Goal: Task Accomplishment & Management: Complete application form

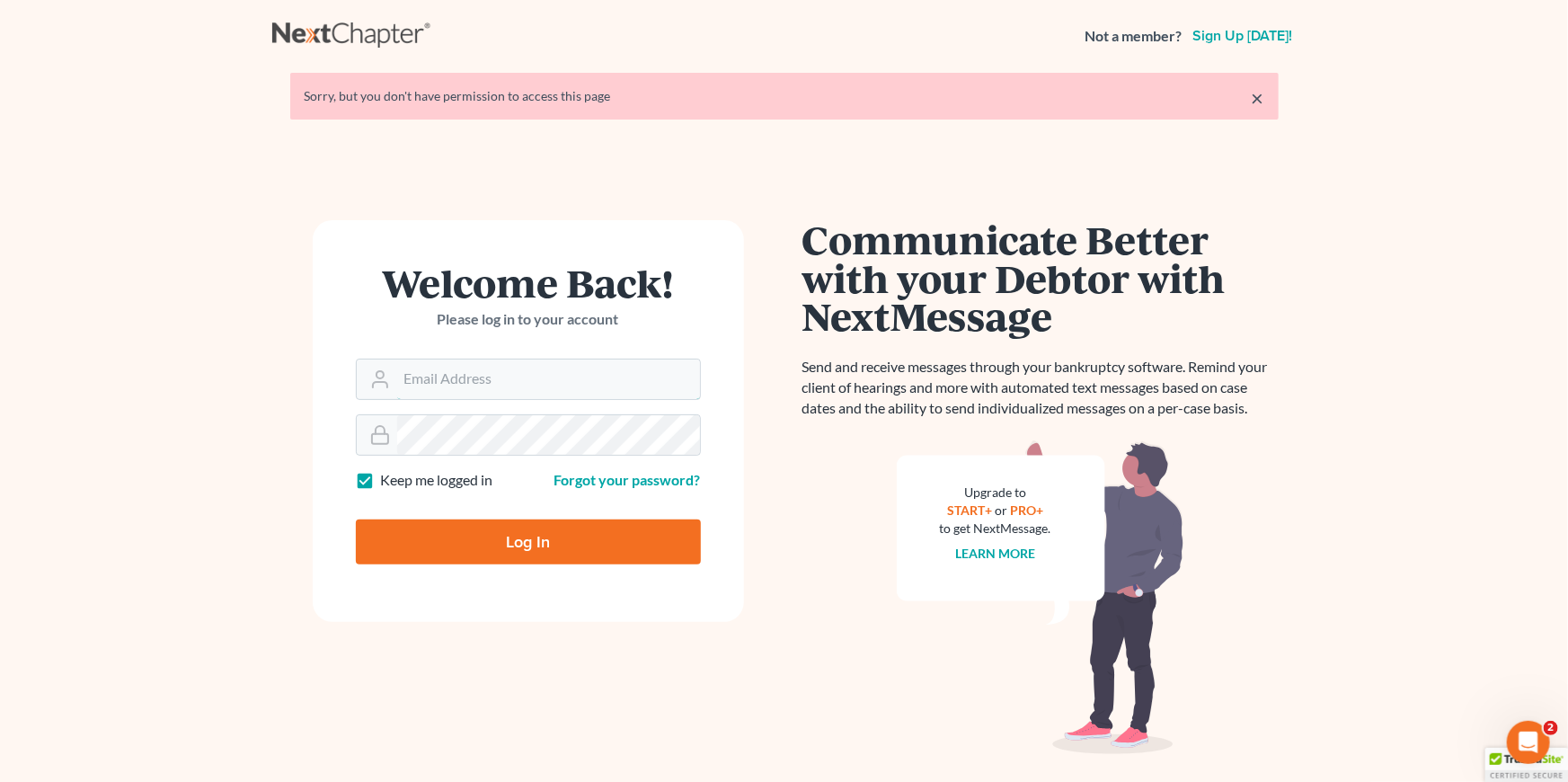
type input "[EMAIL_ADDRESS][DOMAIN_NAME]"
click at [587, 560] on input "Log In" at bounding box center [527, 541] width 345 height 44
type input "Thinking..."
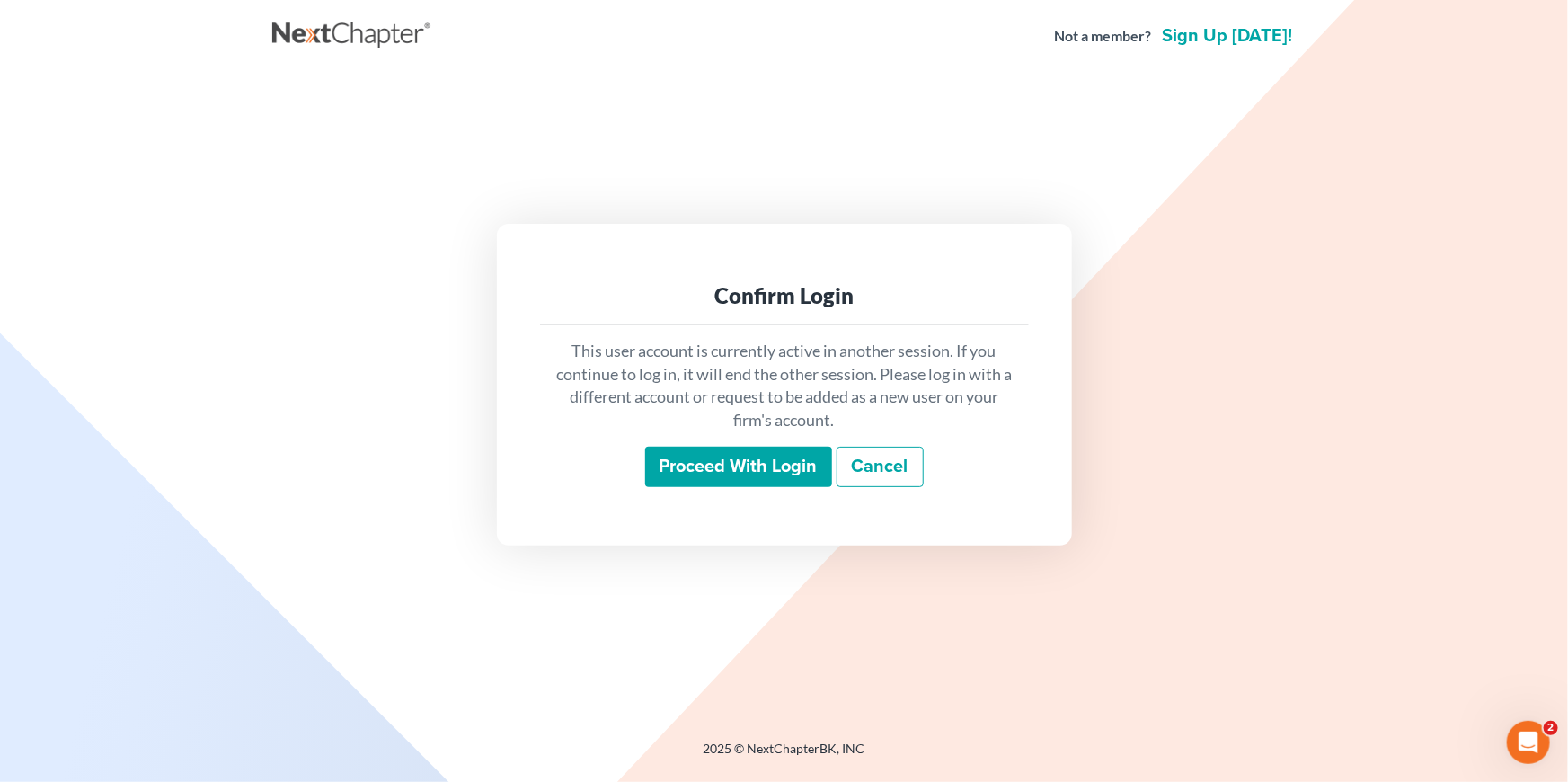
click at [677, 471] on input "Proceed with login" at bounding box center [738, 467] width 186 height 42
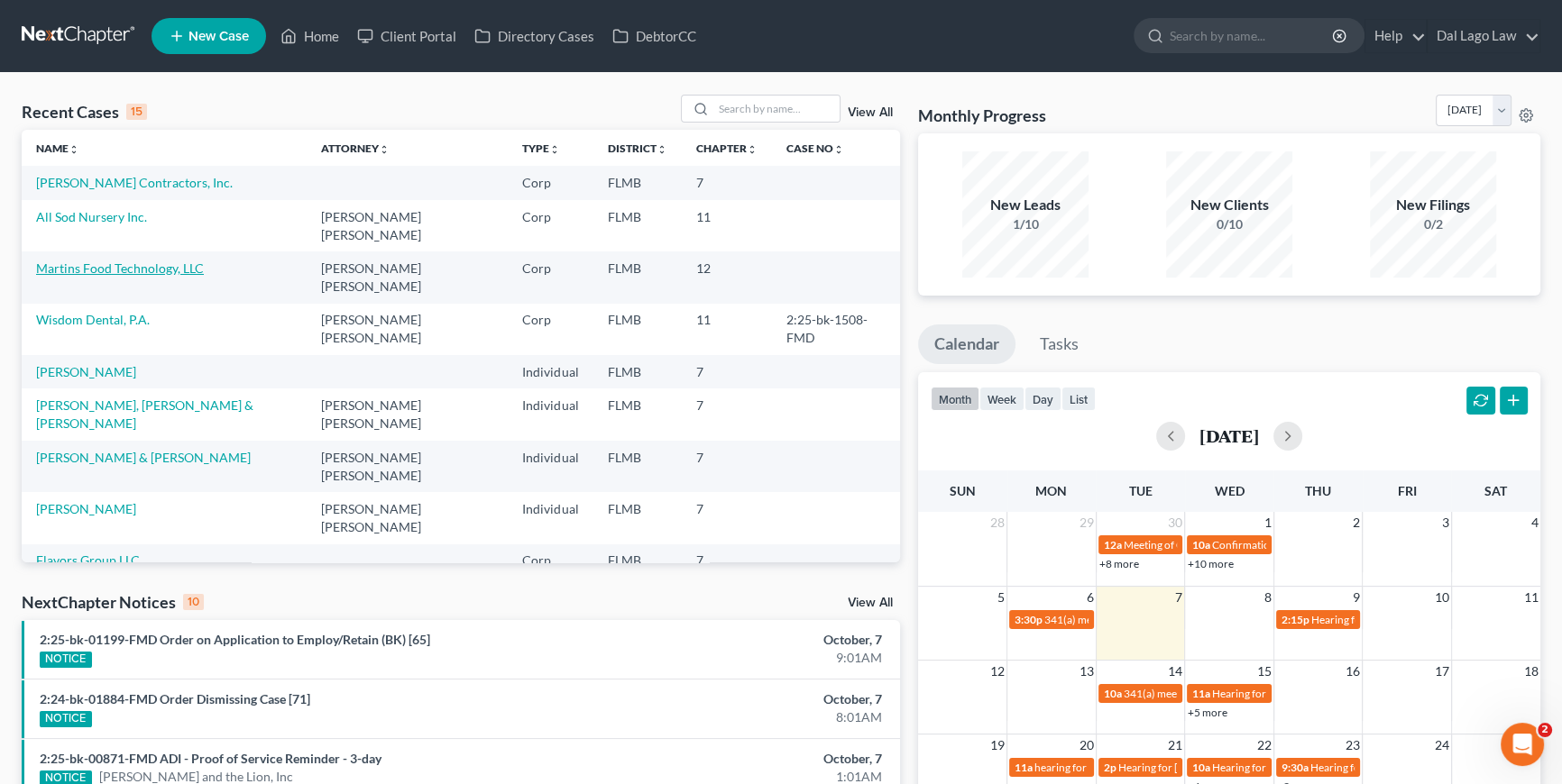
click at [80, 261] on link "Martins Food Technology, LLC" at bounding box center [119, 268] width 168 height 16
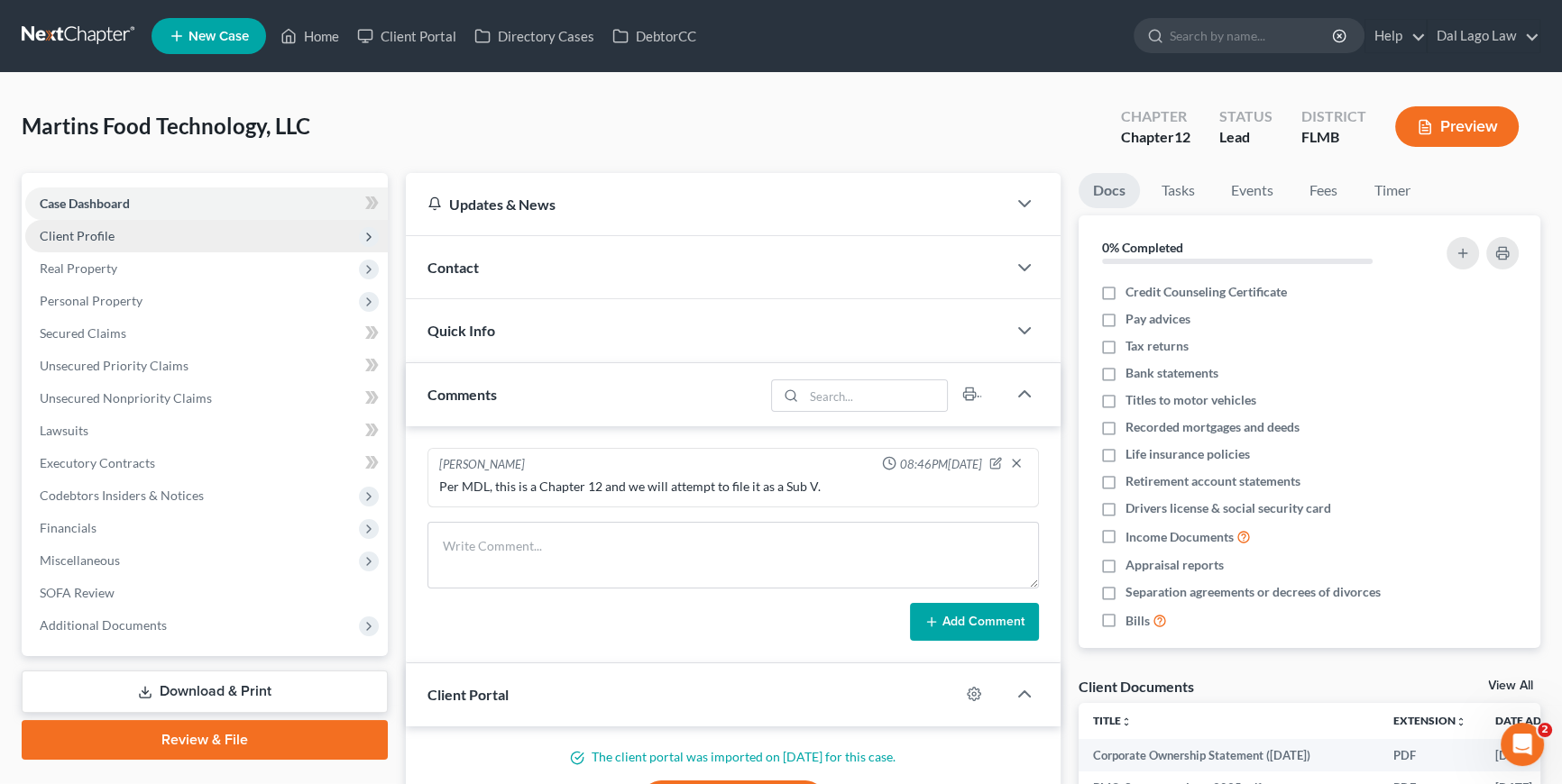
click at [80, 240] on span "Client Profile" at bounding box center [77, 235] width 75 height 16
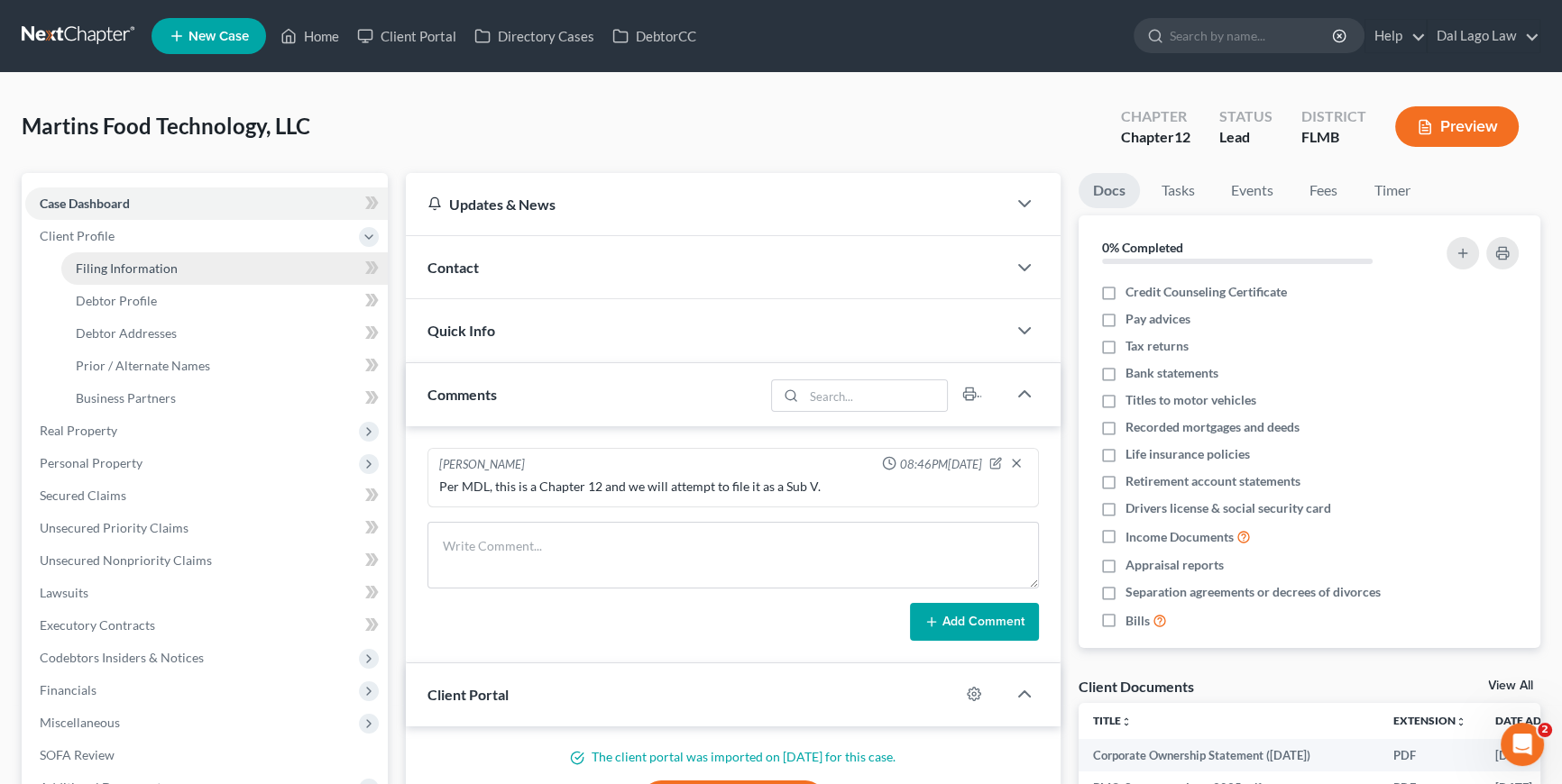
click at [122, 276] on link "Filing Information" at bounding box center [224, 267] width 327 height 32
select select "3"
select select "1"
select select "2"
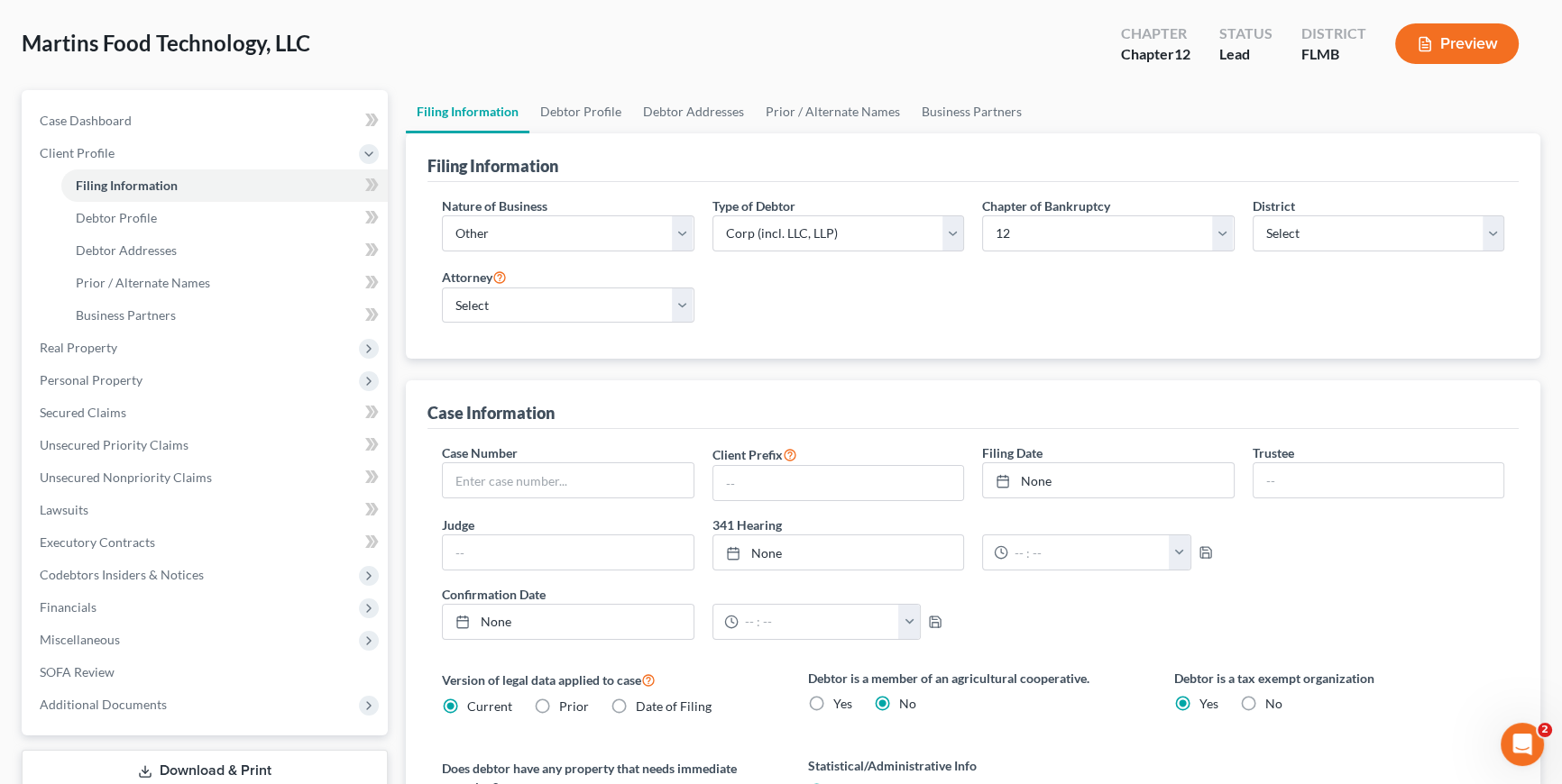
scroll to position [406, 0]
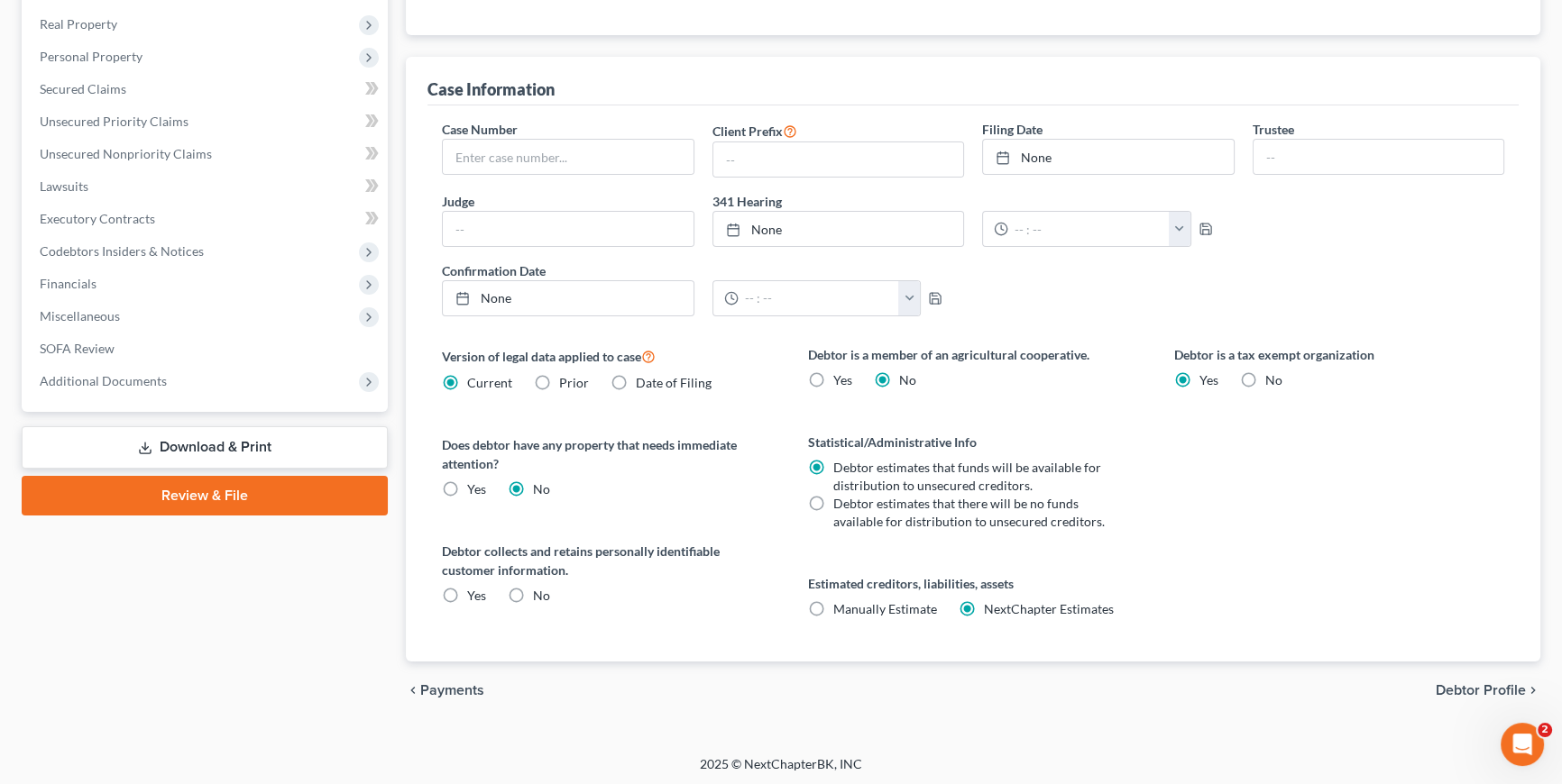
click at [533, 591] on label "No" at bounding box center [542, 595] width 17 height 18
click at [540, 591] on input "No" at bounding box center [546, 592] width 12 height 12
radio input "true"
click at [1451, 683] on span "Debtor Profile" at bounding box center [1480, 690] width 90 height 15
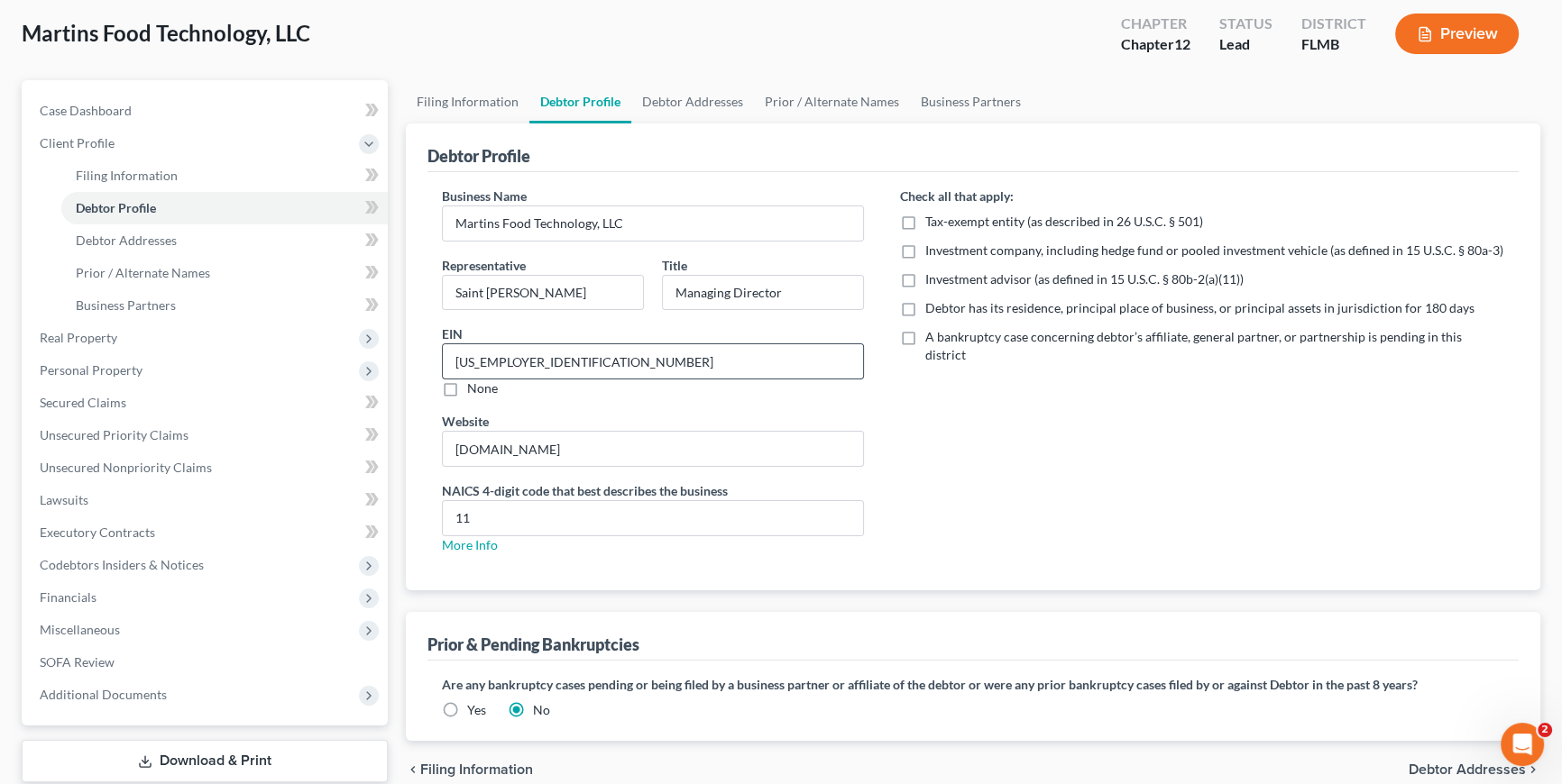
scroll to position [204, 0]
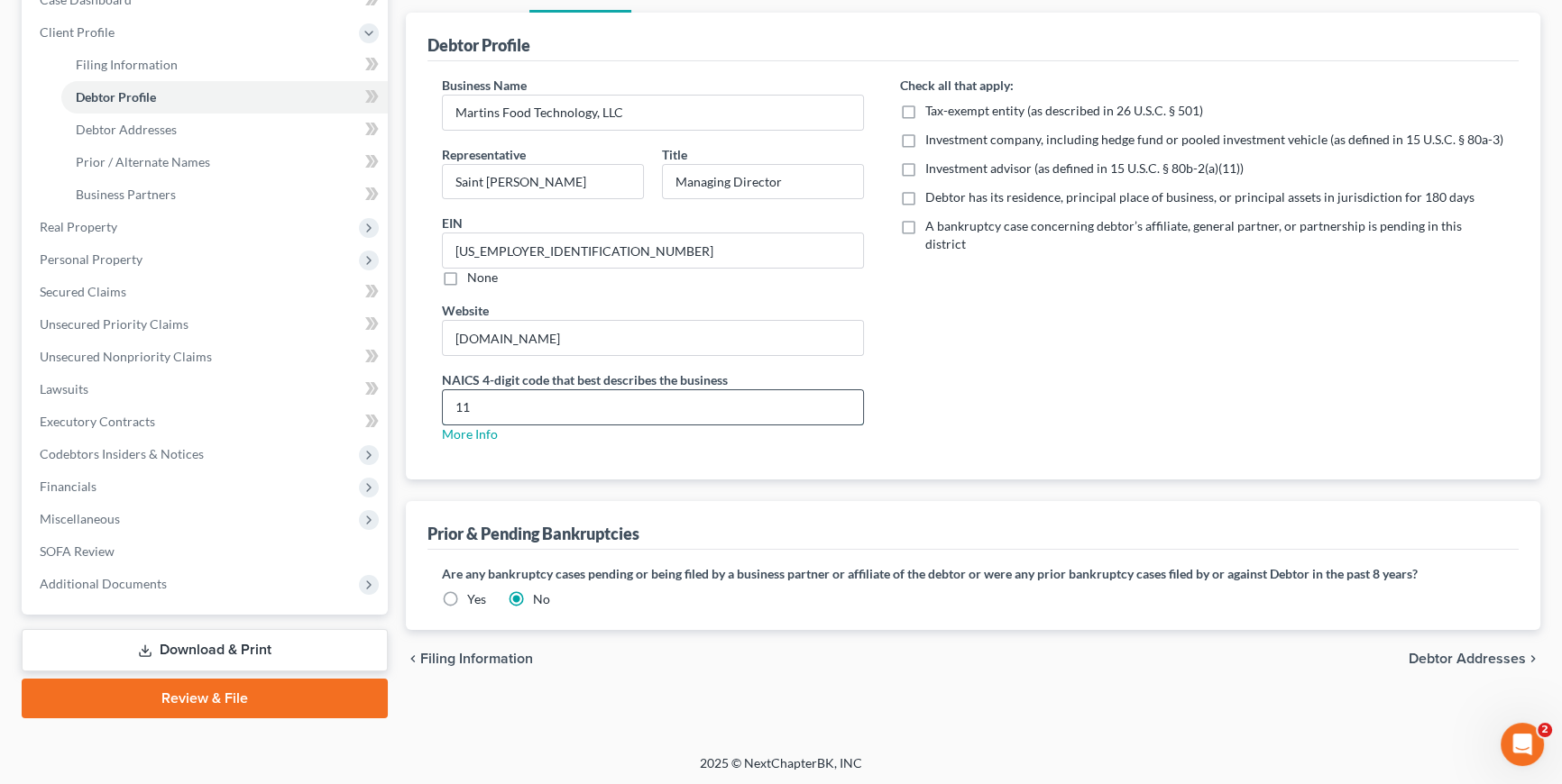
click at [689, 393] on input "11" at bounding box center [653, 407] width 420 height 34
click at [1065, 450] on div "Check all that apply: Tax-exempt entity (as described in 26 U.S.C. § 501) Inves…" at bounding box center [1201, 267] width 641 height 382
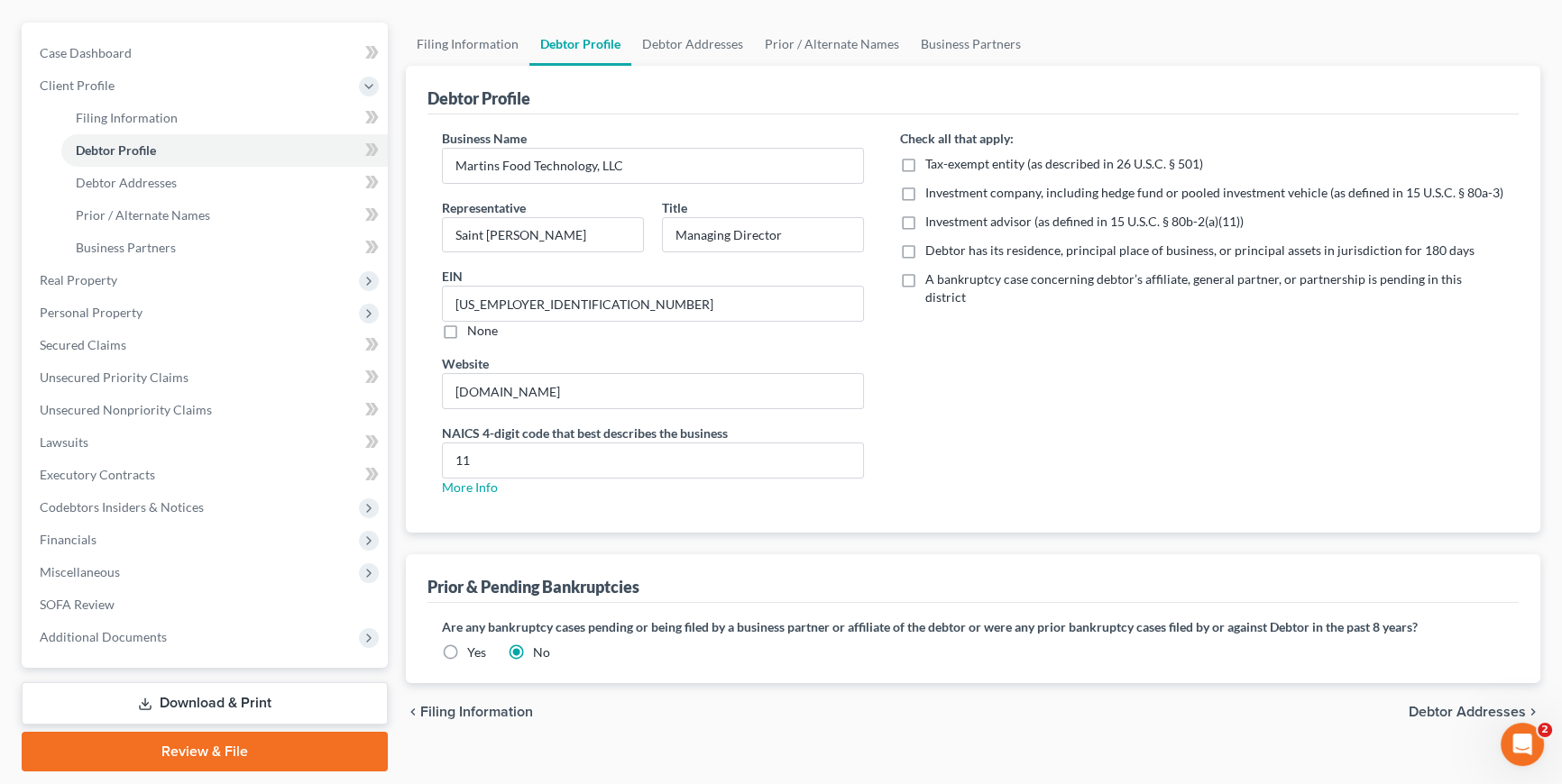
scroll to position [122, 0]
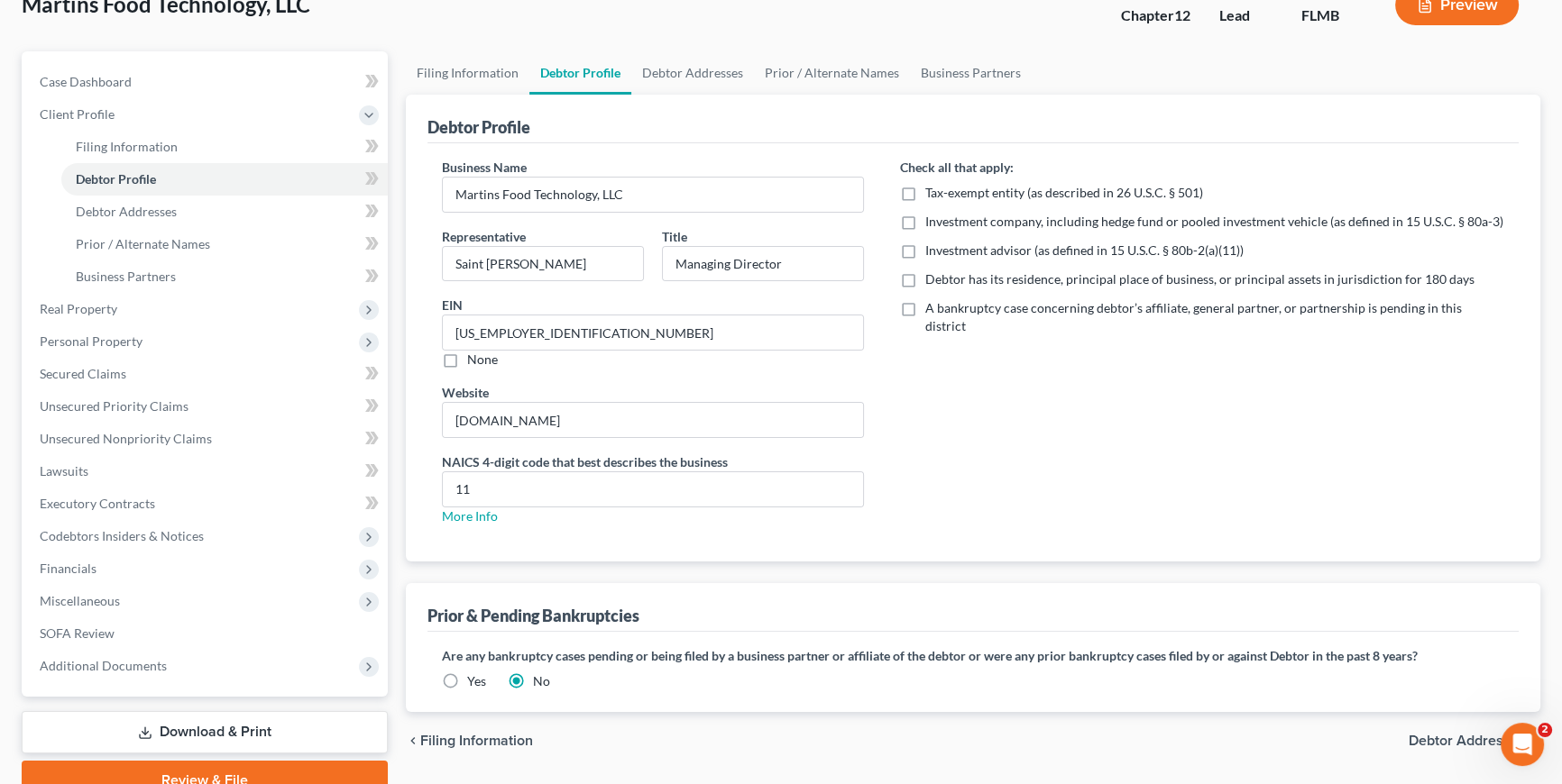
click at [975, 277] on span "Debtor has its residence, principal place of business, or principal assets in j…" at bounding box center [1199, 279] width 549 height 16
click at [944, 277] on input "Debtor has its residence, principal place of business, or principal assets in j…" at bounding box center [939, 276] width 12 height 12
checkbox input "true"
click at [1051, 191] on span "Tax-exempt entity (as described in 26 U.S.C. § 501)" at bounding box center [1064, 193] width 277 height 16
click at [944, 191] on input "Tax-exempt entity (as described in 26 U.S.C. § 501)" at bounding box center [939, 190] width 12 height 12
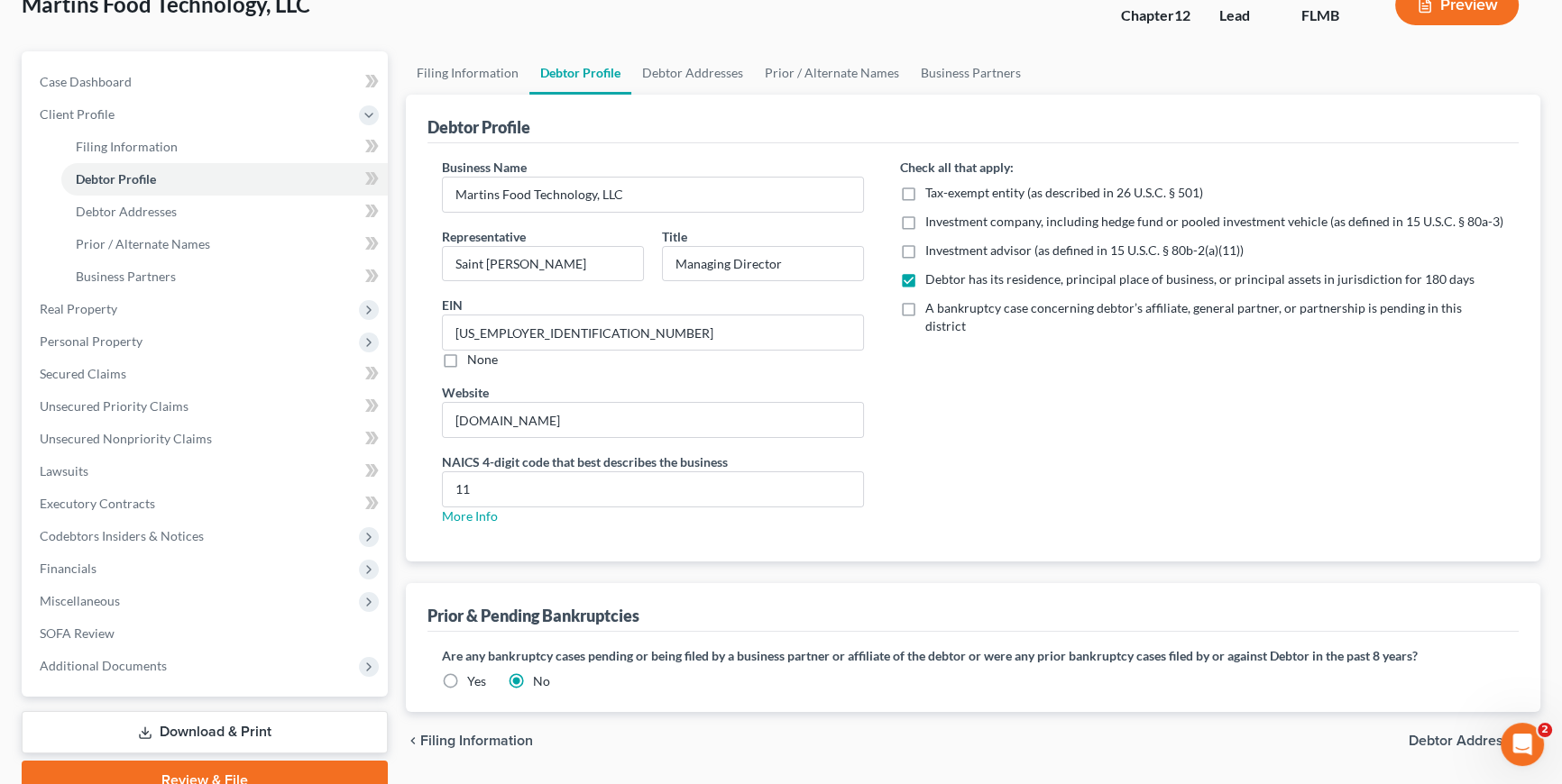
checkbox input "true"
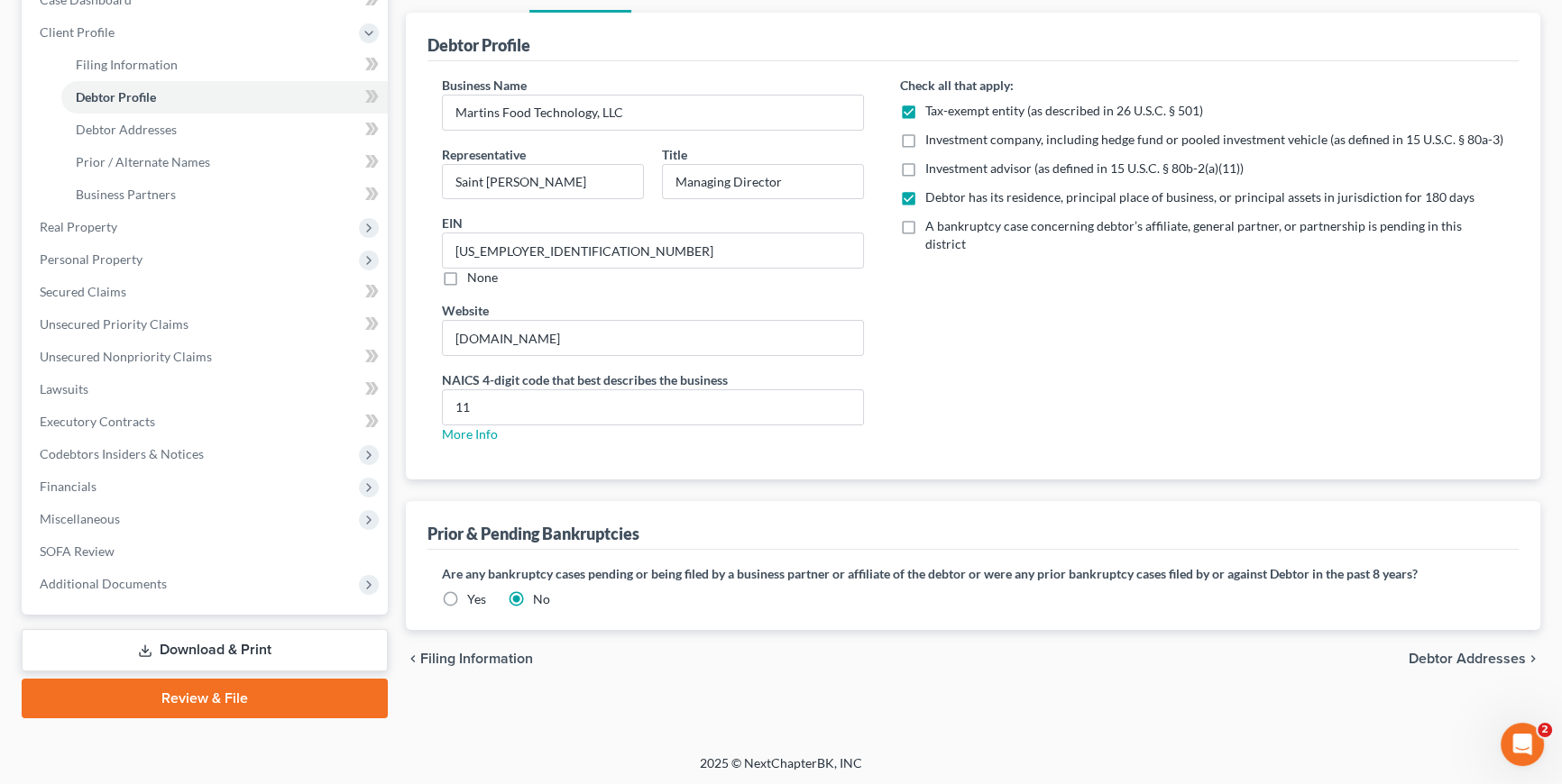
click at [1425, 651] on span "Debtor Addresses" at bounding box center [1466, 658] width 117 height 15
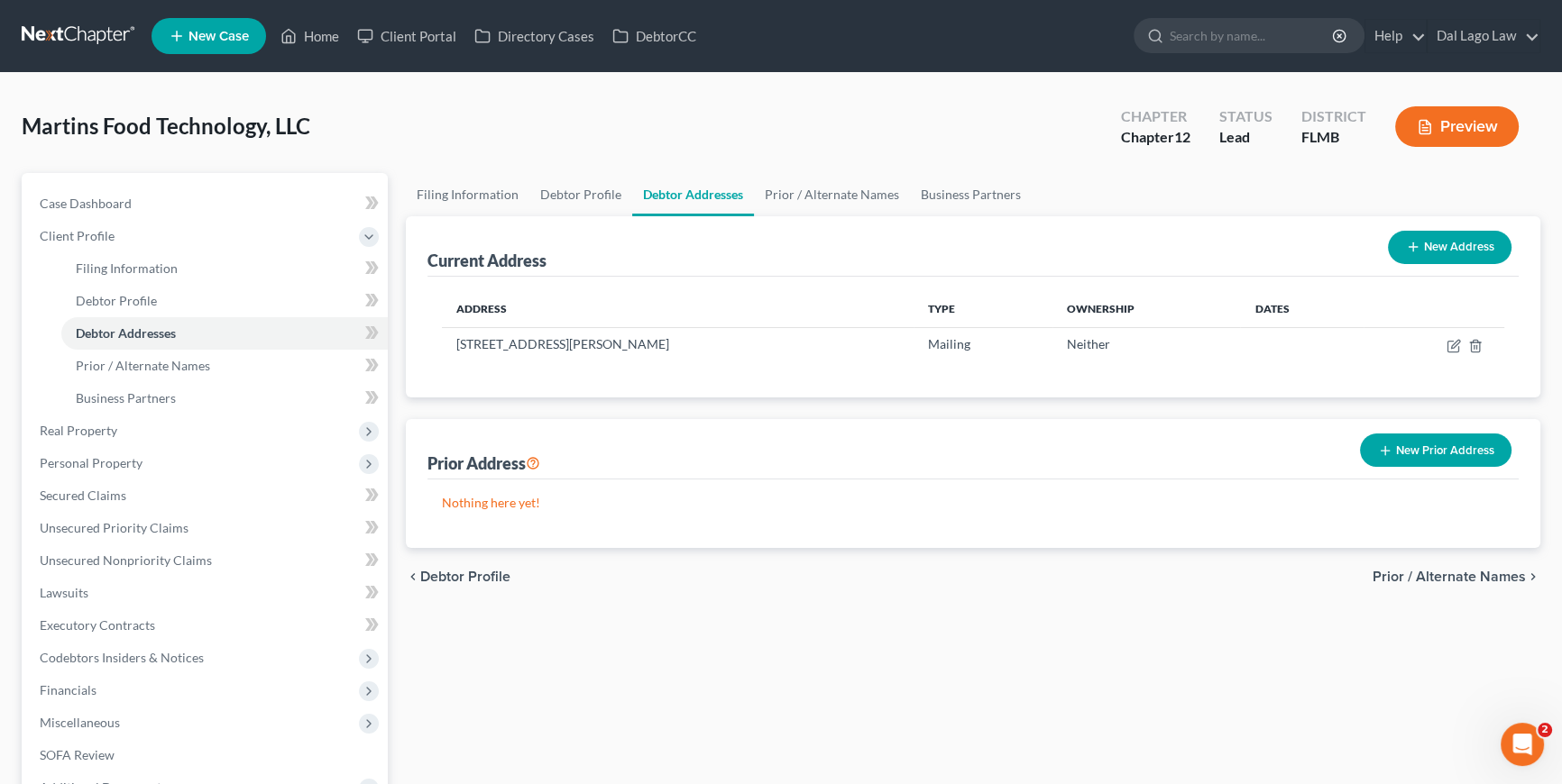
click at [555, 95] on div "Martins Food Technology, LLC Upgraded Chapter Chapter 12 Status Lead District F…" at bounding box center [781, 134] width 1518 height 78
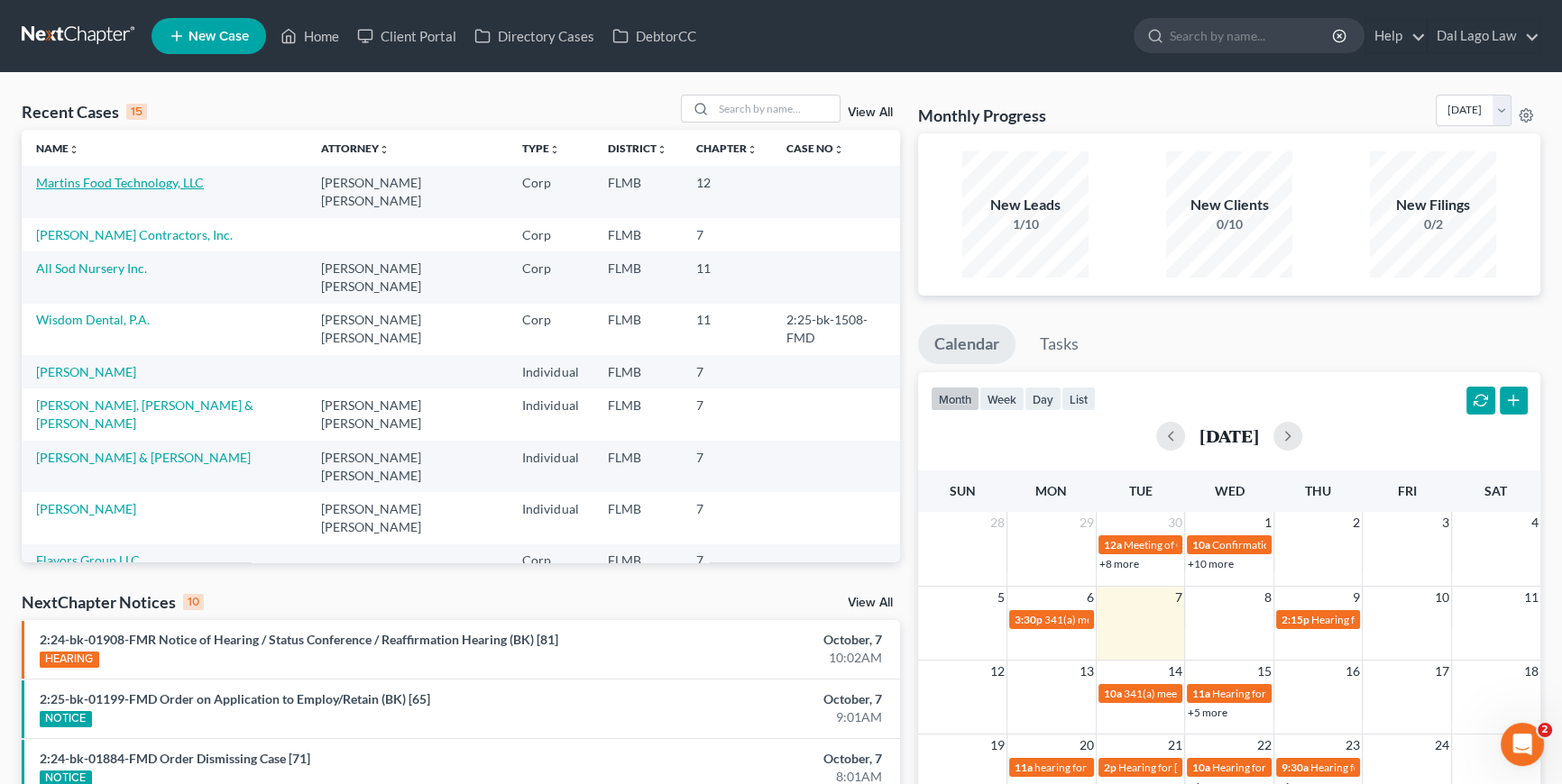
click at [161, 178] on link "Martins Food Technology, LLC" at bounding box center [119, 182] width 168 height 16
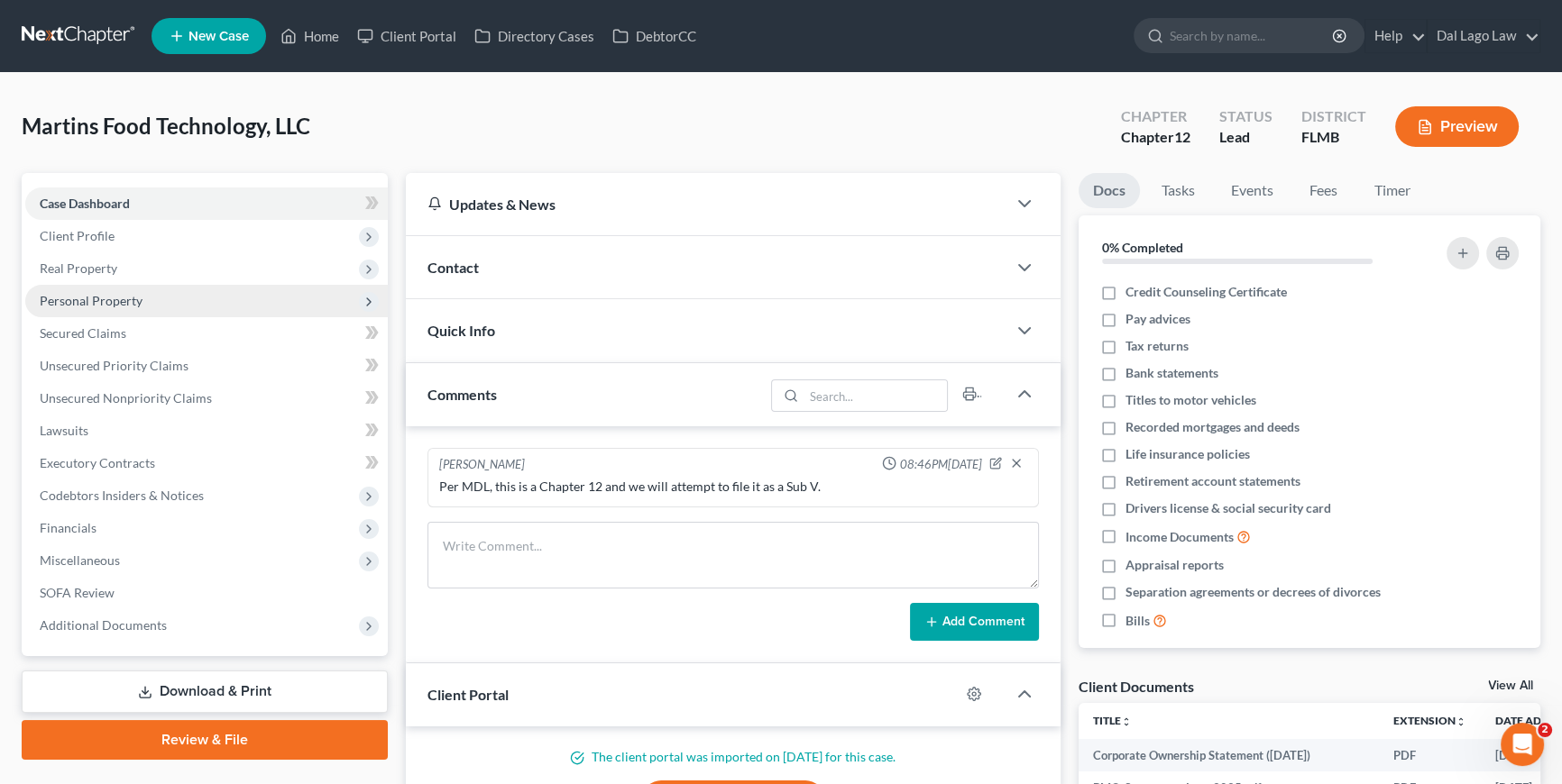
click at [117, 289] on span "Personal Property" at bounding box center [207, 300] width 363 height 32
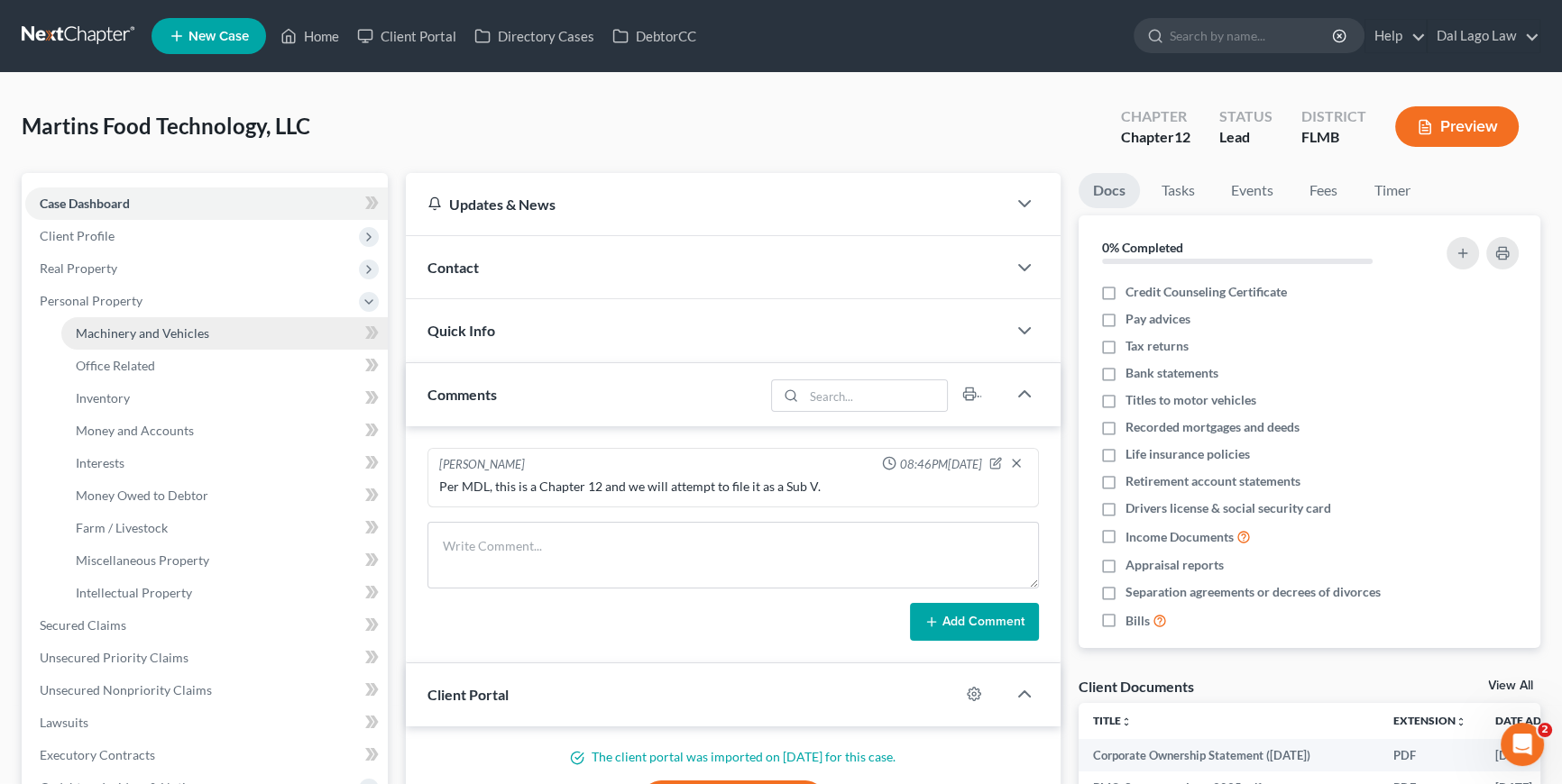
click at [146, 330] on span "Machinery and Vehicles" at bounding box center [143, 333] width 134 height 16
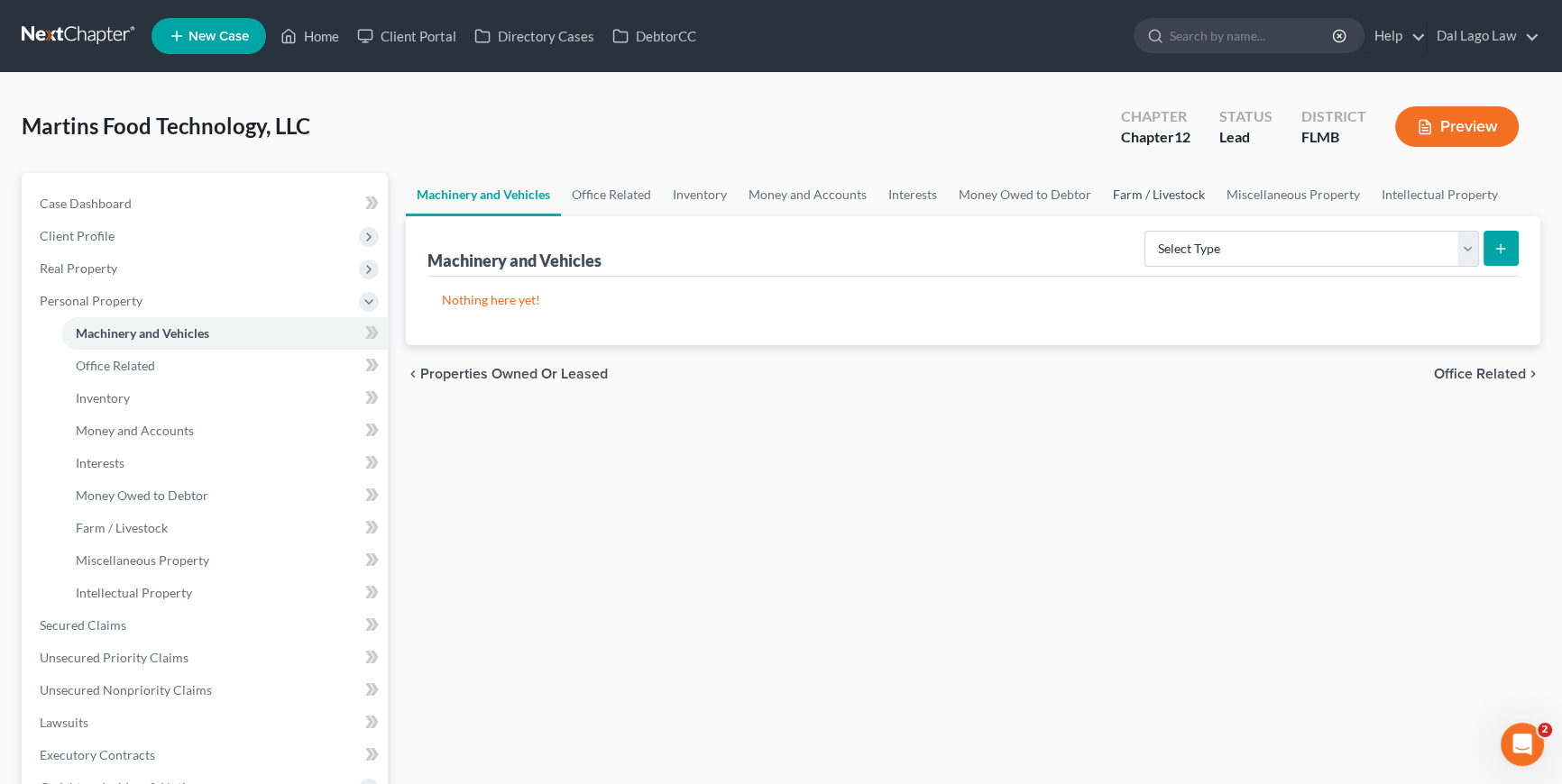
click at [1127, 188] on link "Farm / Livestock" at bounding box center [1158, 195] width 113 height 44
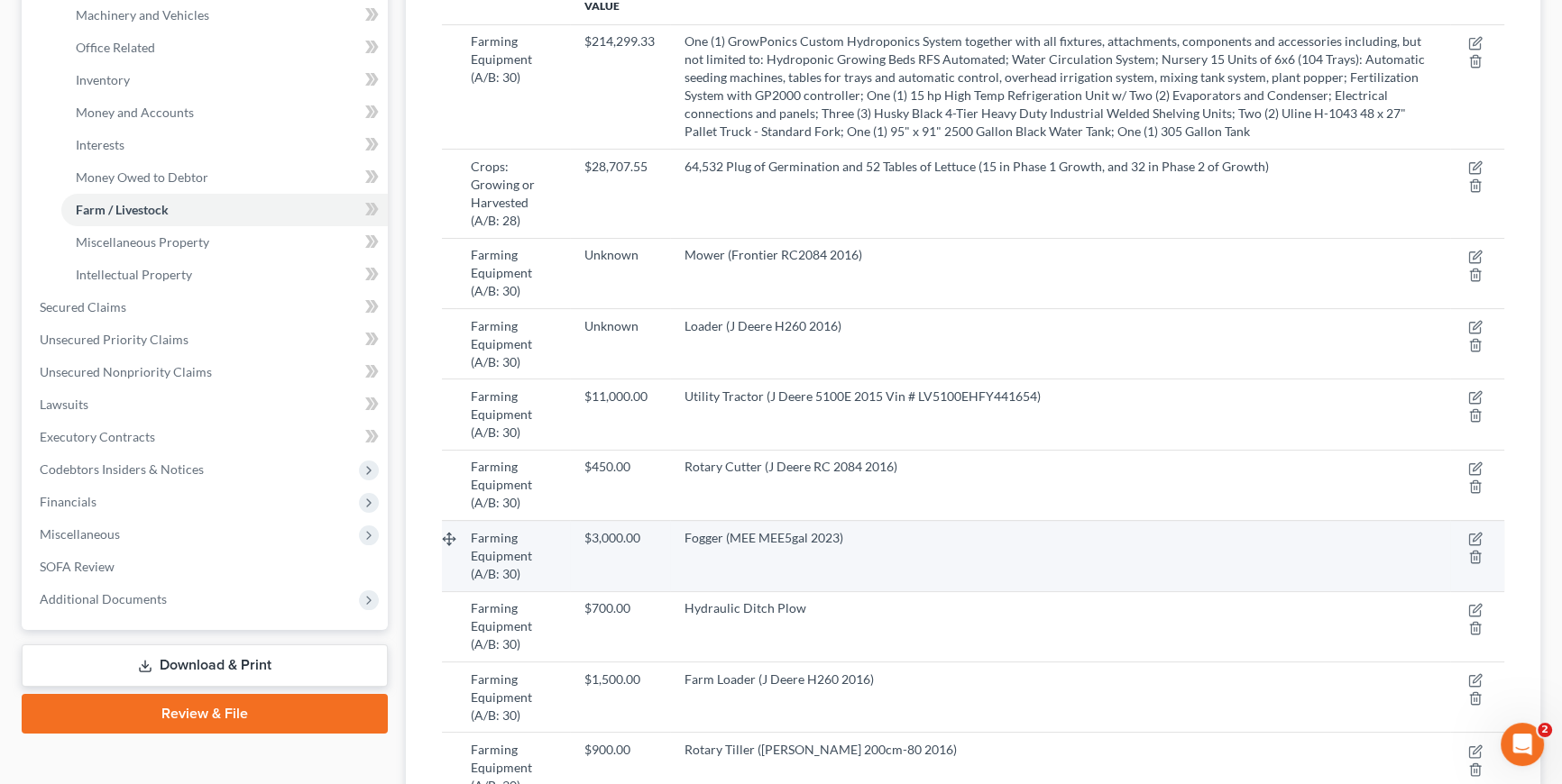
scroll to position [328, 0]
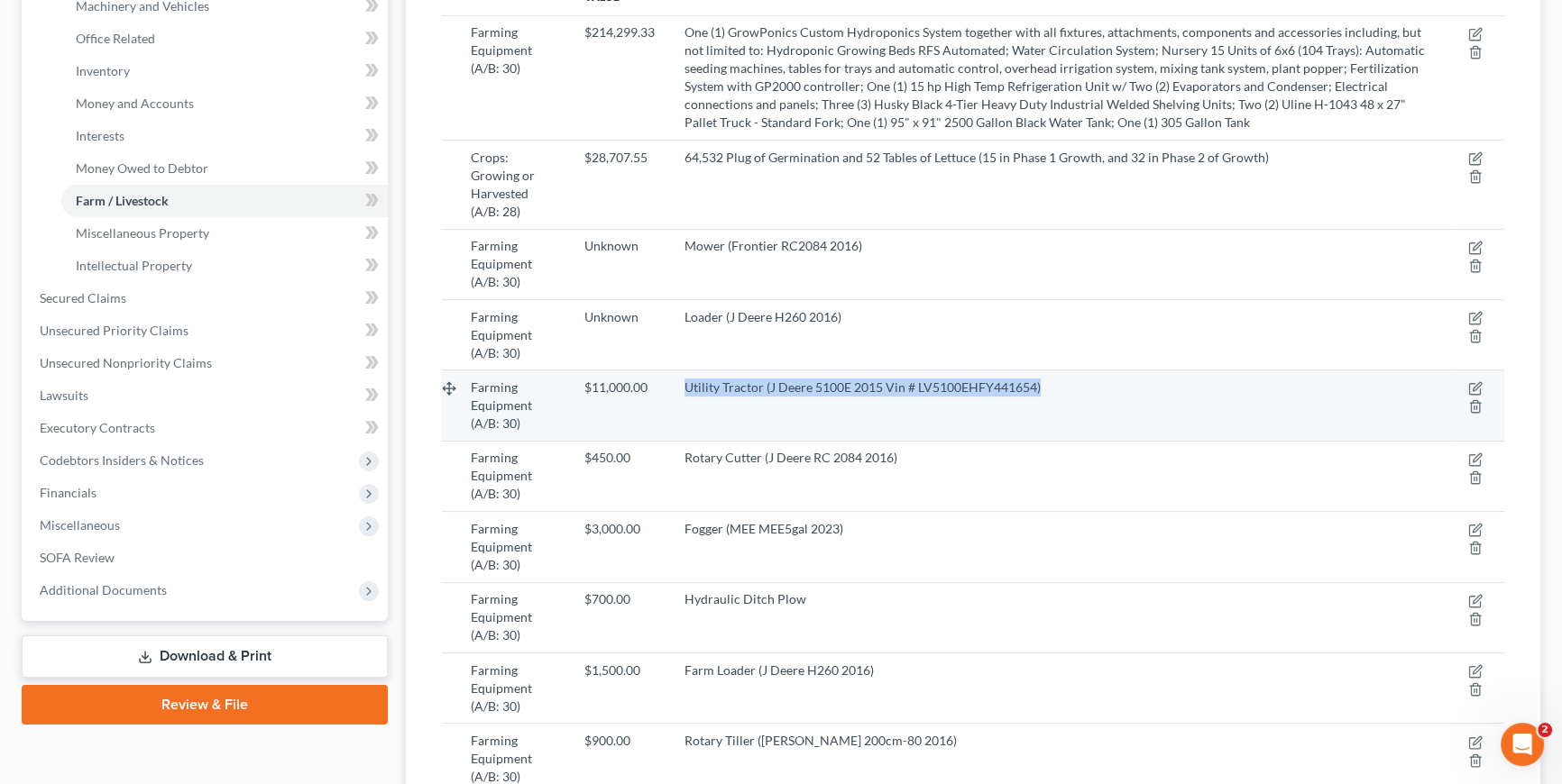
drag, startPoint x: 1087, startPoint y: 382, endPoint x: 660, endPoint y: 372, distance: 427.1
click at [660, 372] on tr "Farming Equipment (A/B: 30) $11,000.00 Utility Tractor (J Deere 5100E 2015 Vin …" at bounding box center [972, 405] width 1062 height 71
drag, startPoint x: 664, startPoint y: 371, endPoint x: 732, endPoint y: 365, distance: 68.3
copy tr "Utility Tractor (J Deere 5100E 2015 Vin # LV5100EHFY441654)"
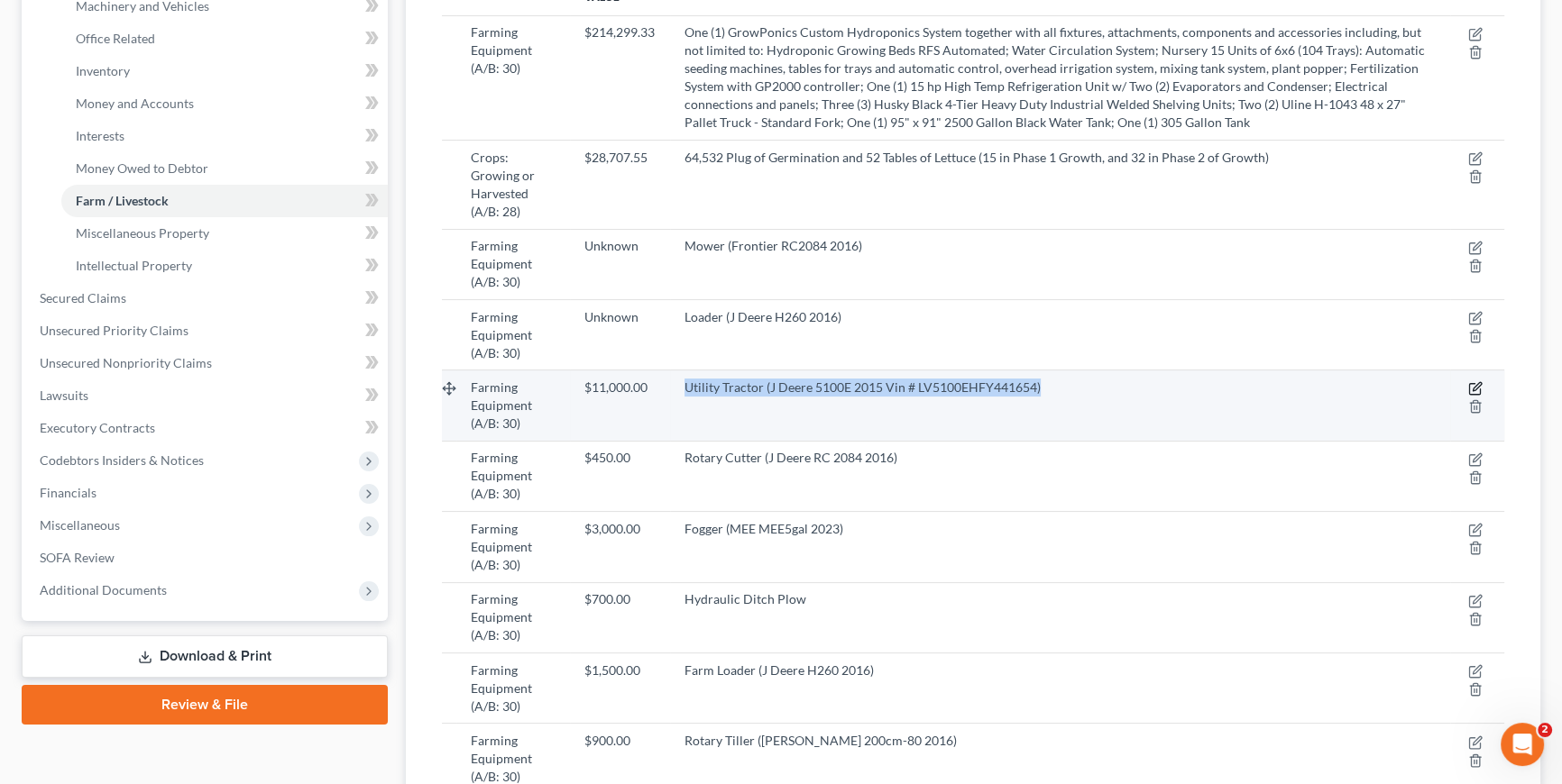
click at [1473, 381] on icon "button" at bounding box center [1475, 388] width 15 height 15
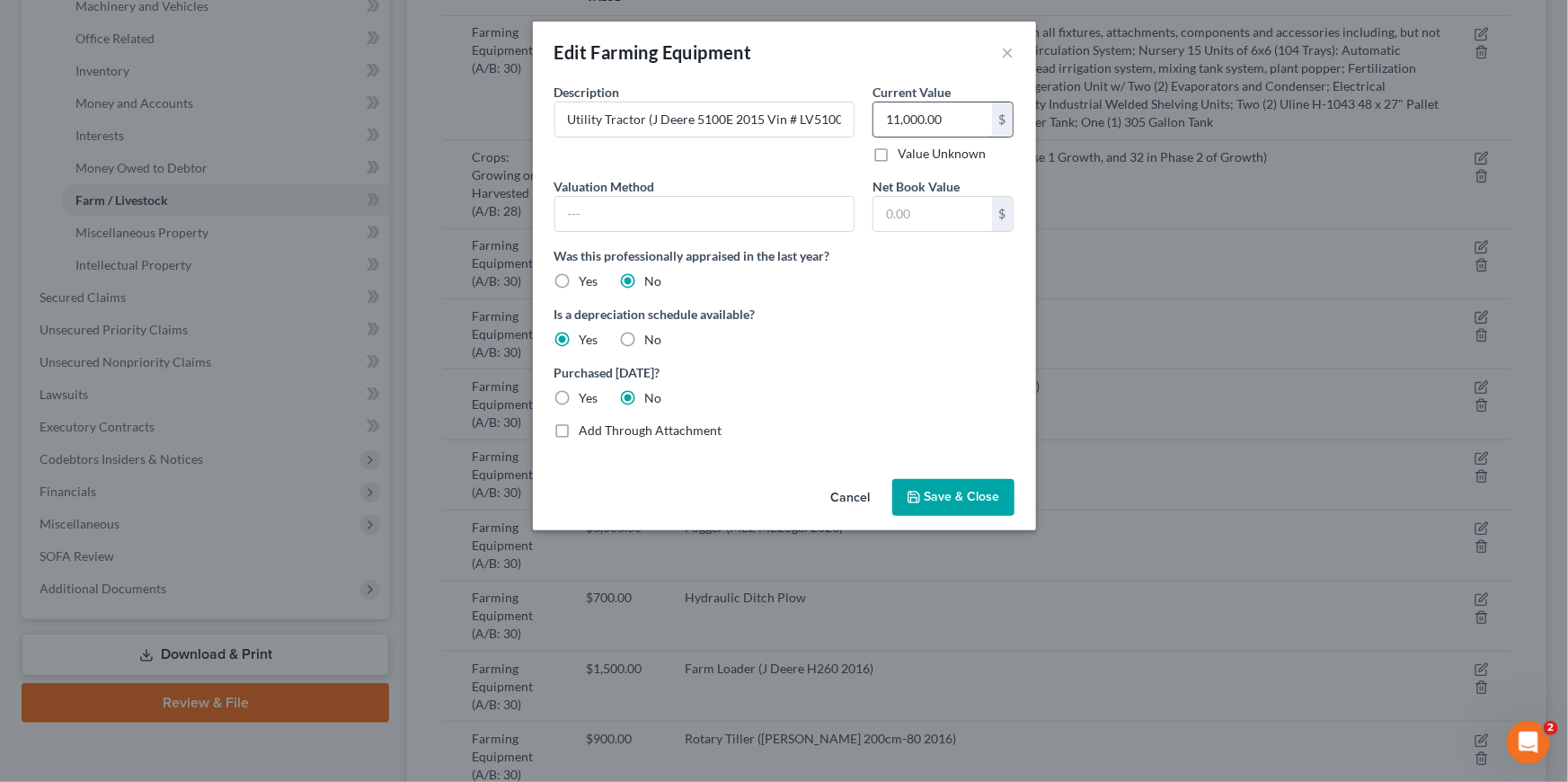
click at [929, 124] on input "11,000.00" at bounding box center [932, 119] width 118 height 34
click at [844, 498] on button "Cancel" at bounding box center [850, 498] width 69 height 36
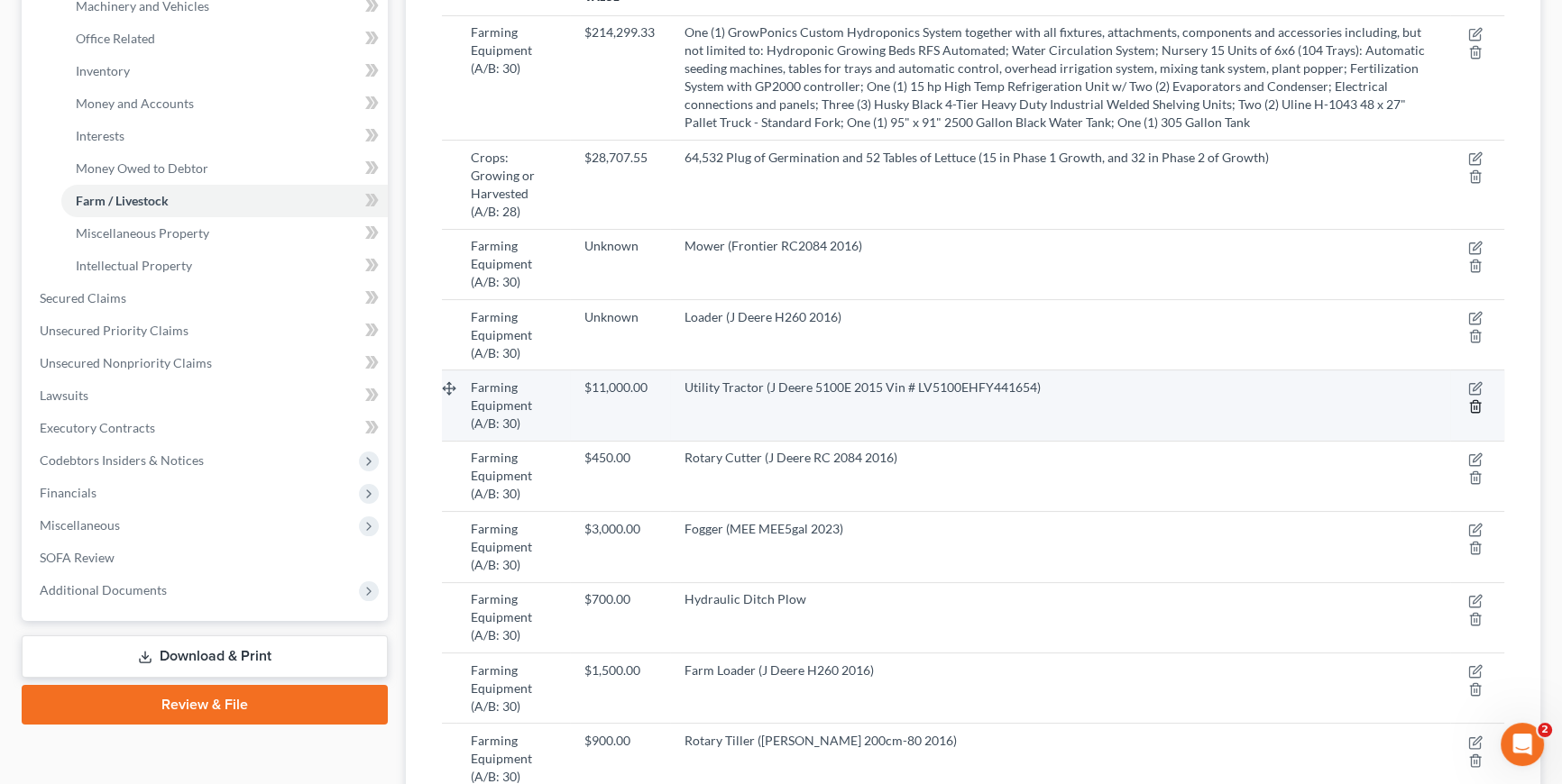
click at [1474, 399] on icon "button" at bounding box center [1475, 406] width 15 height 15
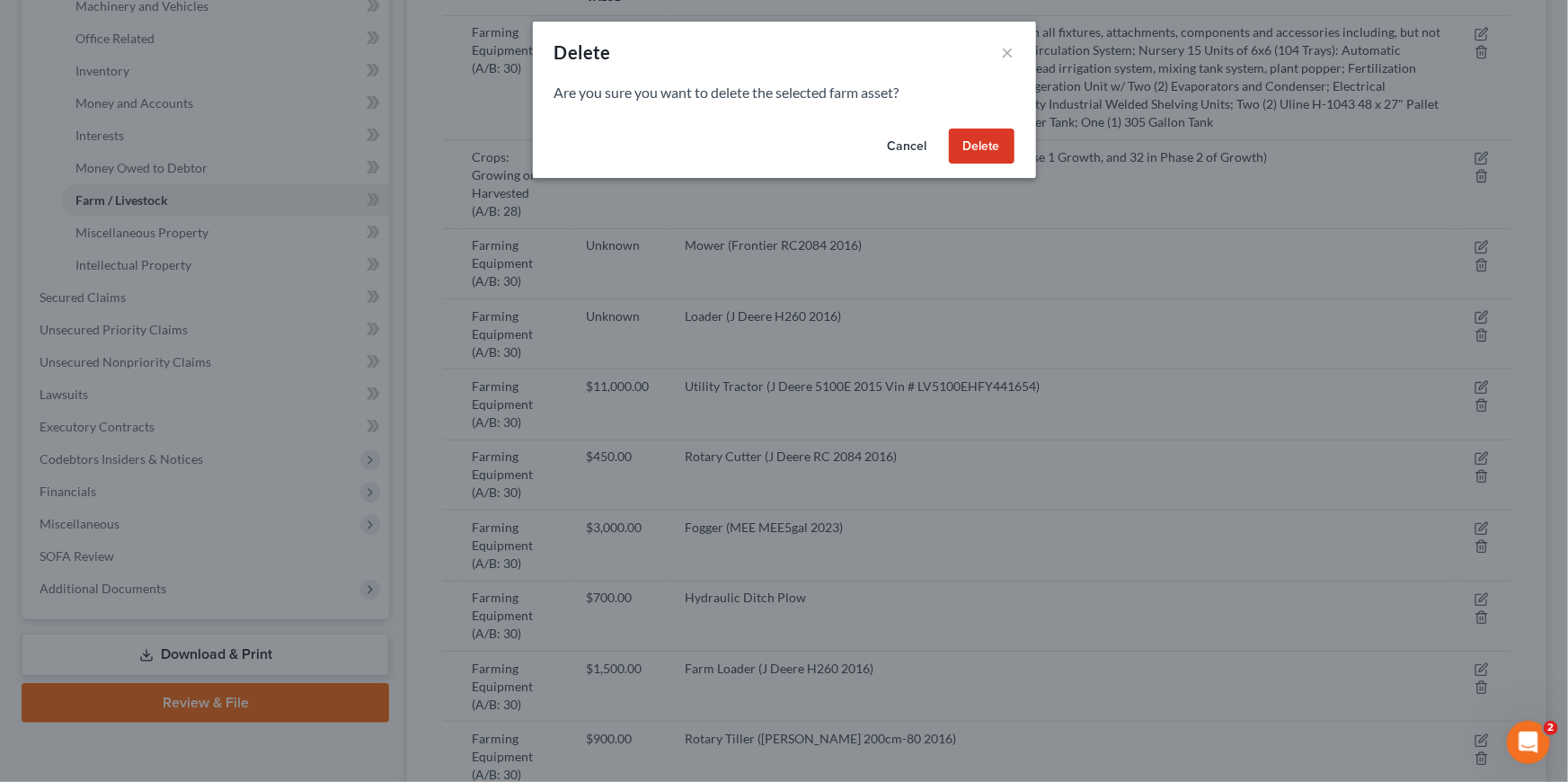
click at [981, 140] on button "Delete" at bounding box center [982, 146] width 66 height 36
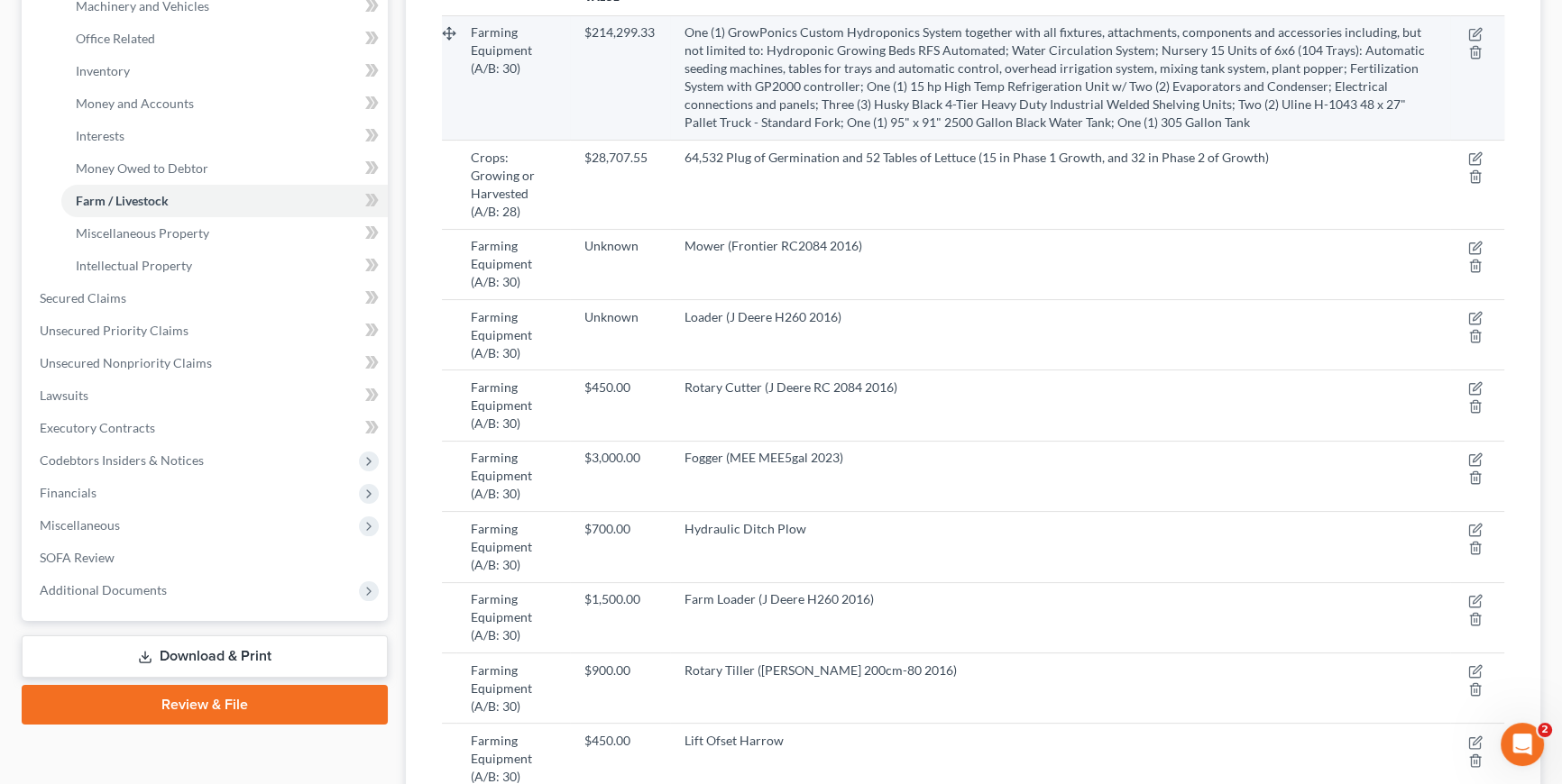
scroll to position [800, 0]
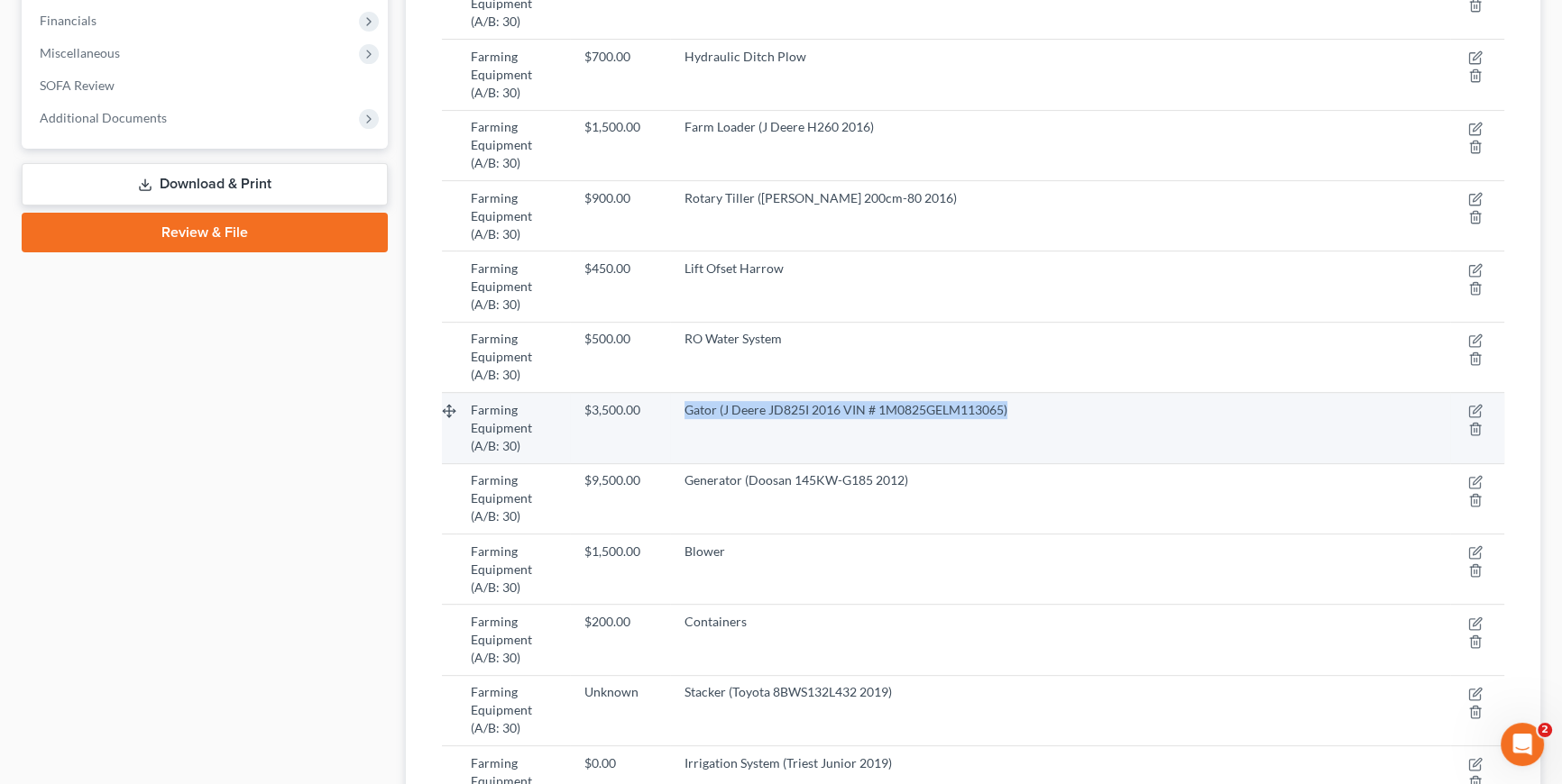
drag, startPoint x: 1046, startPoint y: 405, endPoint x: 685, endPoint y: 395, distance: 361.1
click at [685, 395] on td "Gator (J Deere JD825I 2016 VIN # 1M0825GELM113065)" at bounding box center [1060, 427] width 780 height 71
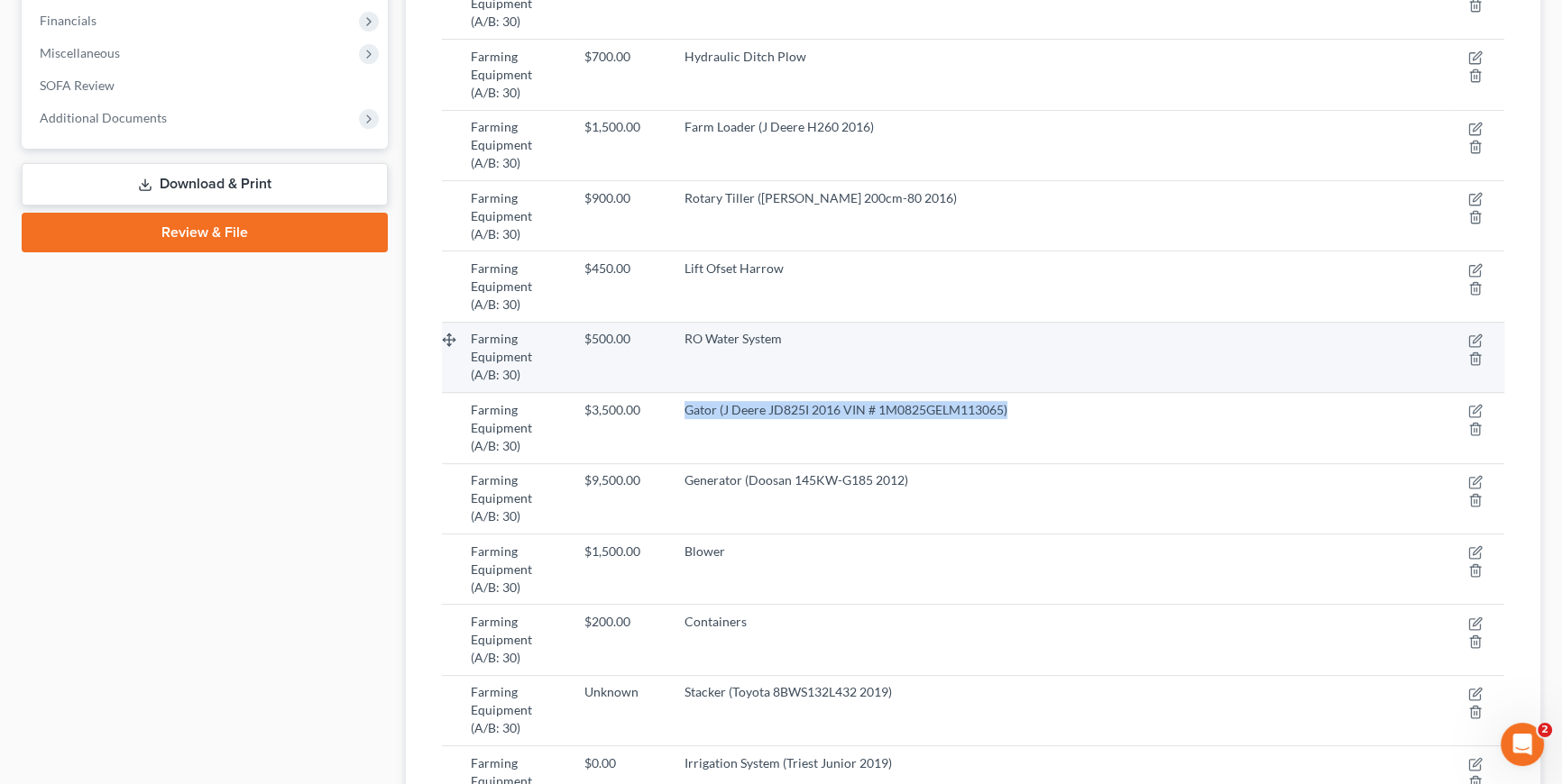
copy span "Gator (J Deere JD825I 2016 VIN # 1M0825GELM113065)"
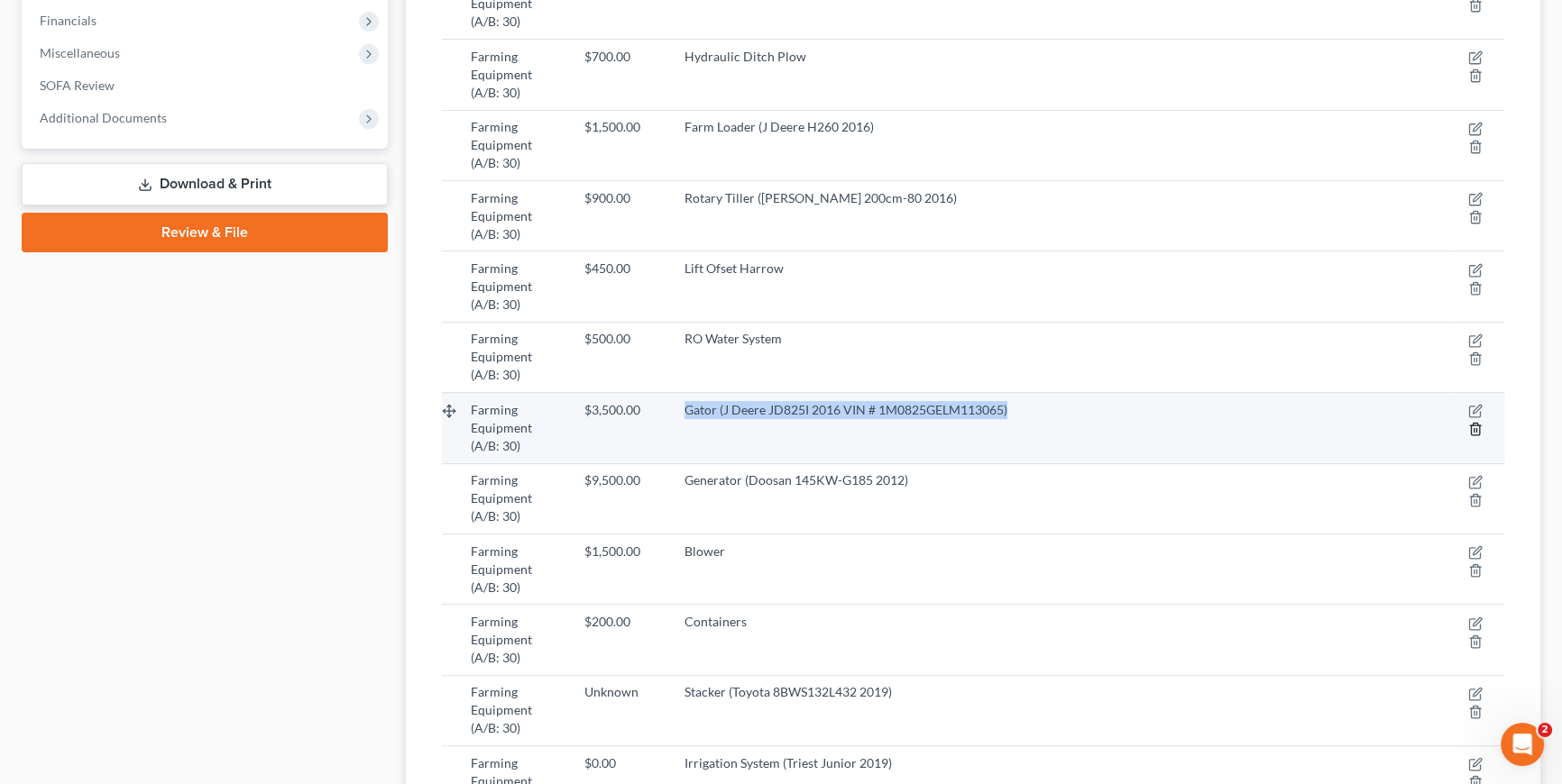
click at [1477, 423] on icon "button" at bounding box center [1475, 429] width 8 height 12
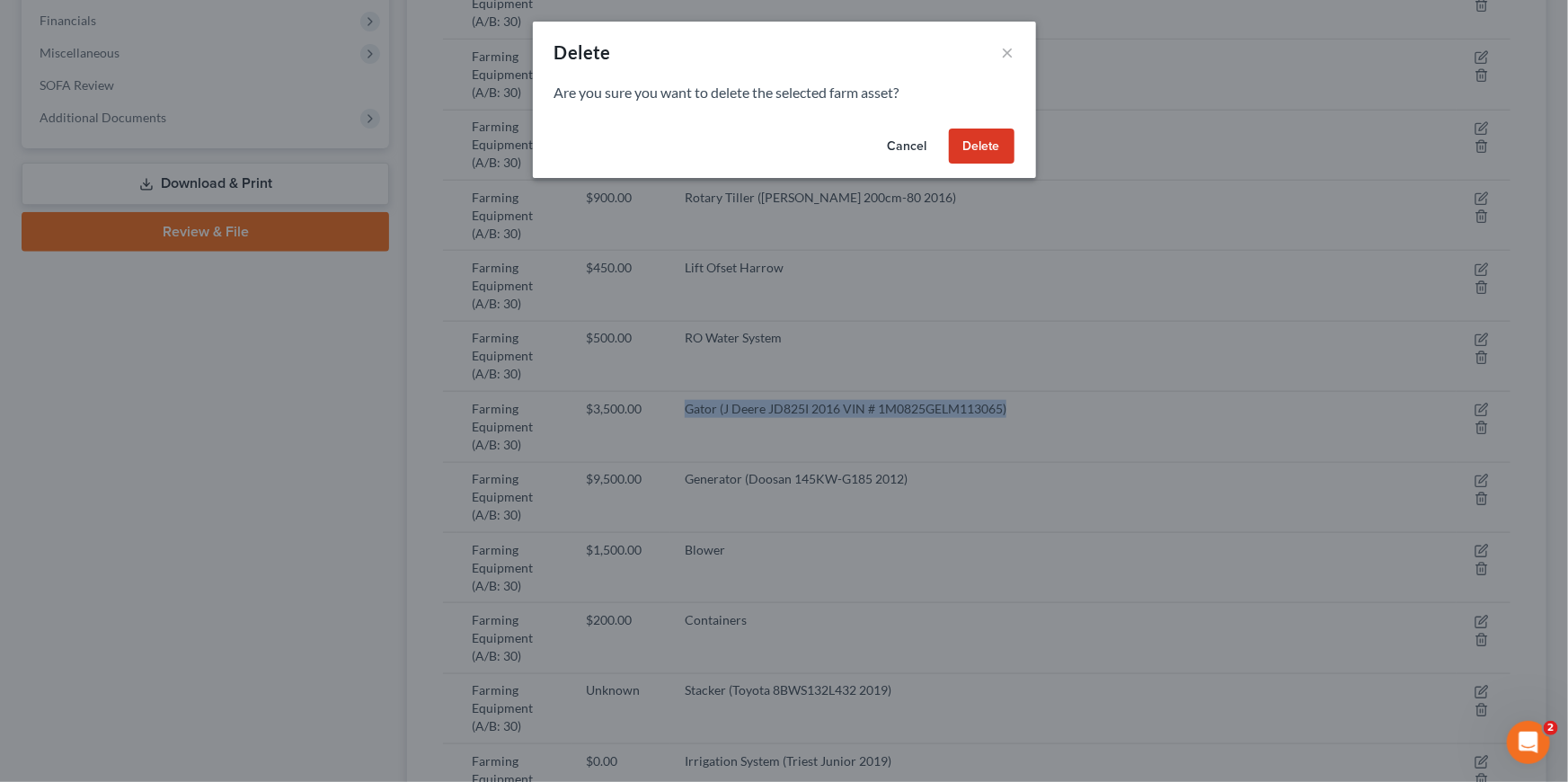
click at [970, 142] on button "Delete" at bounding box center [982, 146] width 66 height 36
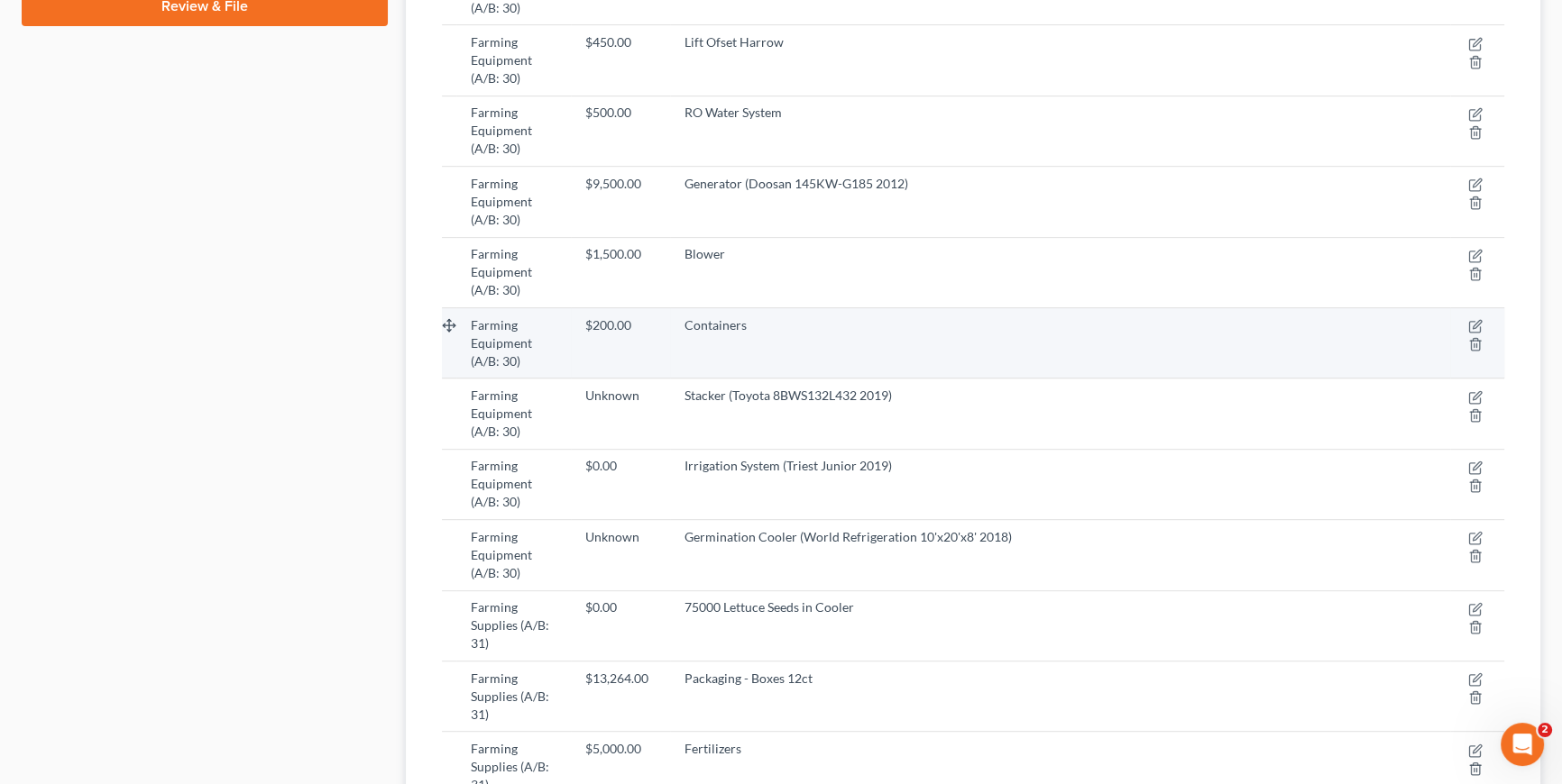
scroll to position [163, 0]
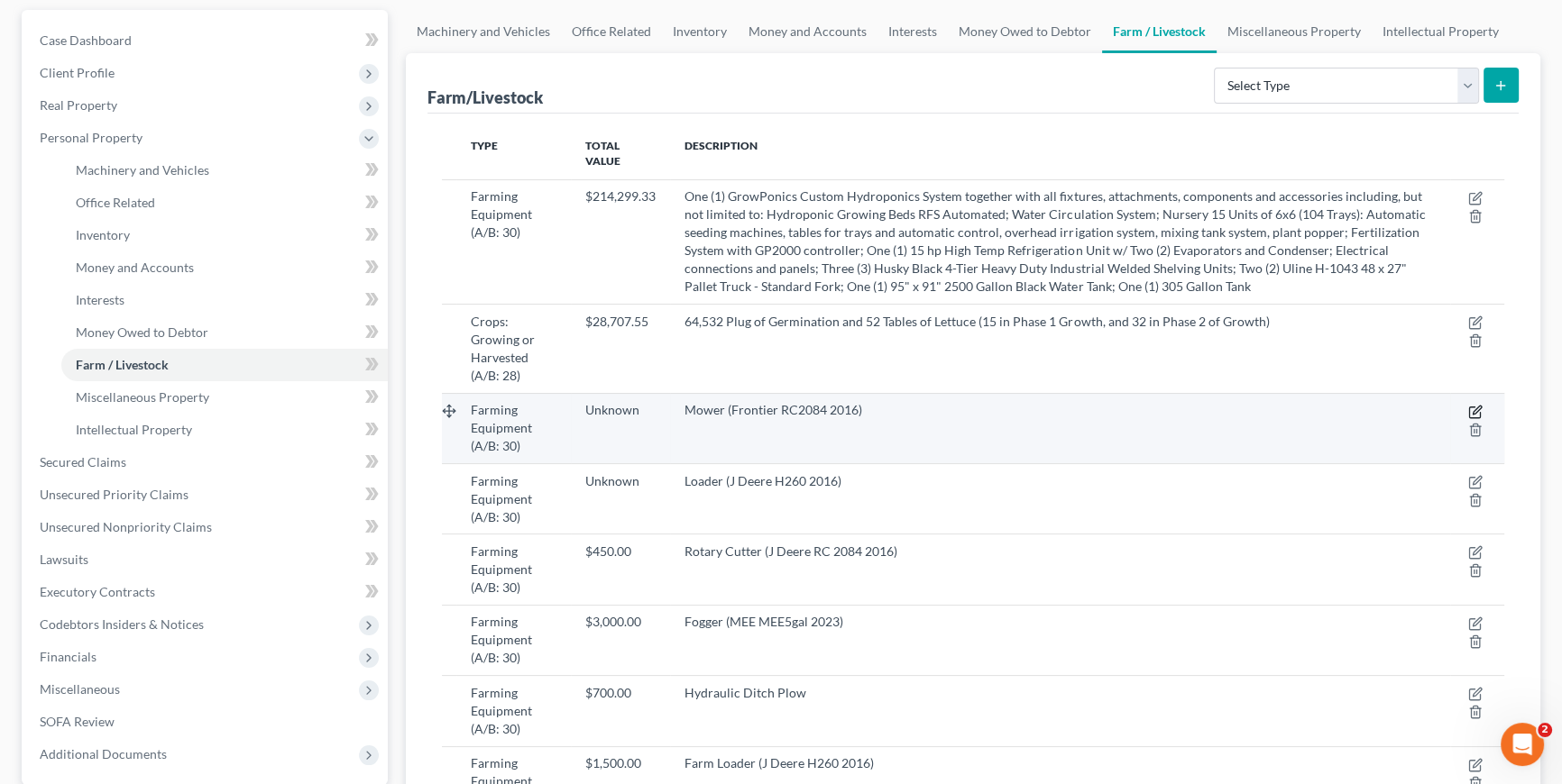
click at [1473, 405] on icon "button" at bounding box center [1475, 412] width 15 height 15
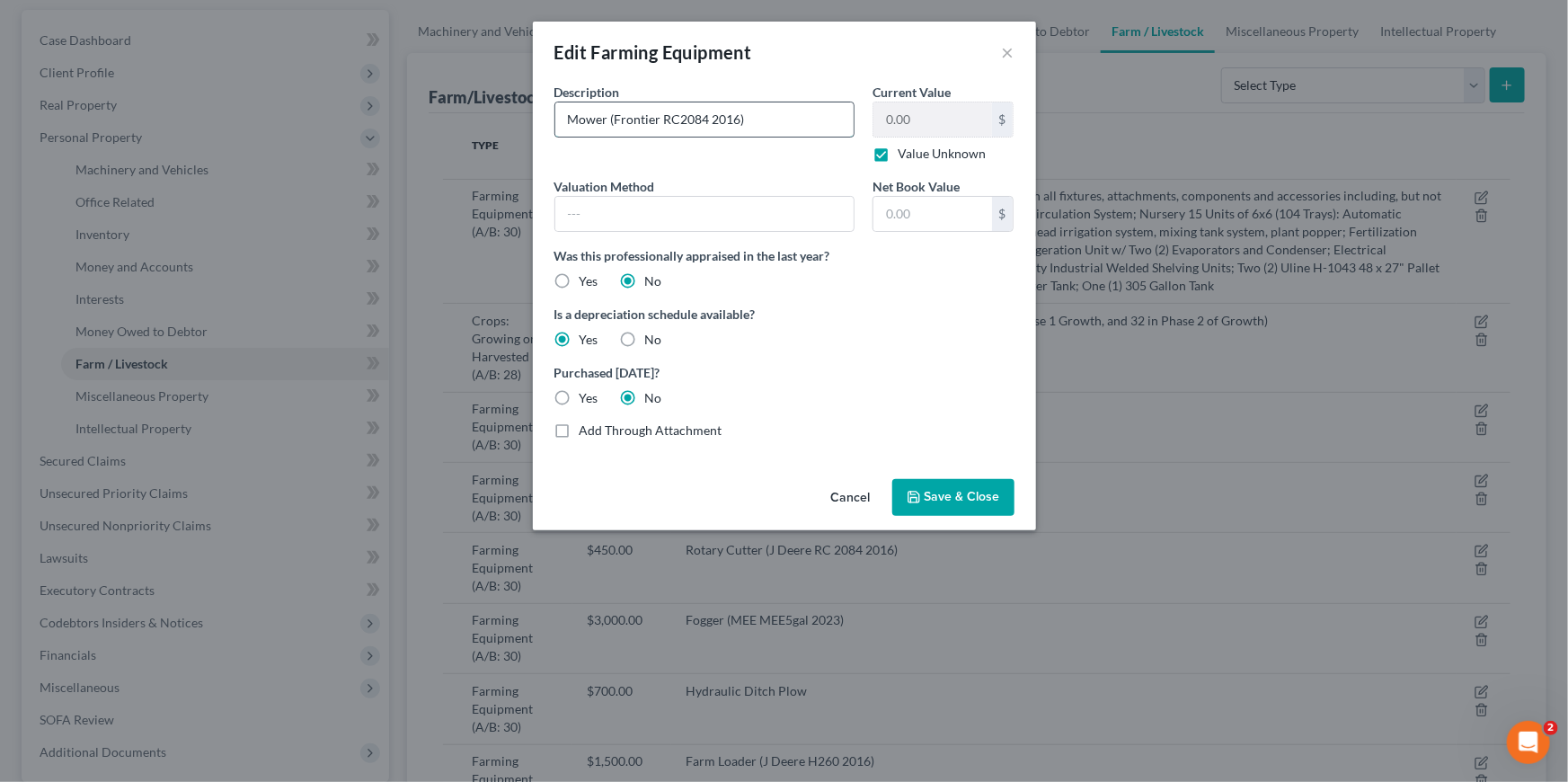
click at [746, 122] on input "Mower (Frontier RC2084 2016)" at bounding box center [705, 119] width 299 height 34
click at [897, 158] on div "Value Unknown" at bounding box center [943, 154] width 141 height 18
click at [898, 153] on label "Value Unknown" at bounding box center [941, 154] width 88 height 18
click at [904, 153] on input "Value Unknown" at bounding box center [910, 151] width 12 height 12
click at [898, 153] on label "Value Unknown" at bounding box center [941, 154] width 88 height 18
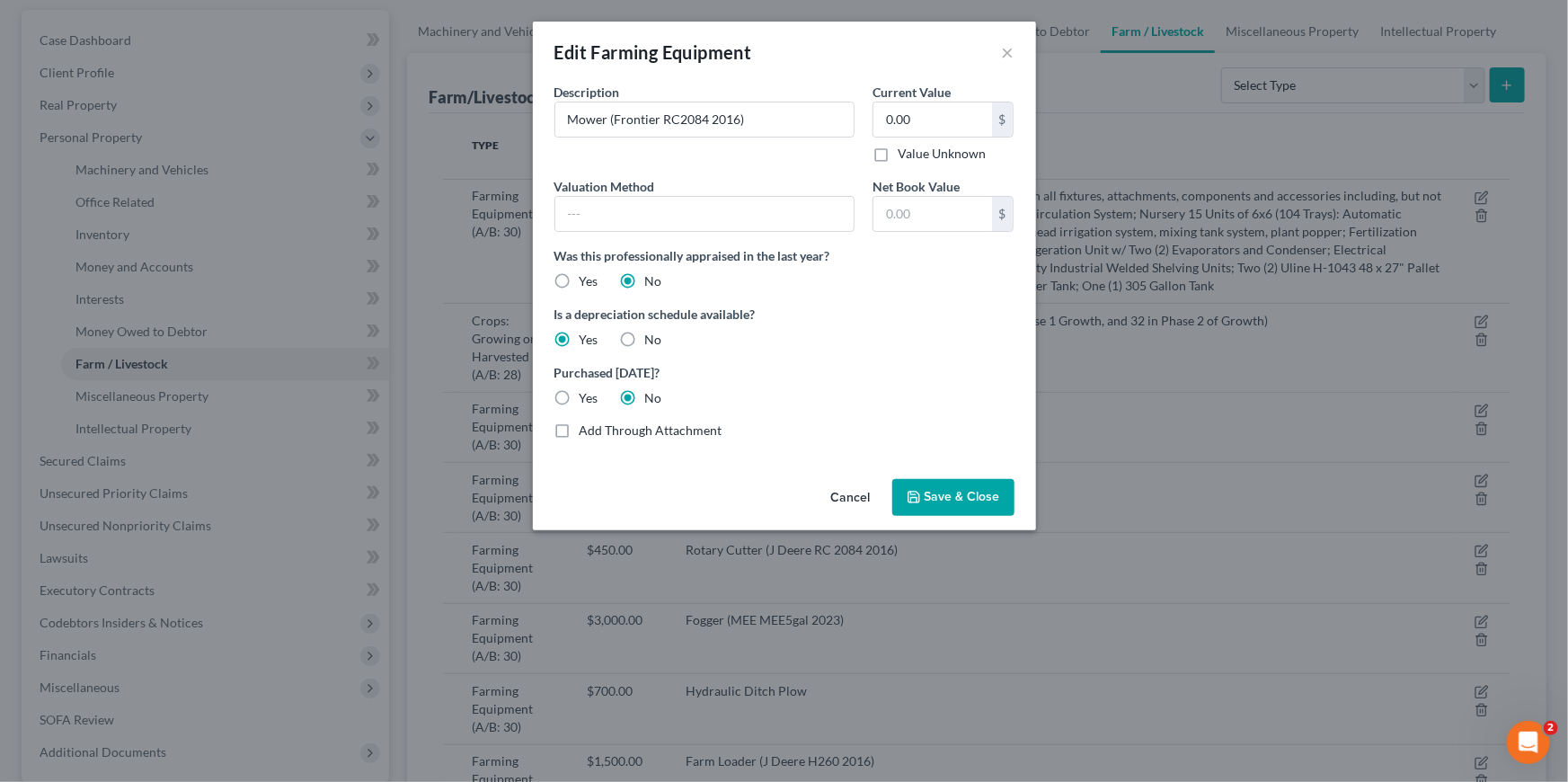
click at [904, 153] on input "Value Unknown" at bounding box center [910, 151] width 12 height 12
click at [898, 153] on label "Value Unknown" at bounding box center [941, 154] width 88 height 18
click at [904, 153] on input "Value Unknown" at bounding box center [910, 151] width 12 height 12
checkbox input "false"
click at [931, 122] on input "0.00" at bounding box center [932, 119] width 118 height 34
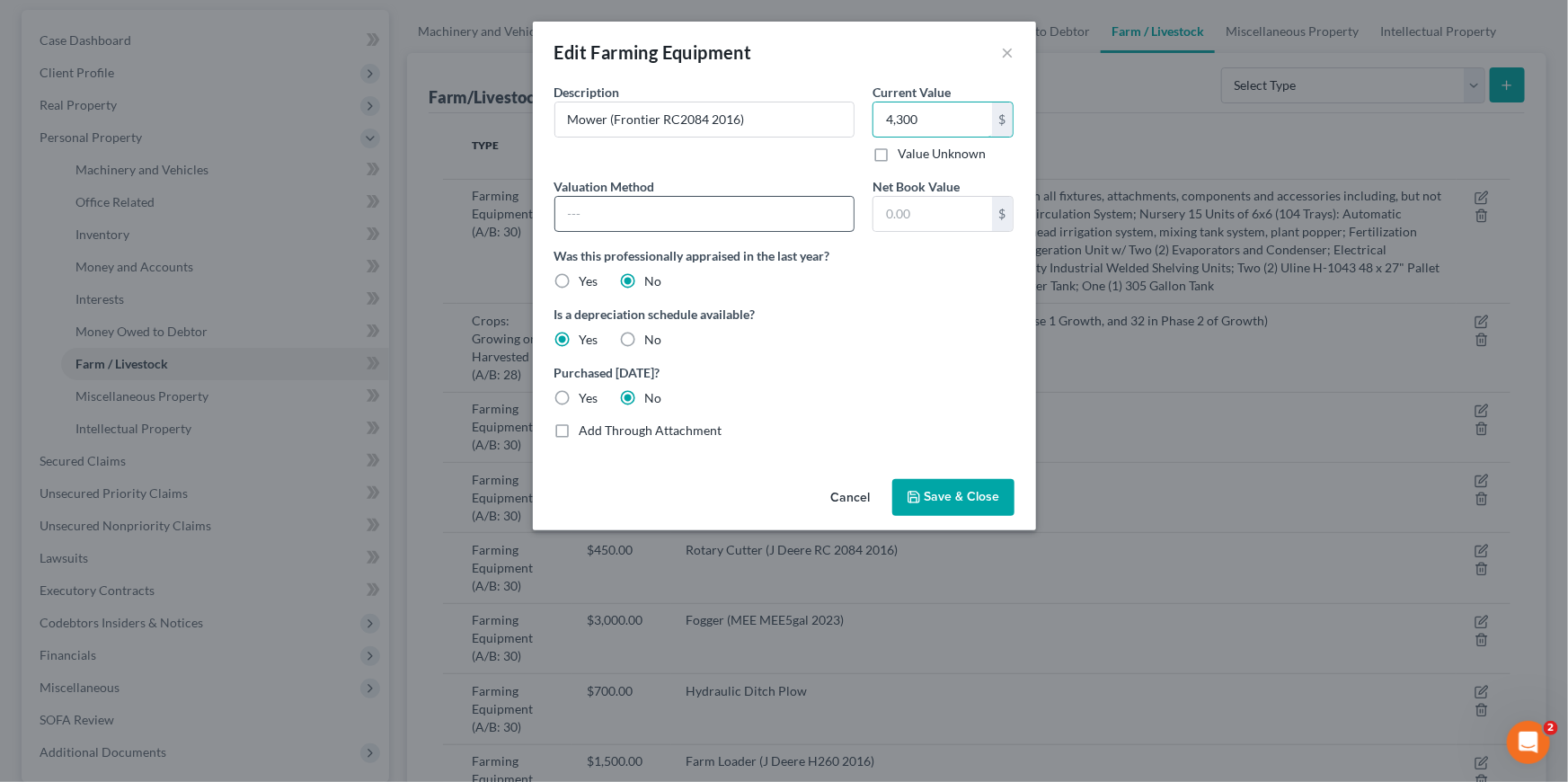
type input "4,300"
click at [690, 212] on input "text" at bounding box center [705, 214] width 299 height 34
click at [927, 486] on button "Save & Close" at bounding box center [953, 498] width 122 height 38
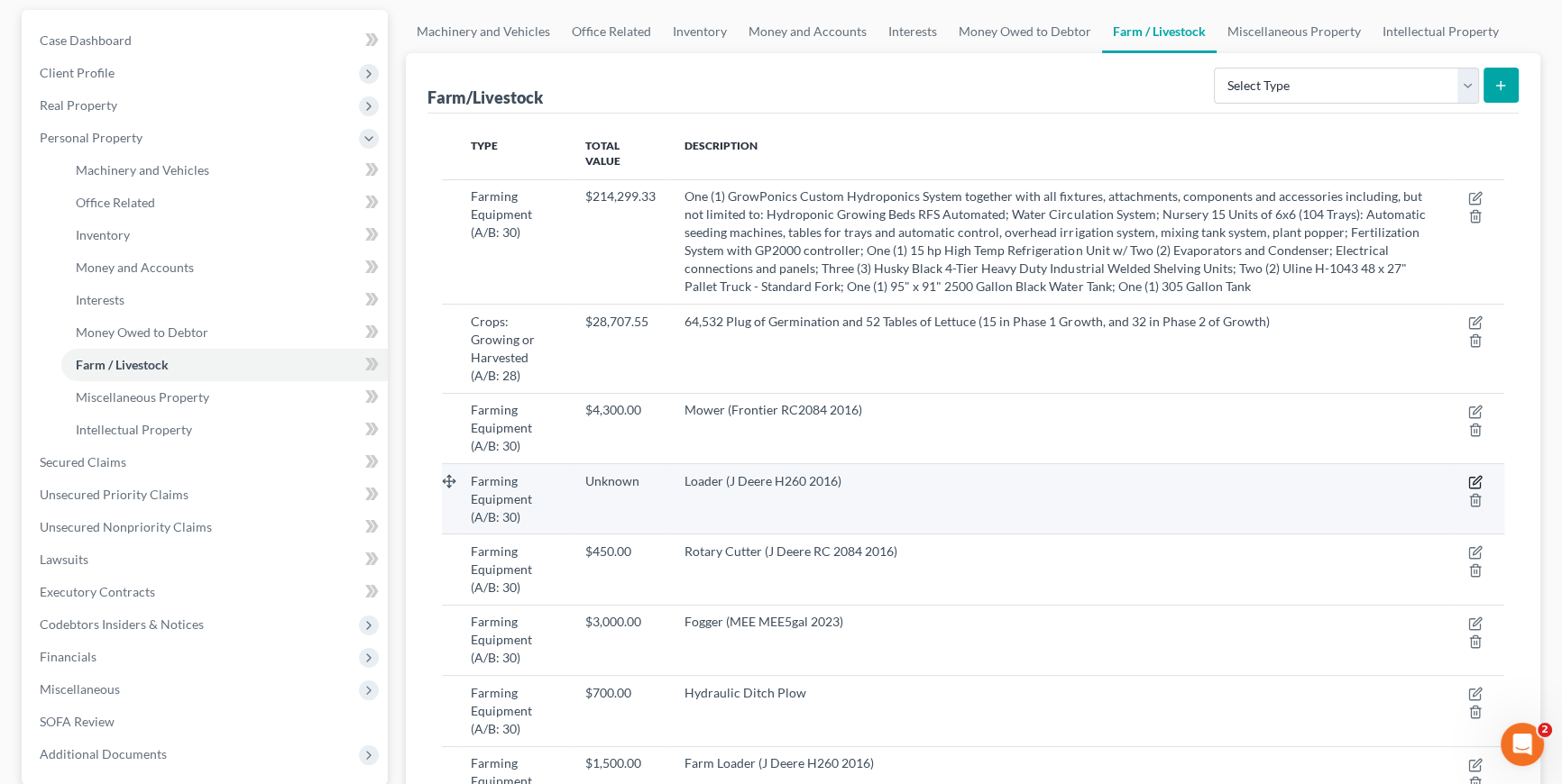
click at [1473, 475] on icon "button" at bounding box center [1475, 482] width 15 height 15
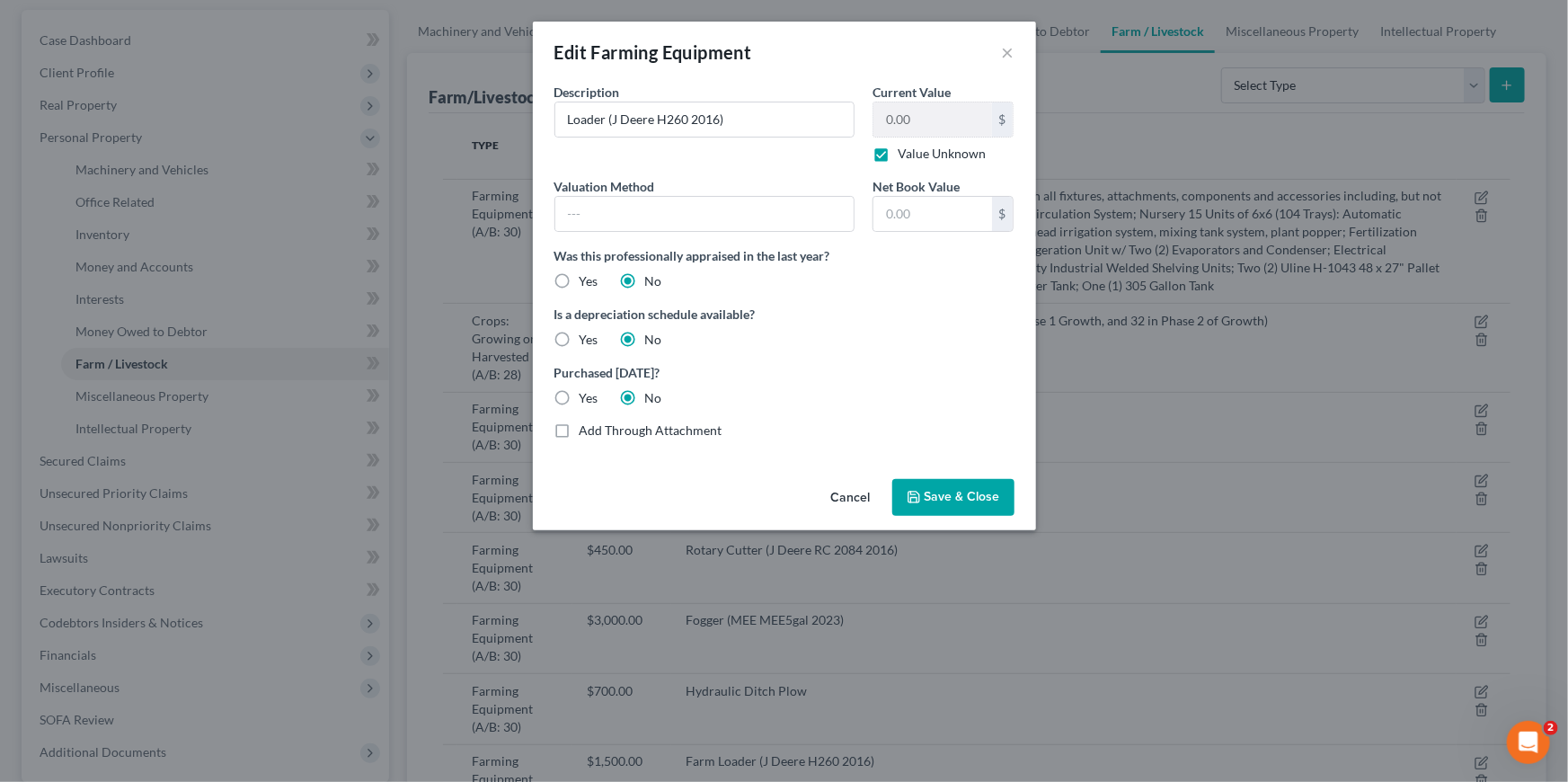
click at [898, 153] on label "Value Unknown" at bounding box center [941, 154] width 88 height 18
click at [904, 153] on input "Value Unknown" at bounding box center [910, 151] width 12 height 12
checkbox input "false"
click at [937, 107] on input "0.00" at bounding box center [932, 119] width 118 height 34
type input "8,400"
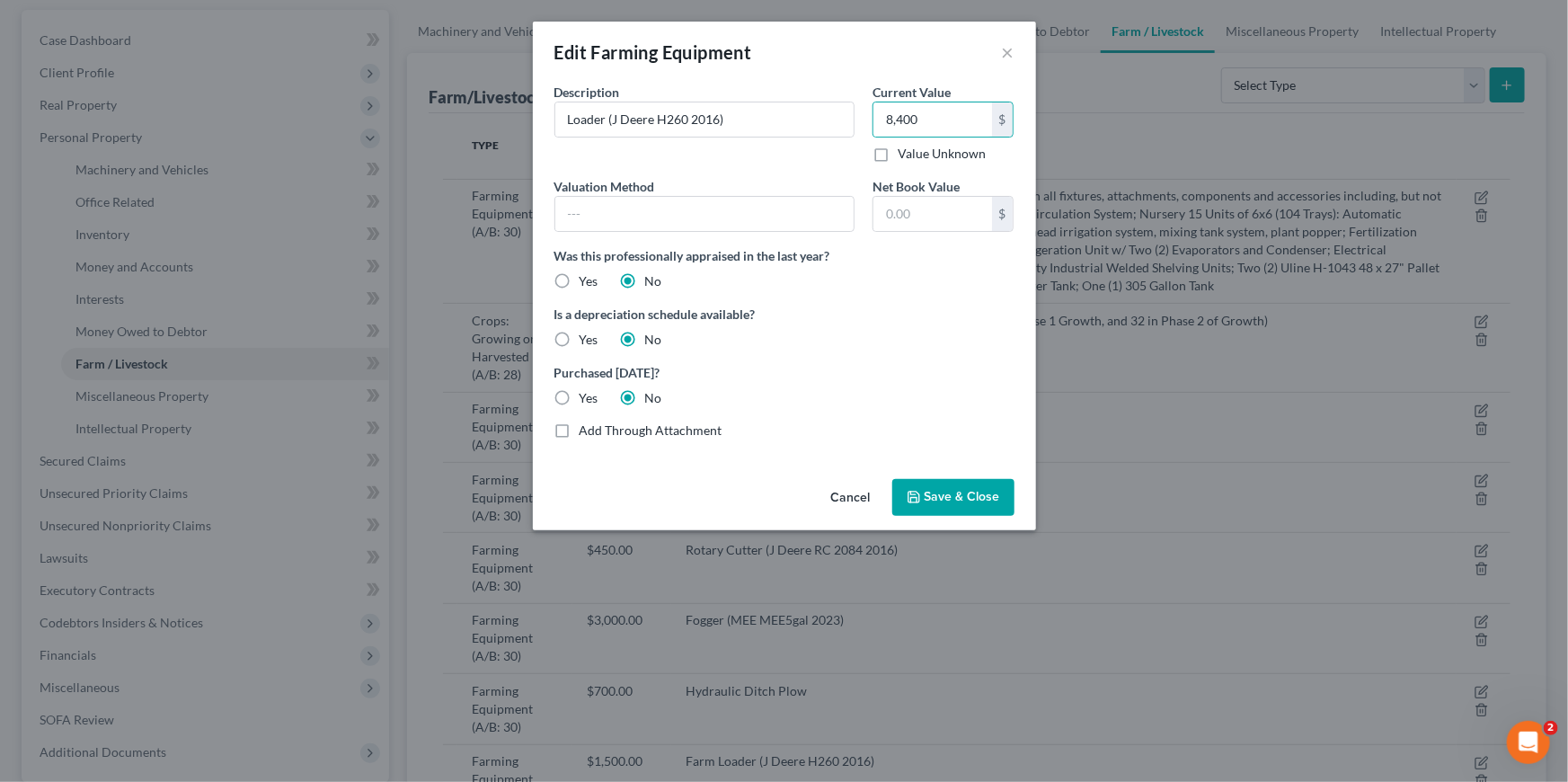
click at [960, 487] on button "Save & Close" at bounding box center [953, 498] width 122 height 38
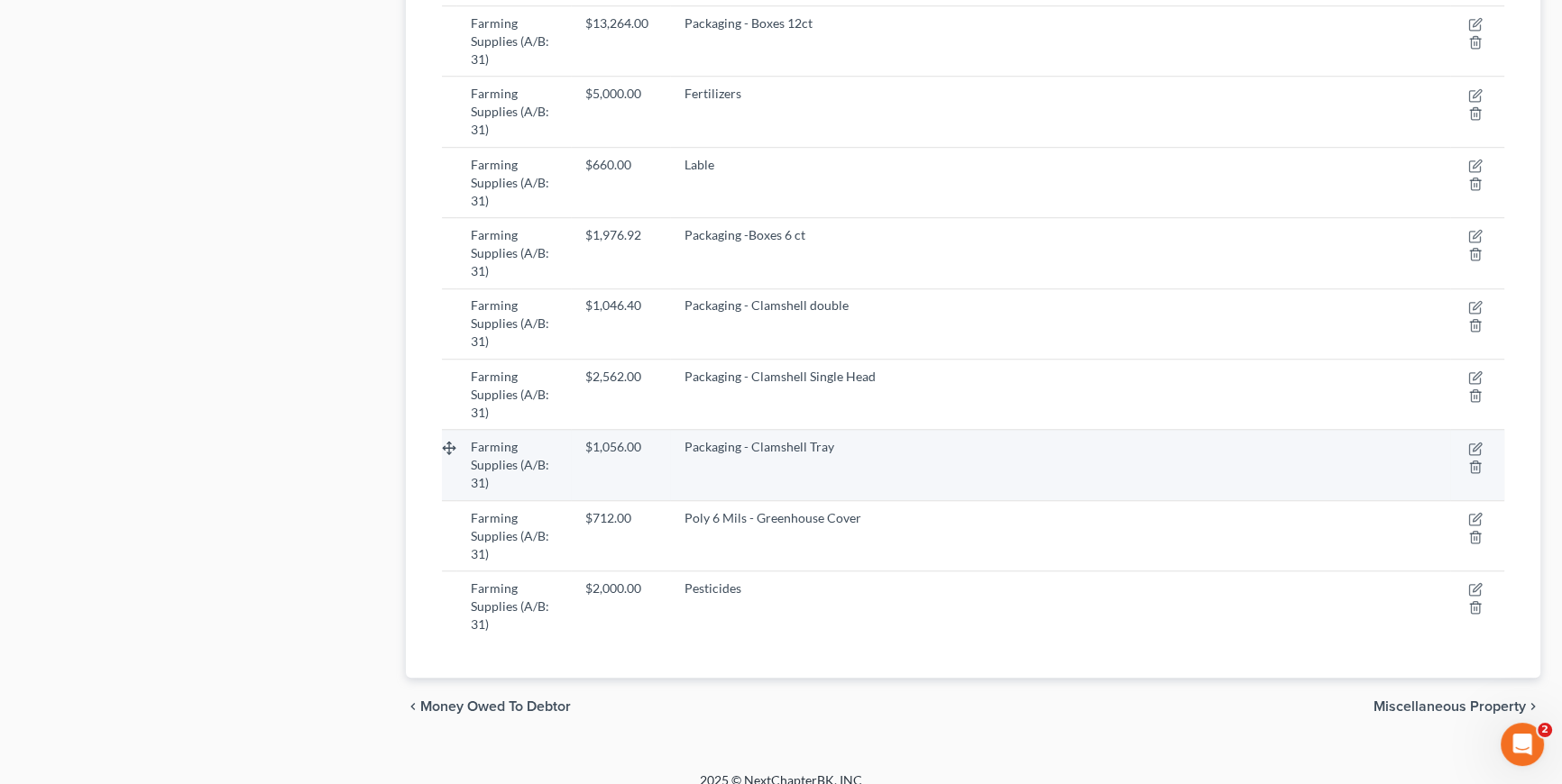
scroll to position [1434, 0]
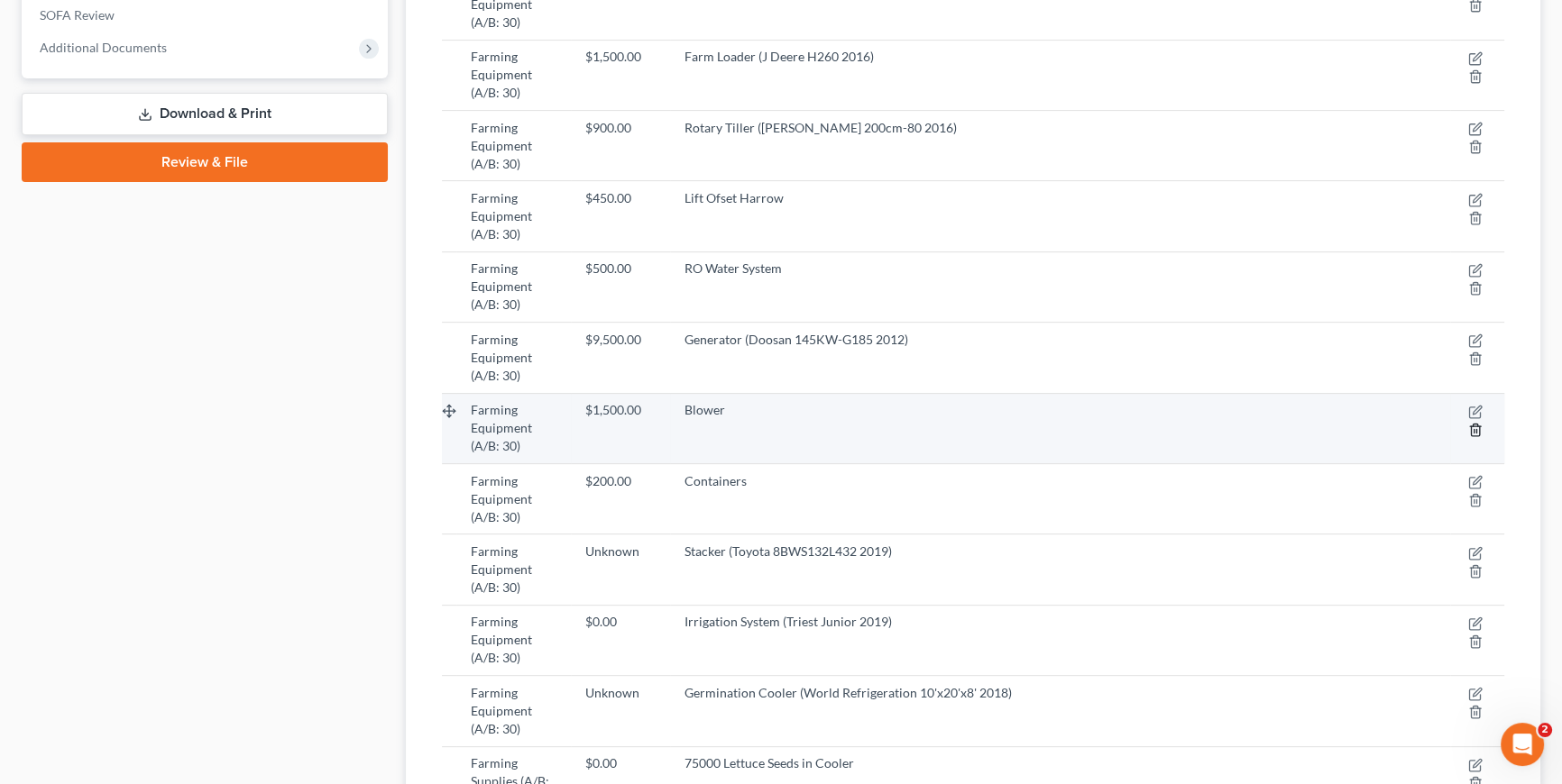
click at [1471, 423] on icon "button" at bounding box center [1475, 429] width 8 height 12
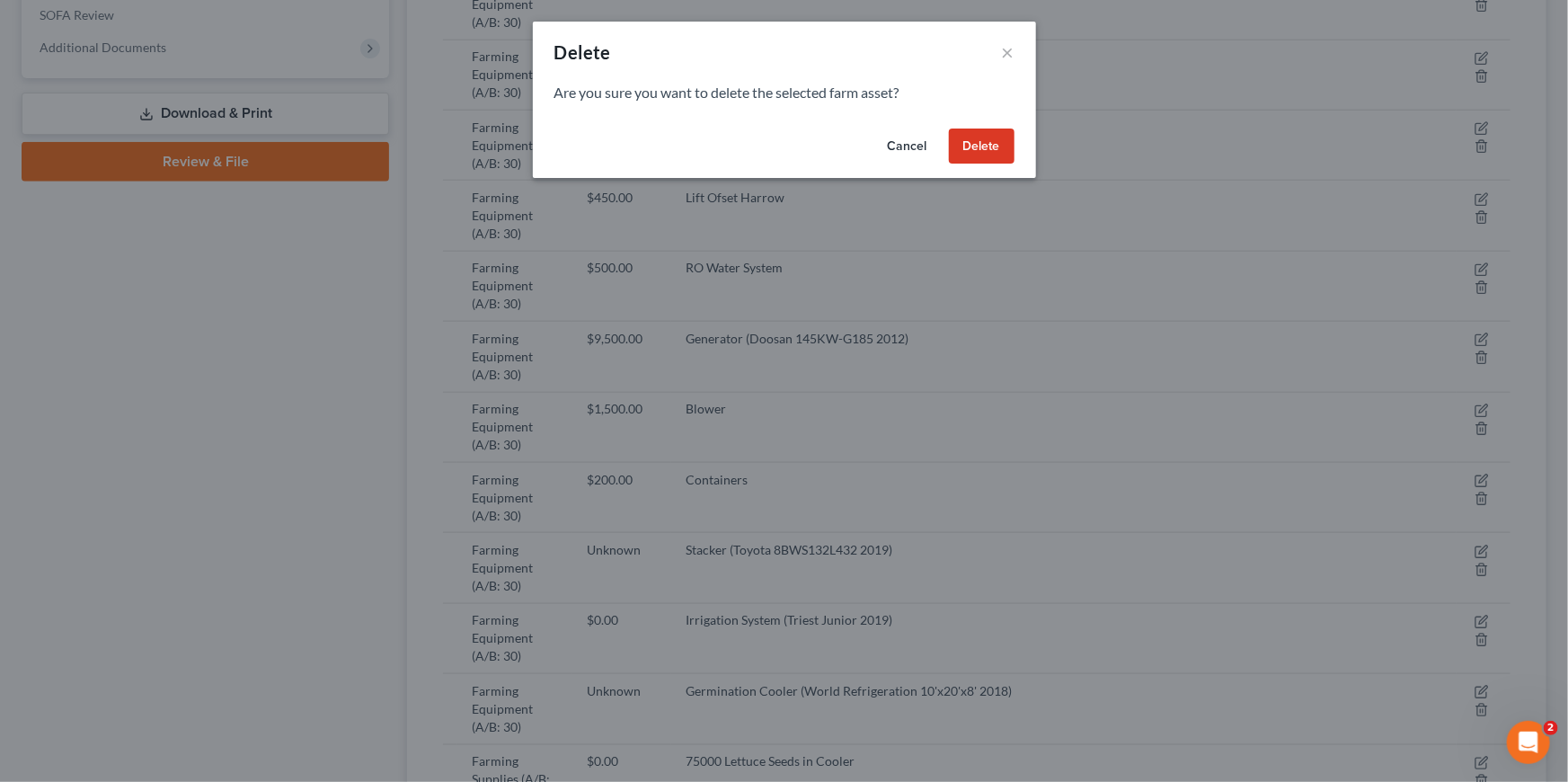
click at [964, 148] on button "Delete" at bounding box center [982, 146] width 66 height 36
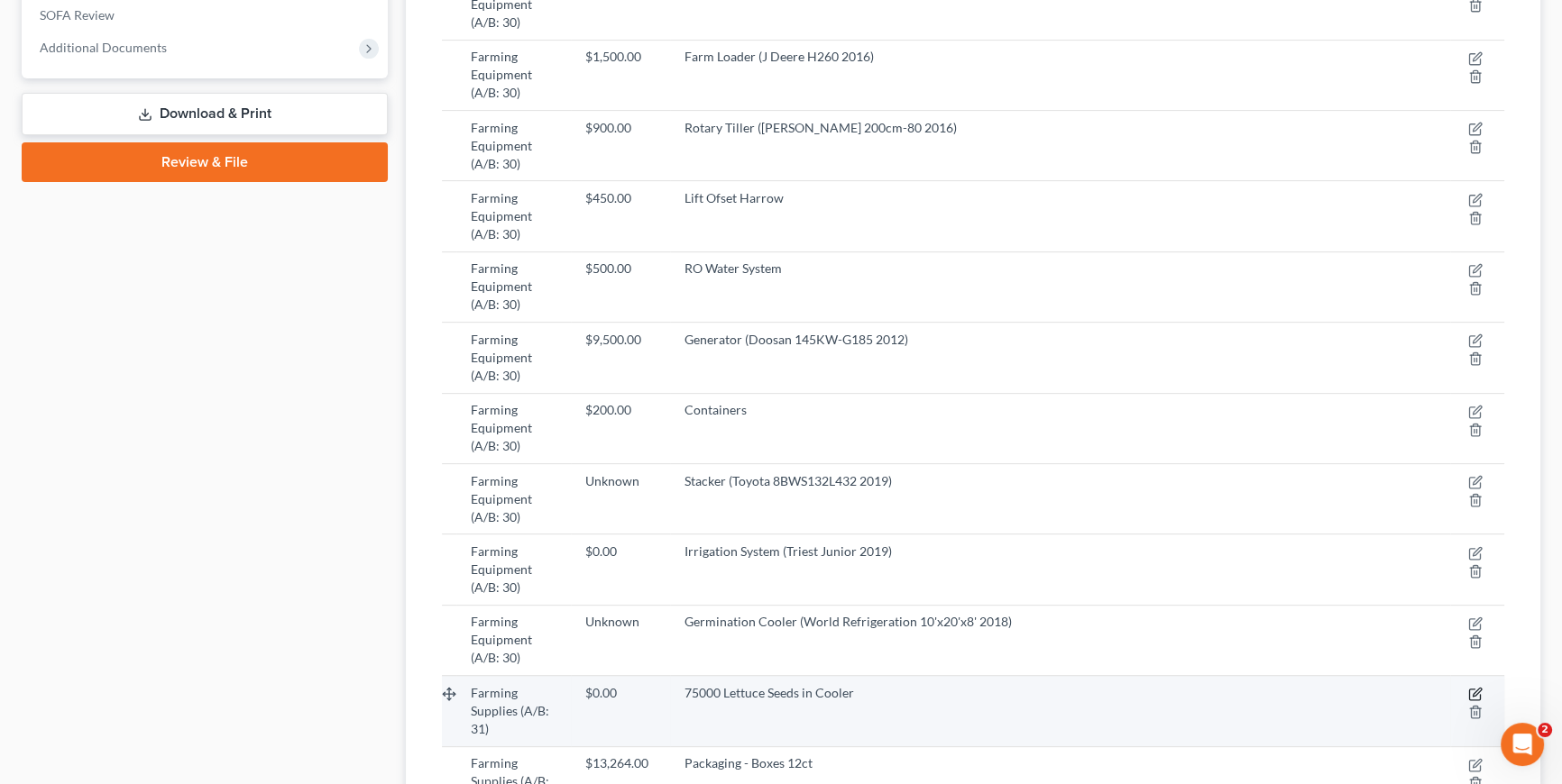
click at [1470, 687] on icon "button" at bounding box center [1475, 694] width 15 height 15
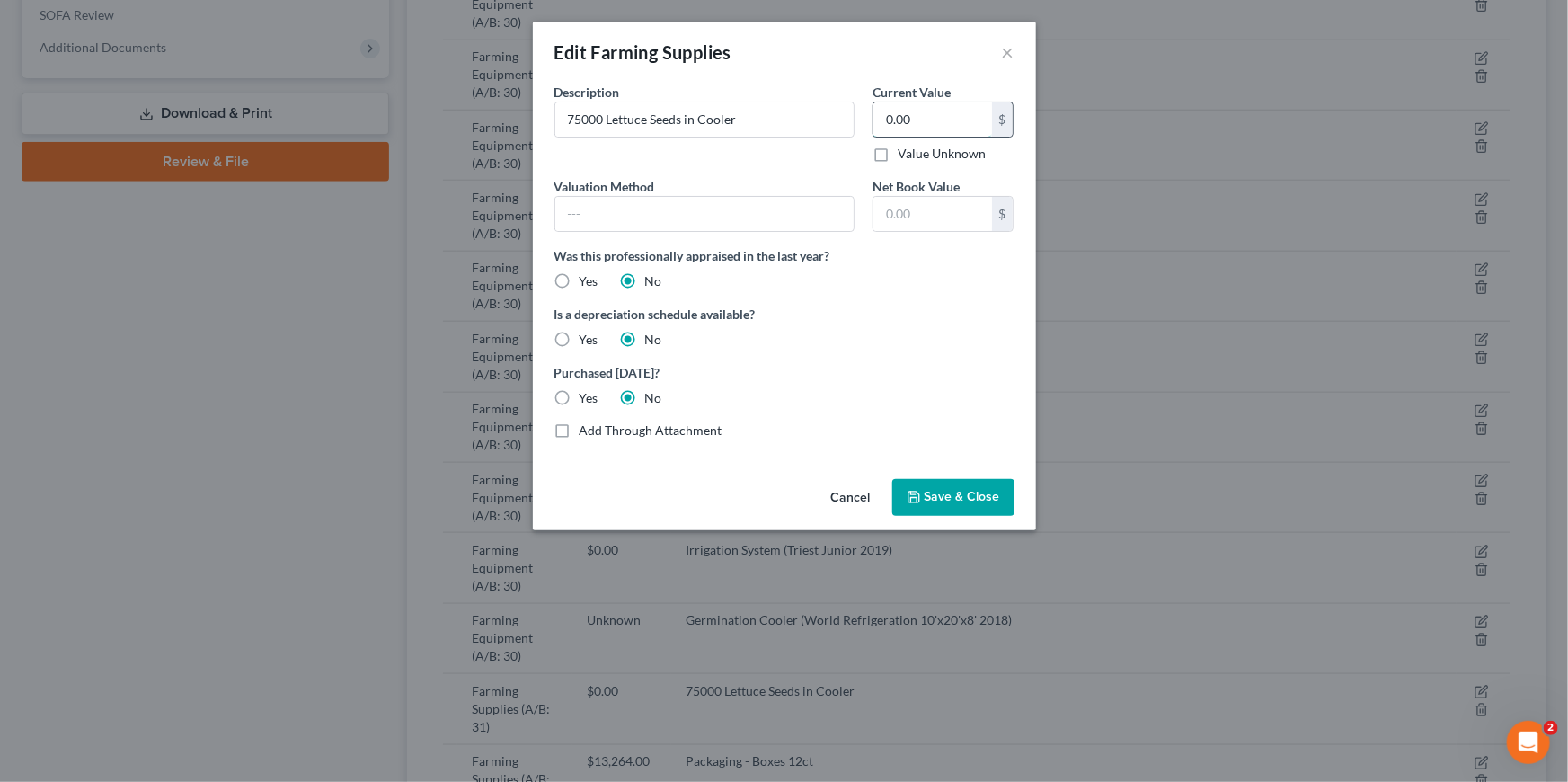
click at [943, 115] on input "0.00" at bounding box center [932, 119] width 118 height 34
type input "1,635"
click at [931, 495] on span "Save & Close" at bounding box center [962, 498] width 75 height 15
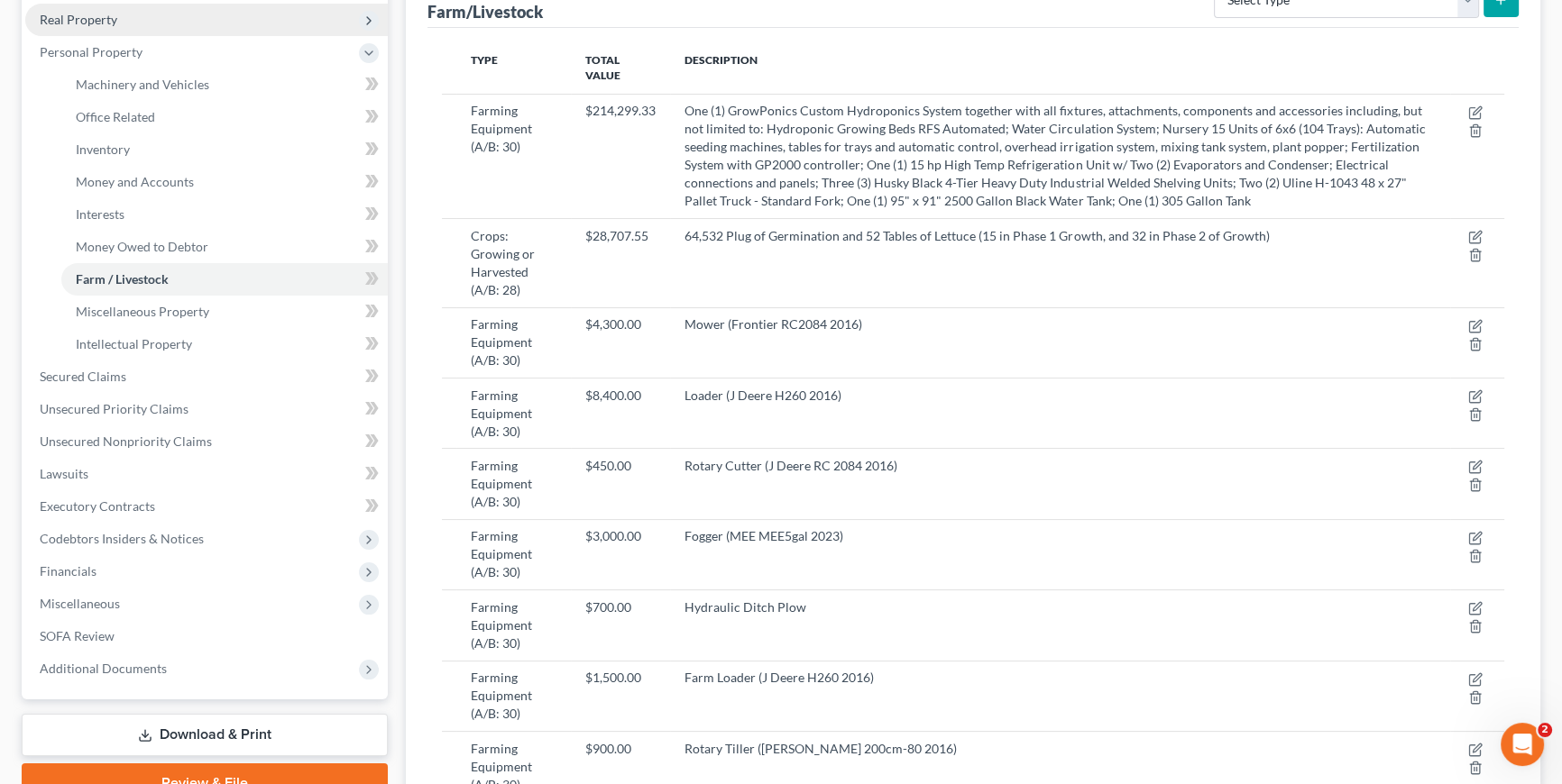
scroll to position [0, 0]
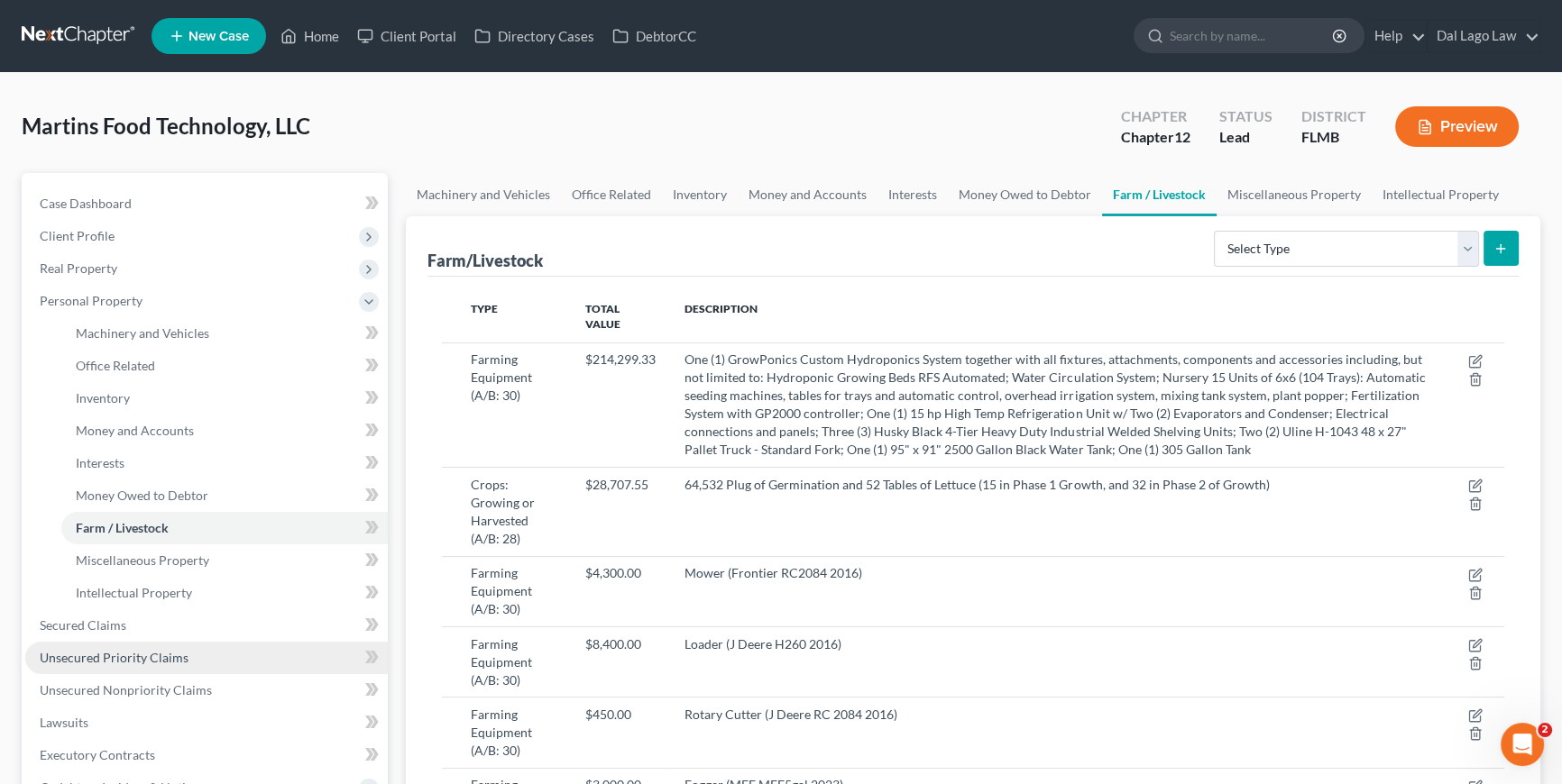
click at [98, 643] on link "Unsecured Priority Claims" at bounding box center [207, 657] width 363 height 32
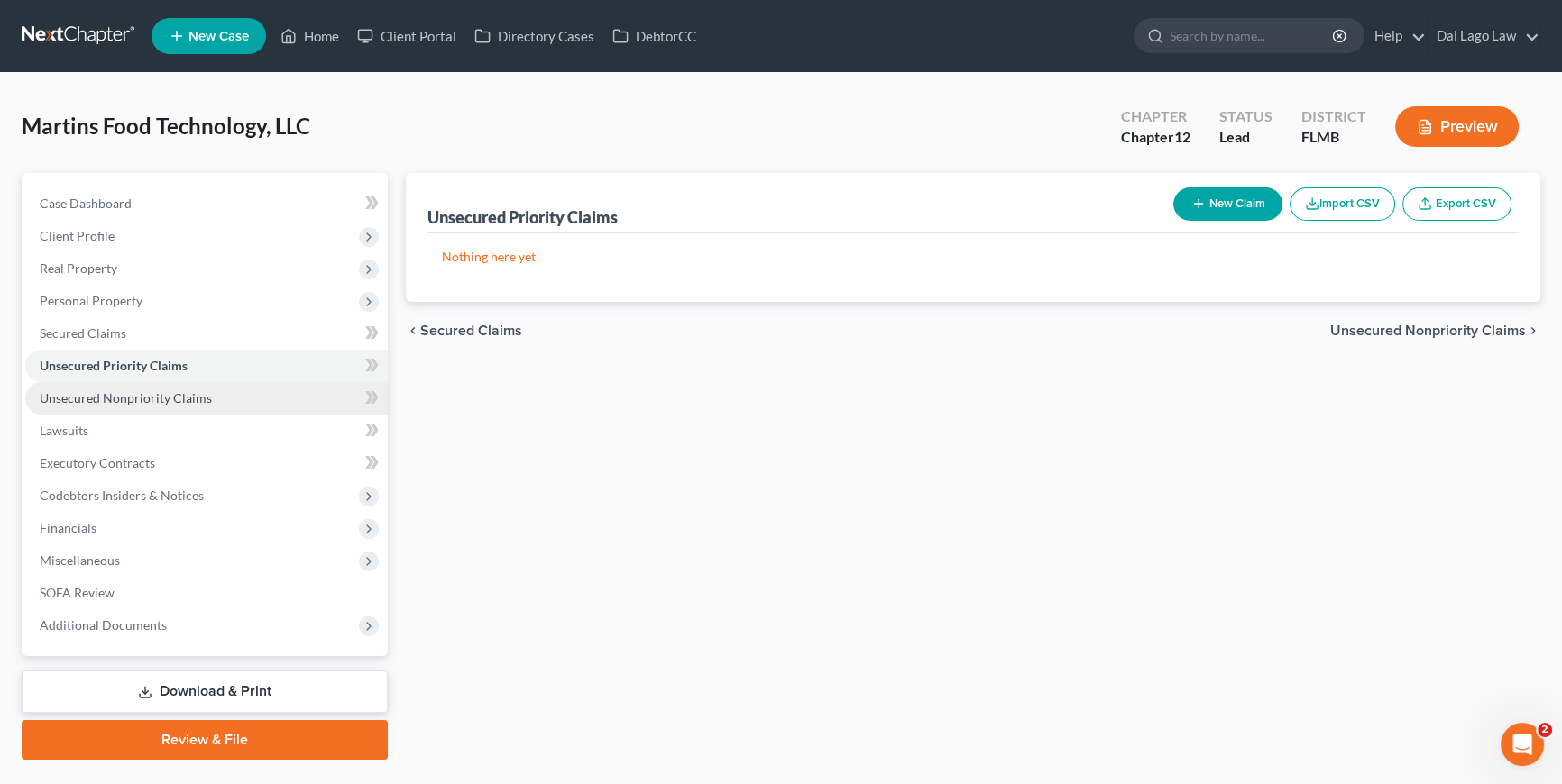
click at [143, 391] on span "Unsecured Nonpriority Claims" at bounding box center [126, 398] width 173 height 16
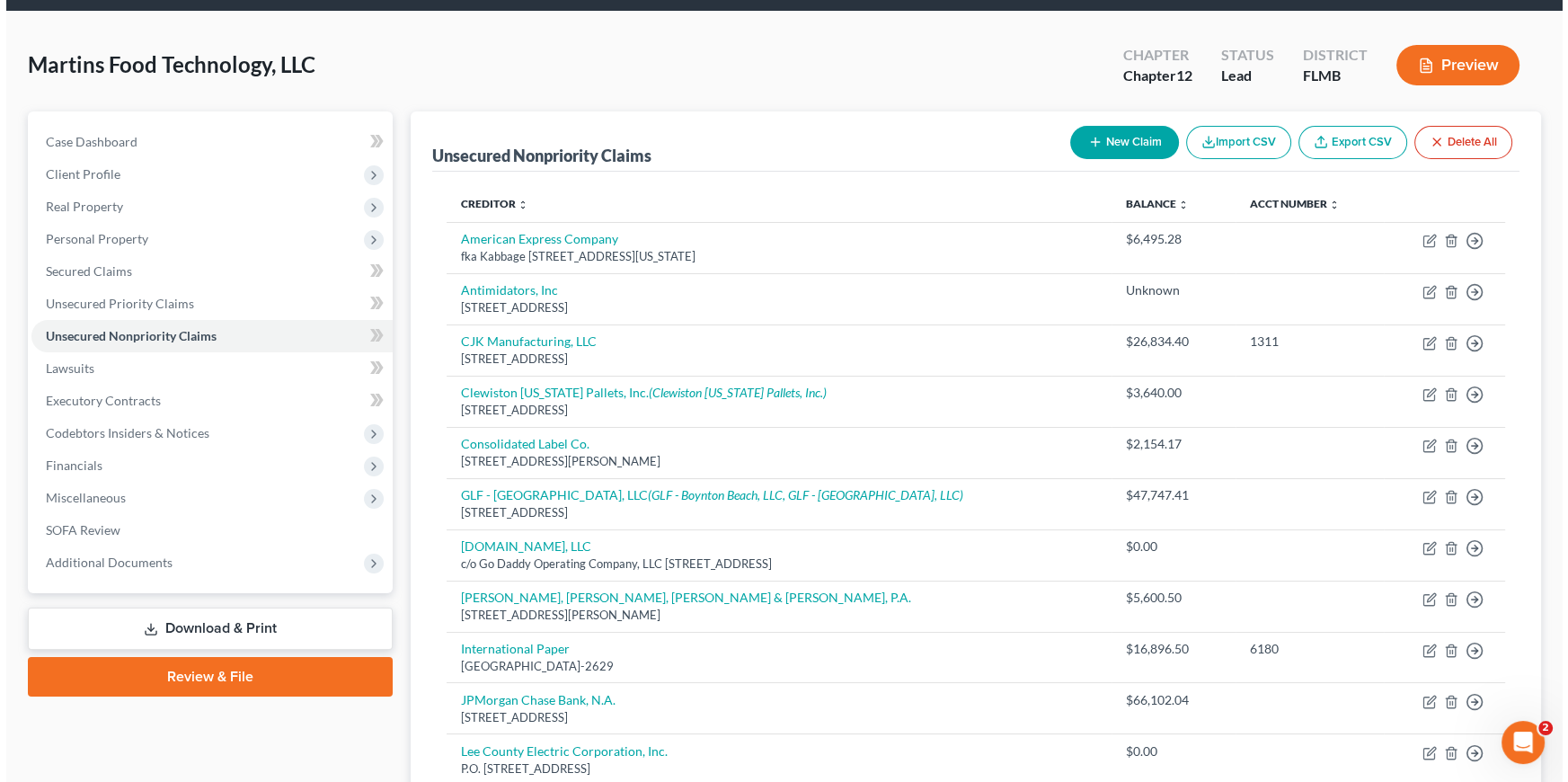
scroll to position [572, 0]
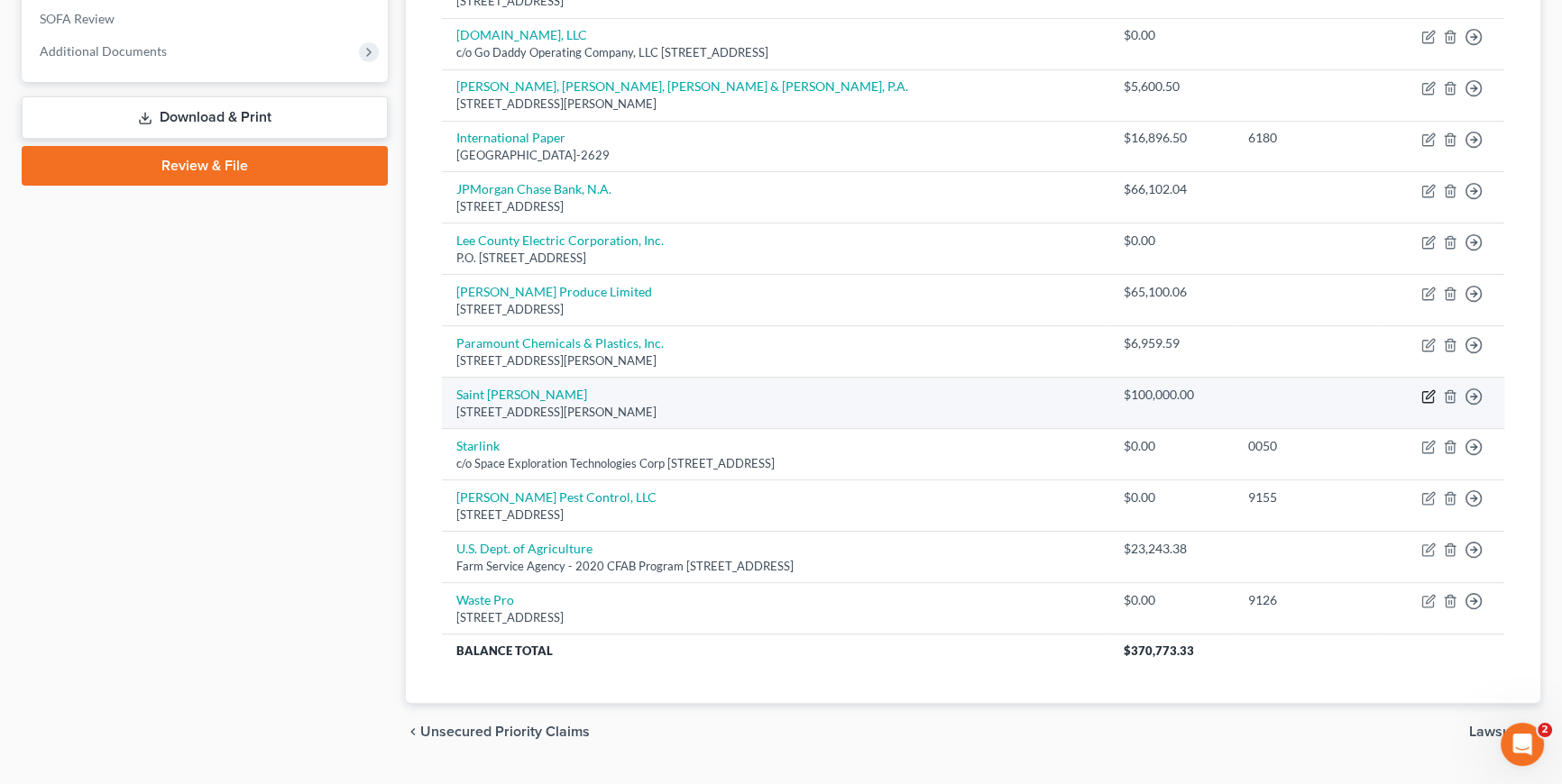
click at [1423, 393] on icon "button" at bounding box center [1428, 396] width 15 height 15
select select "9"
select select "8"
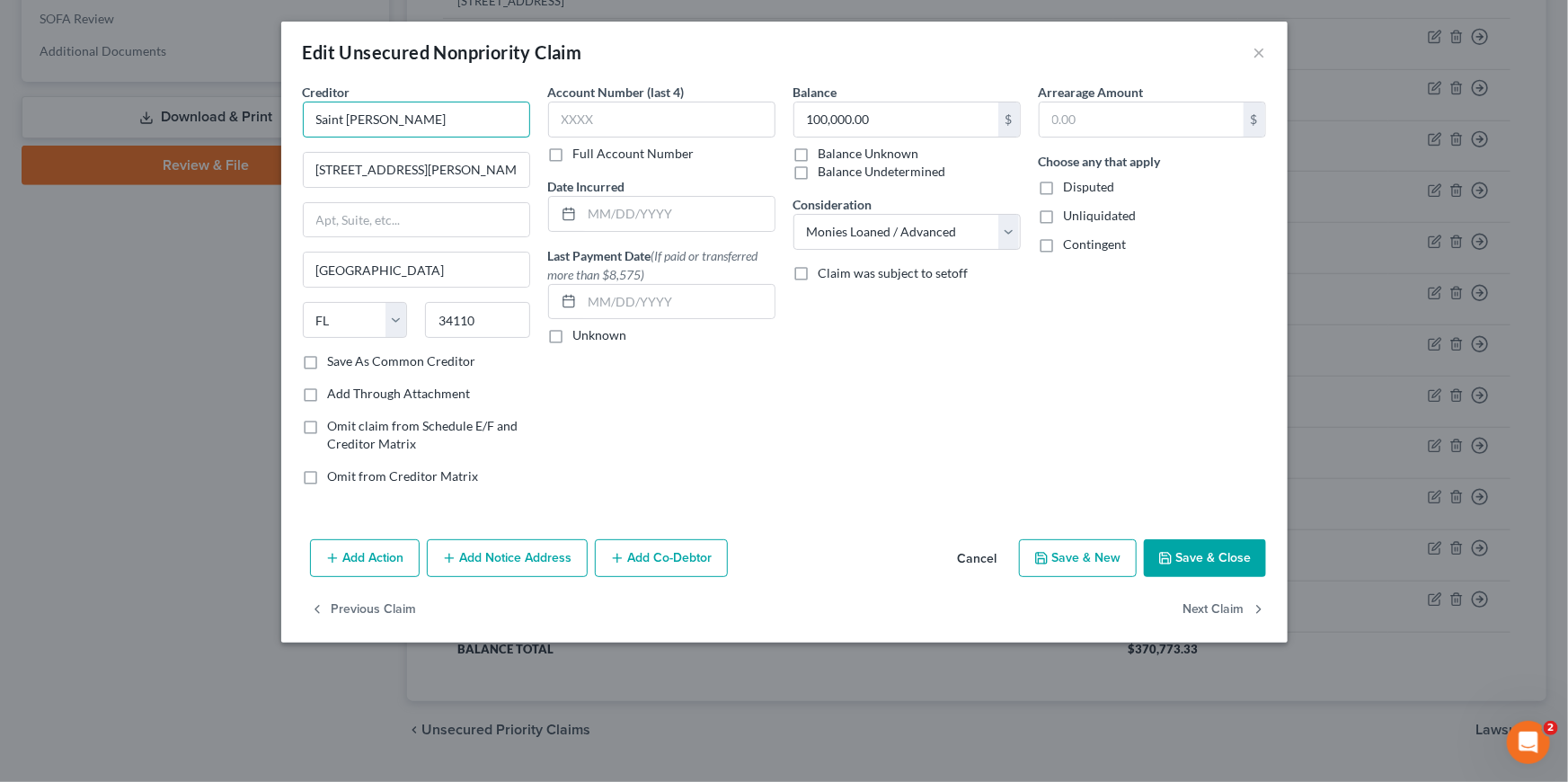
click at [418, 122] on input "Saint [PERSON_NAME]" at bounding box center [415, 119] width 227 height 36
type input "F"
click at [389, 112] on input "[US_STATE] Commerce" at bounding box center [415, 119] width 227 height 36
paste input "First Capital Finance Corporation, Inc."
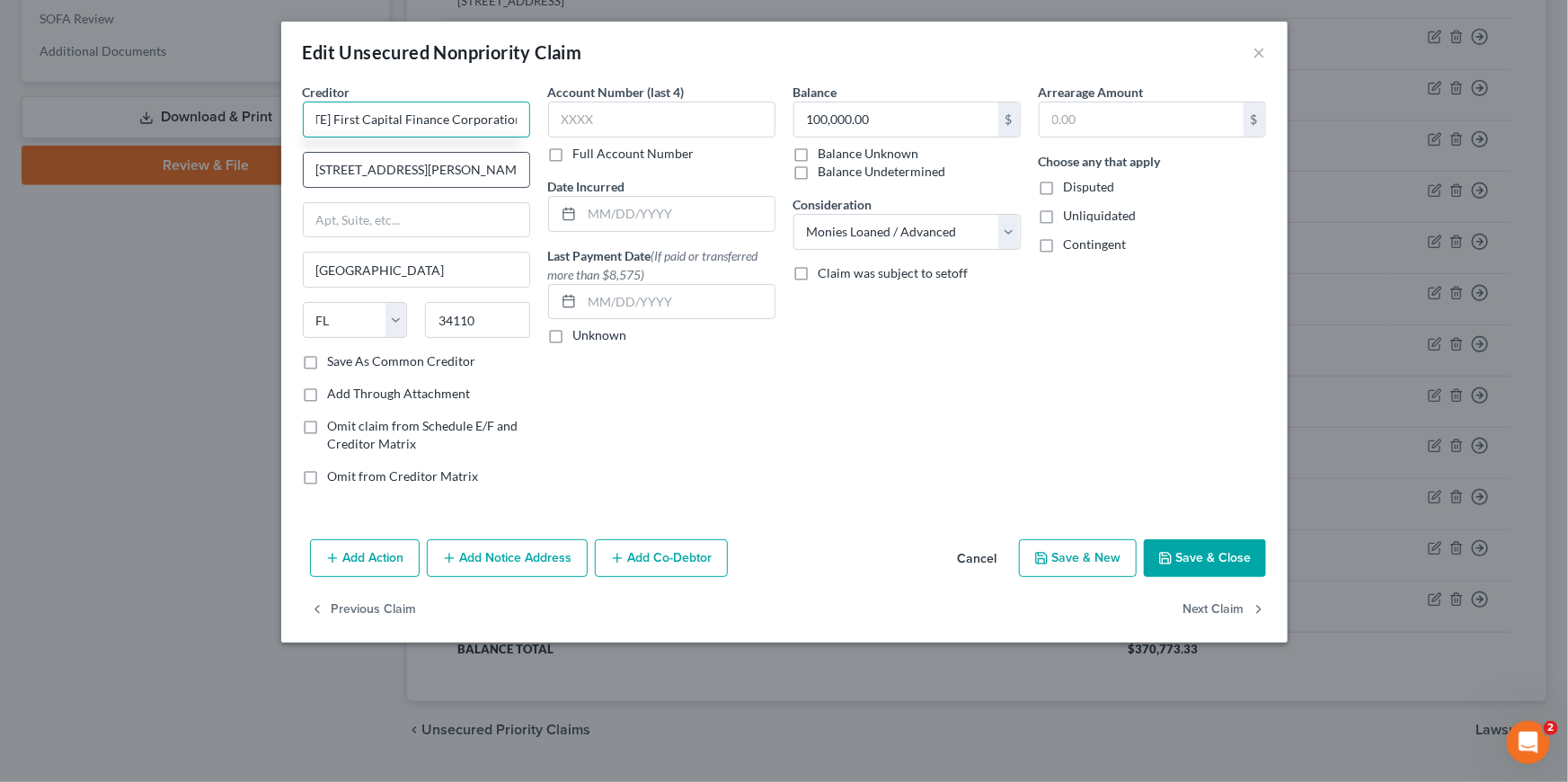
type input "[US_STATE] First Capital Finance Corporation, Inc."
click at [413, 180] on input "[STREET_ADDRESS][PERSON_NAME]" at bounding box center [415, 169] width 225 height 34
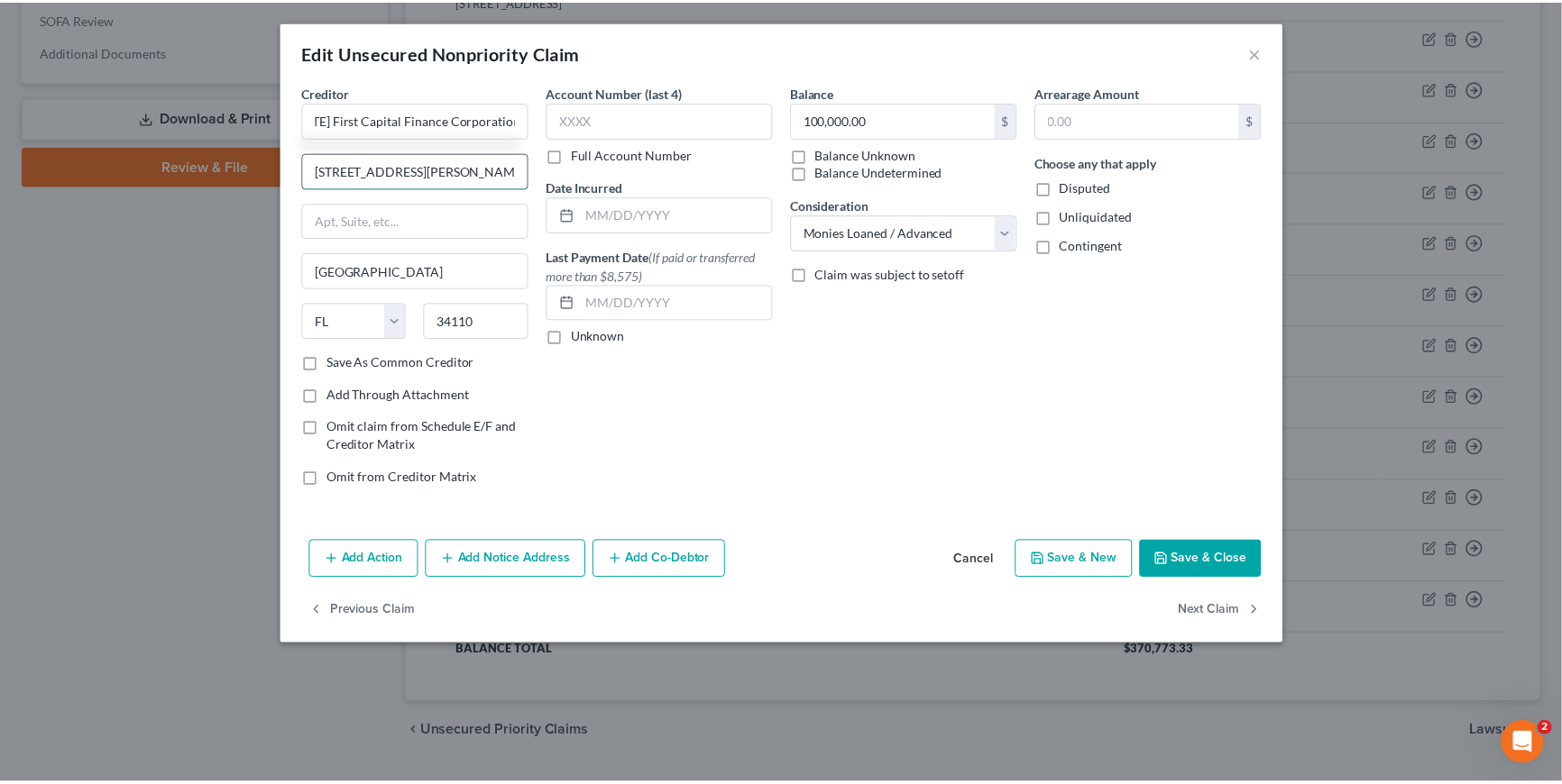
scroll to position [0, 0]
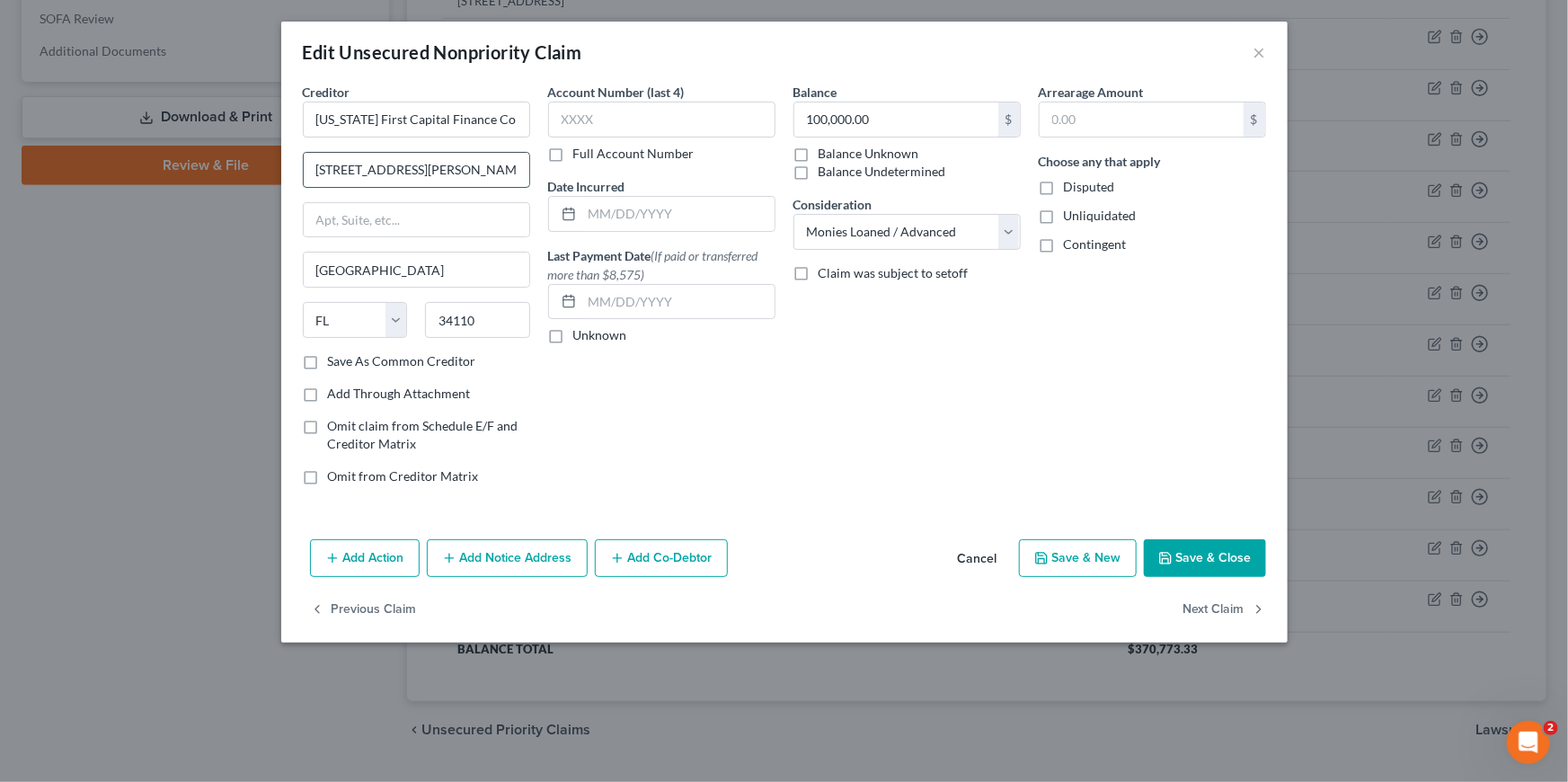
type input "[STREET_ADDRESS][PERSON_NAME]"
type input "32303"
type input "Tallahassee"
click at [1232, 564] on button "Save & Close" at bounding box center [1205, 558] width 122 height 38
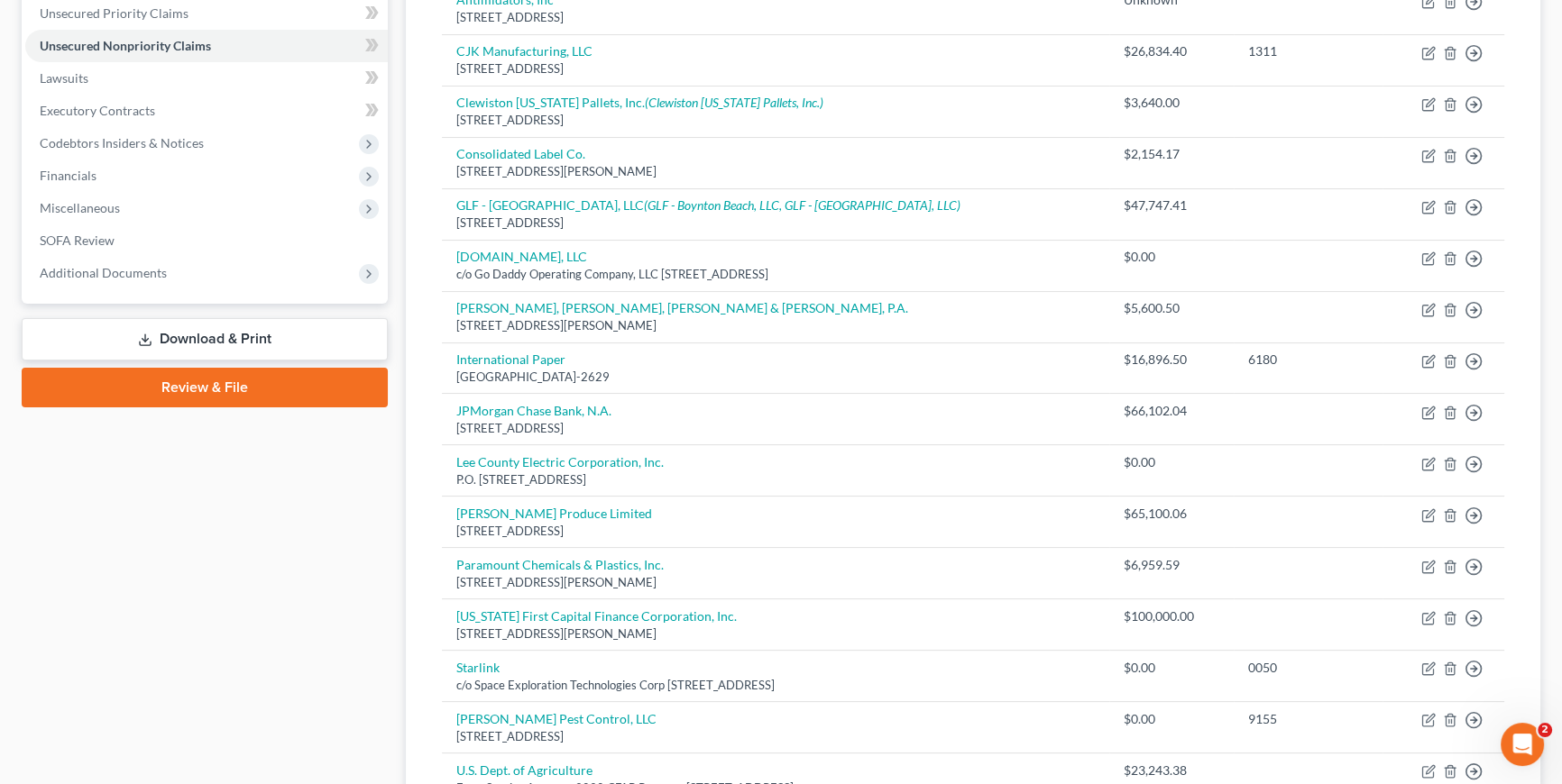
scroll to position [328, 0]
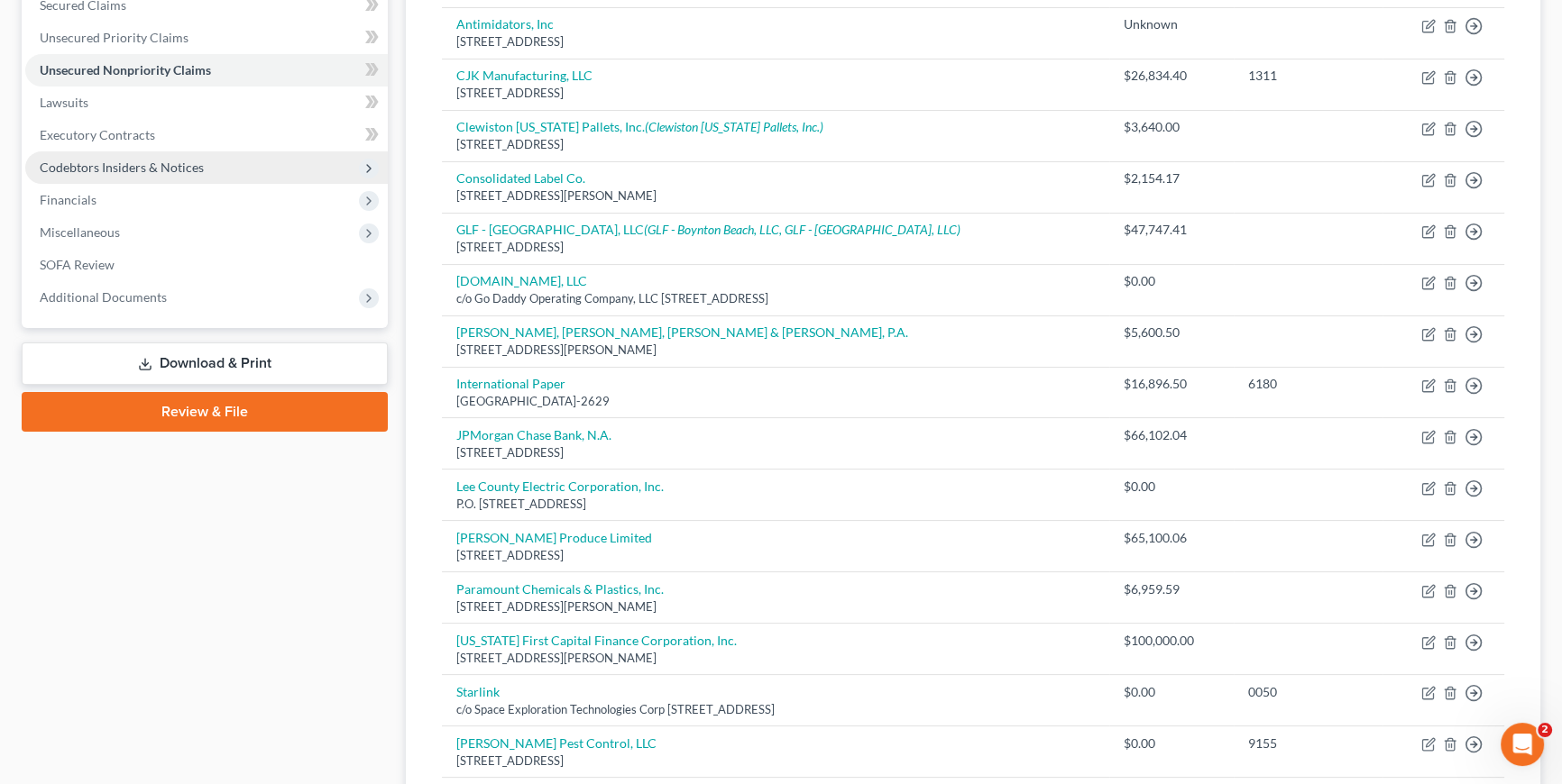
click at [112, 167] on span "Codebtors Insiders & Notices" at bounding box center [121, 168] width 164 height 16
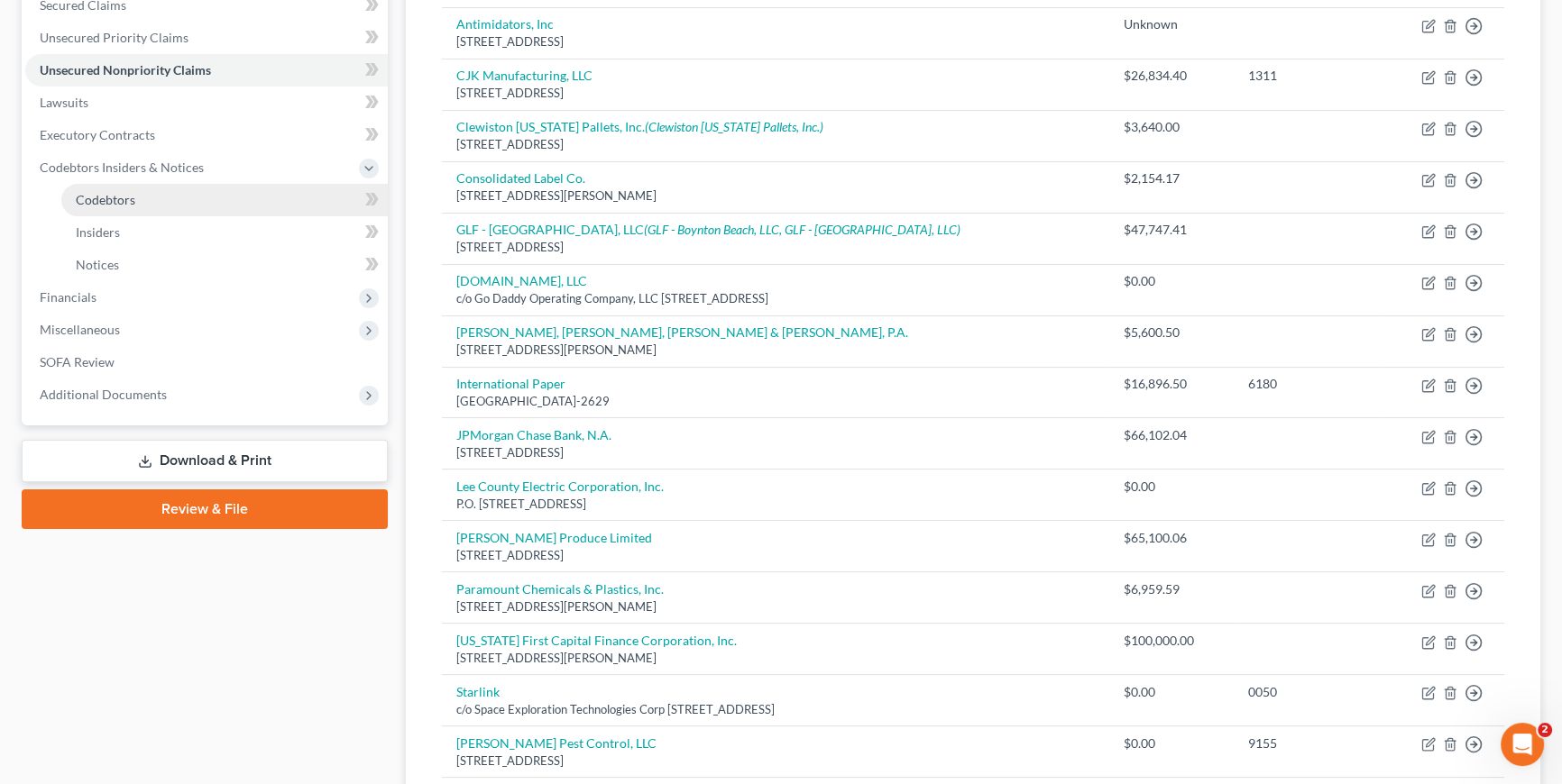
click at [115, 199] on span "Codebtors" at bounding box center [105, 200] width 59 height 16
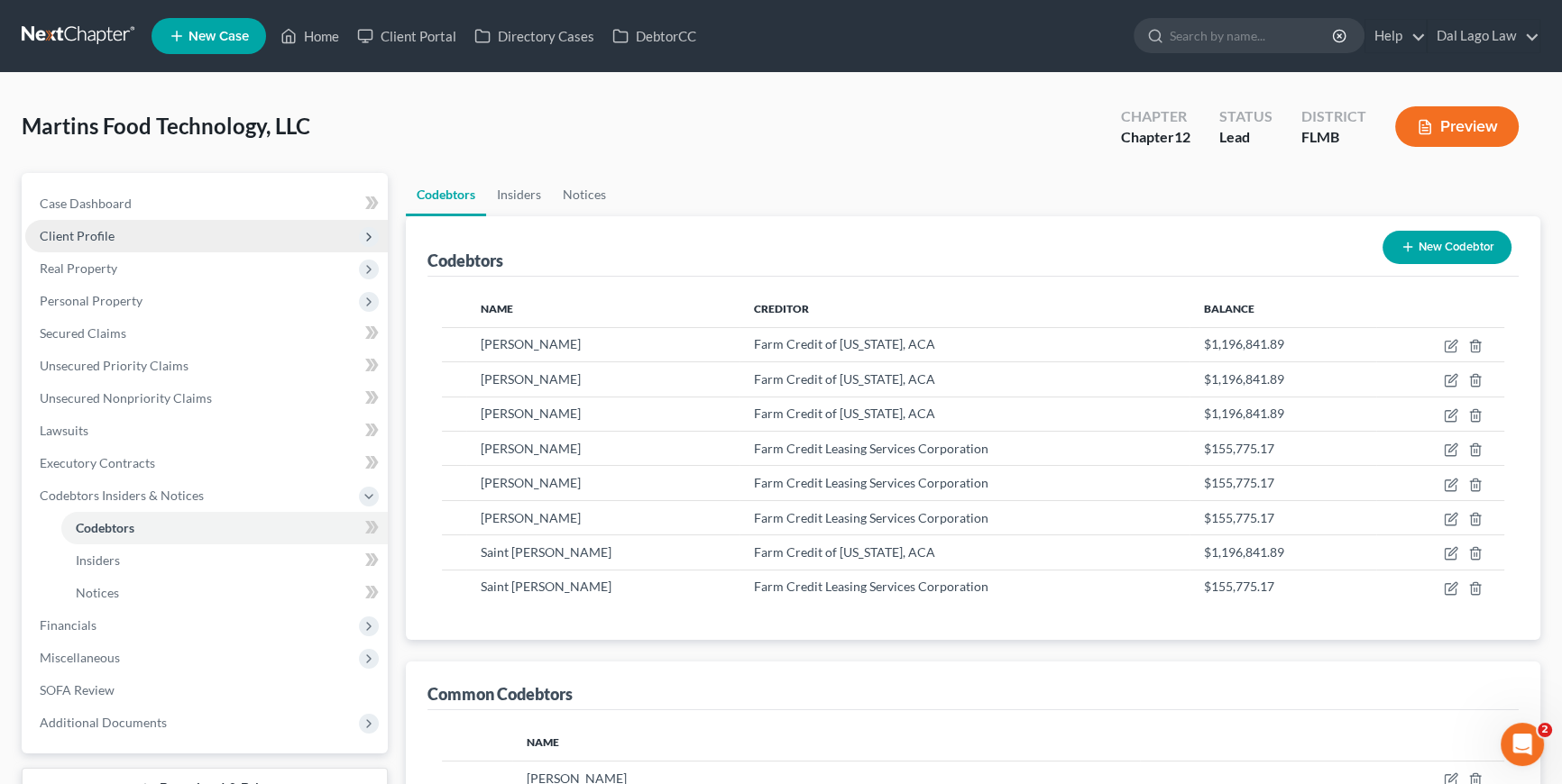
click at [176, 236] on span "Client Profile" at bounding box center [207, 235] width 363 height 32
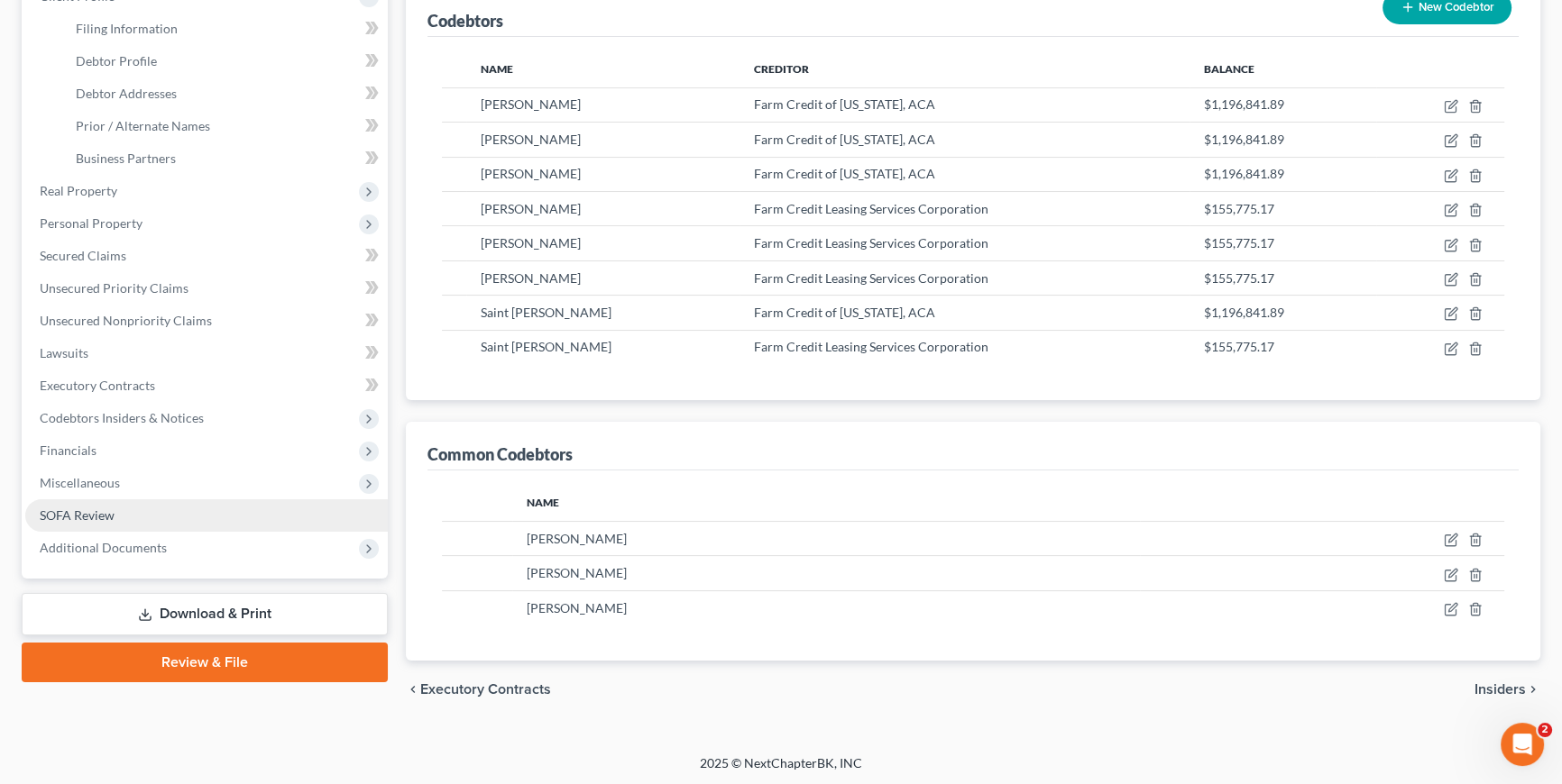
click at [135, 517] on link "SOFA Review" at bounding box center [207, 515] width 363 height 32
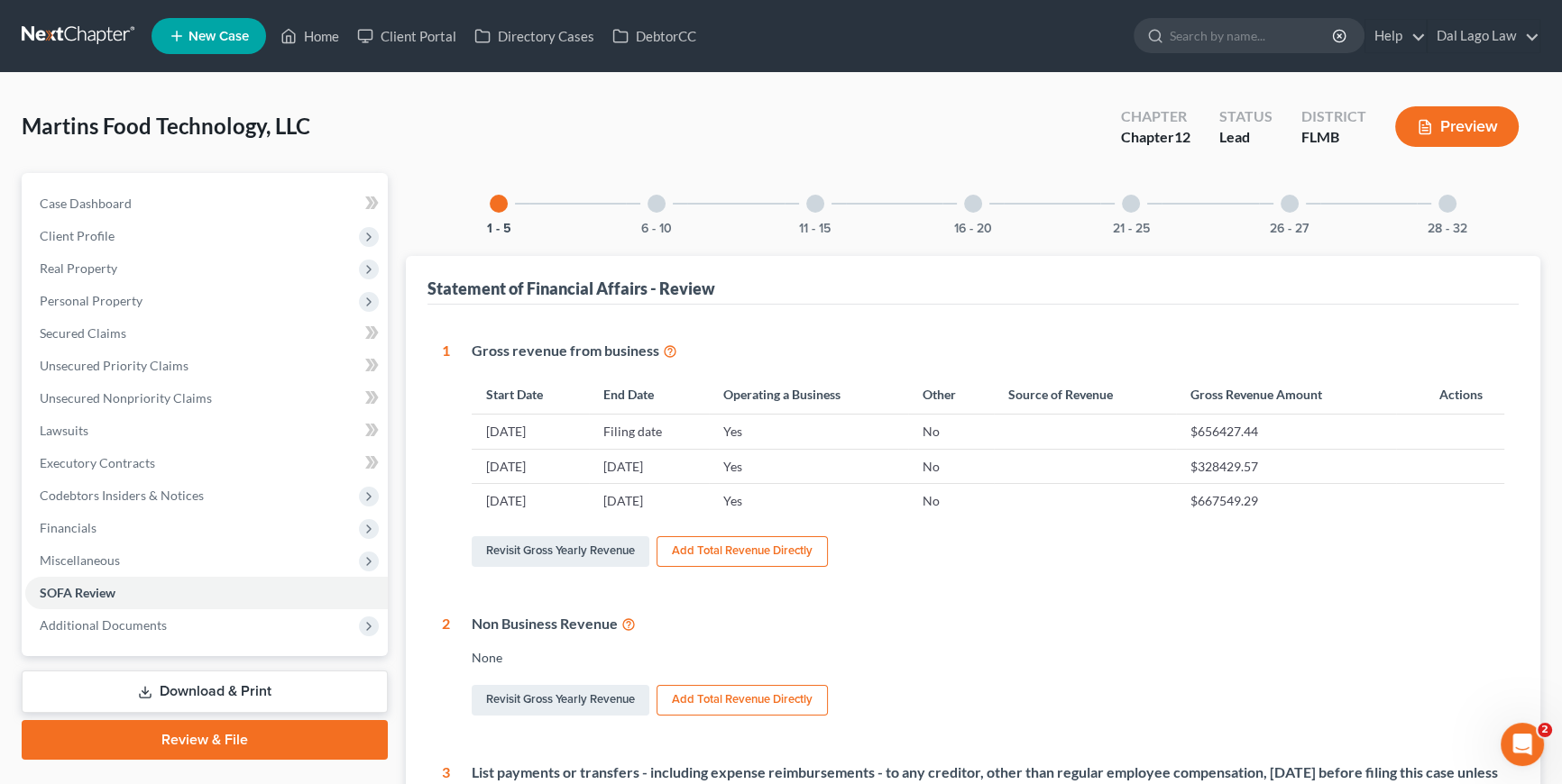
click at [1292, 197] on div at bounding box center [1289, 204] width 18 height 18
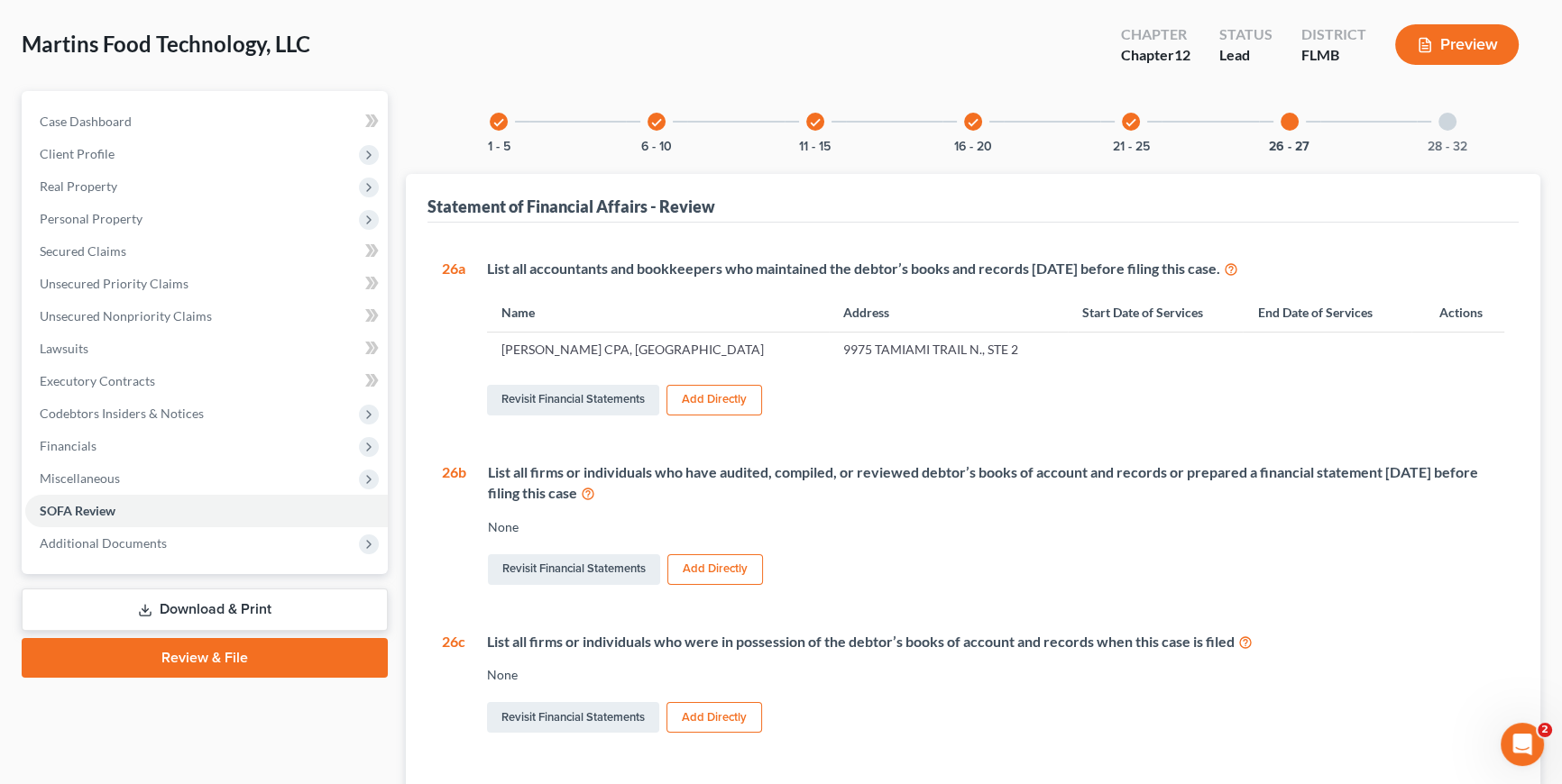
scroll to position [81, 0]
click at [1118, 123] on div "check 21 - 25" at bounding box center [1130, 122] width 61 height 61
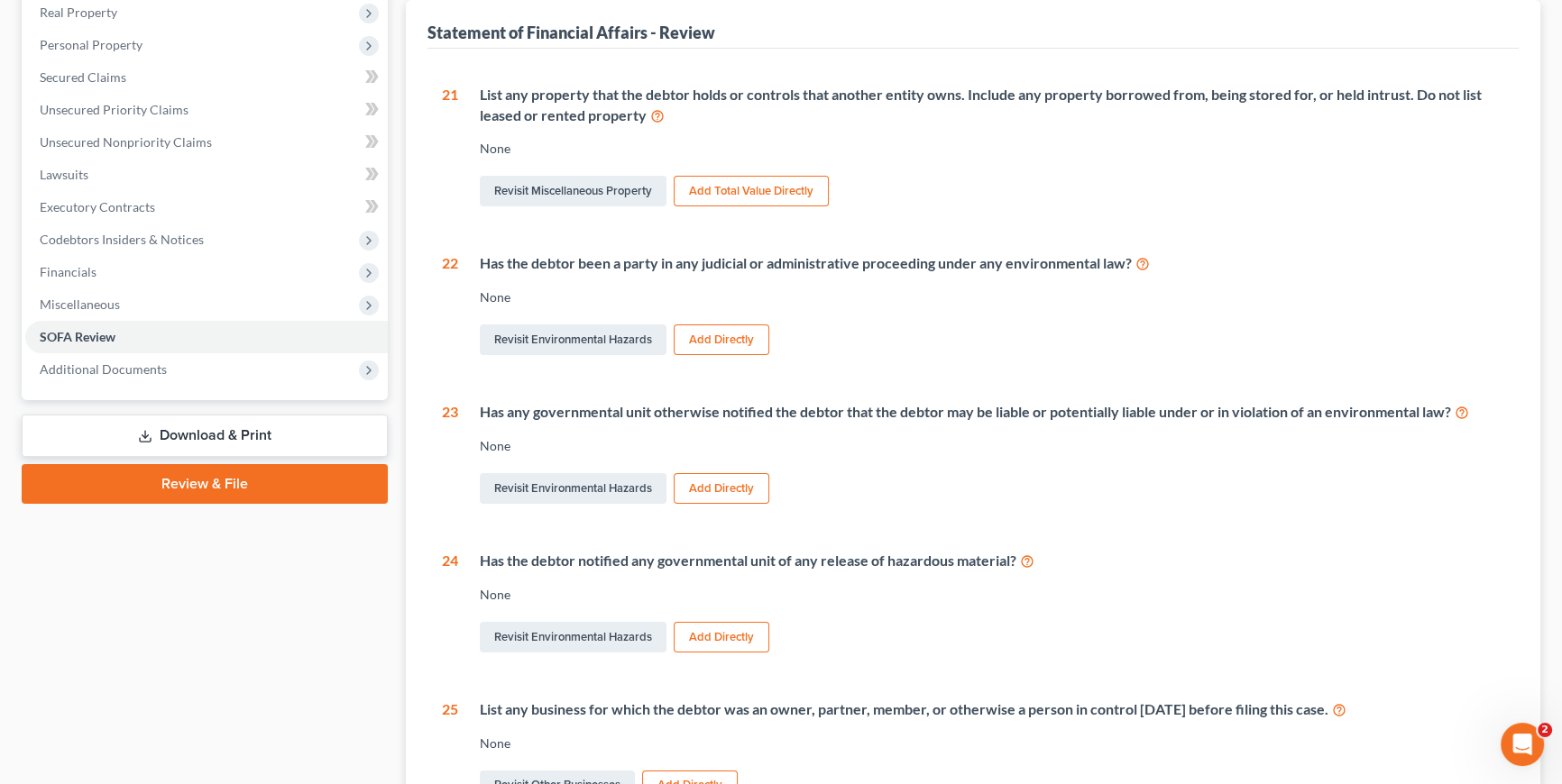
scroll to position [466, 0]
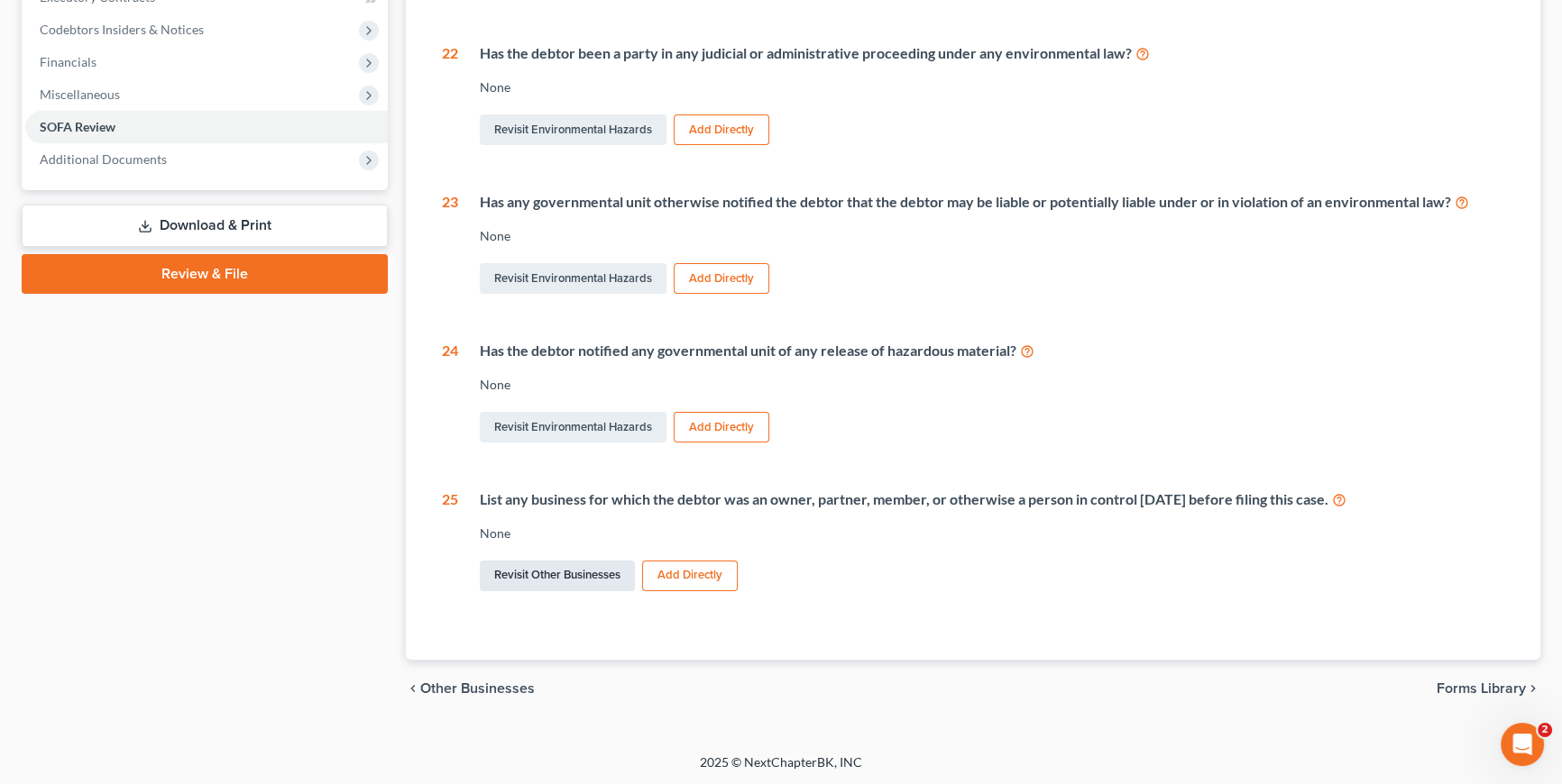
click at [549, 570] on link "Revisit Other Businesses" at bounding box center [558, 576] width 155 height 31
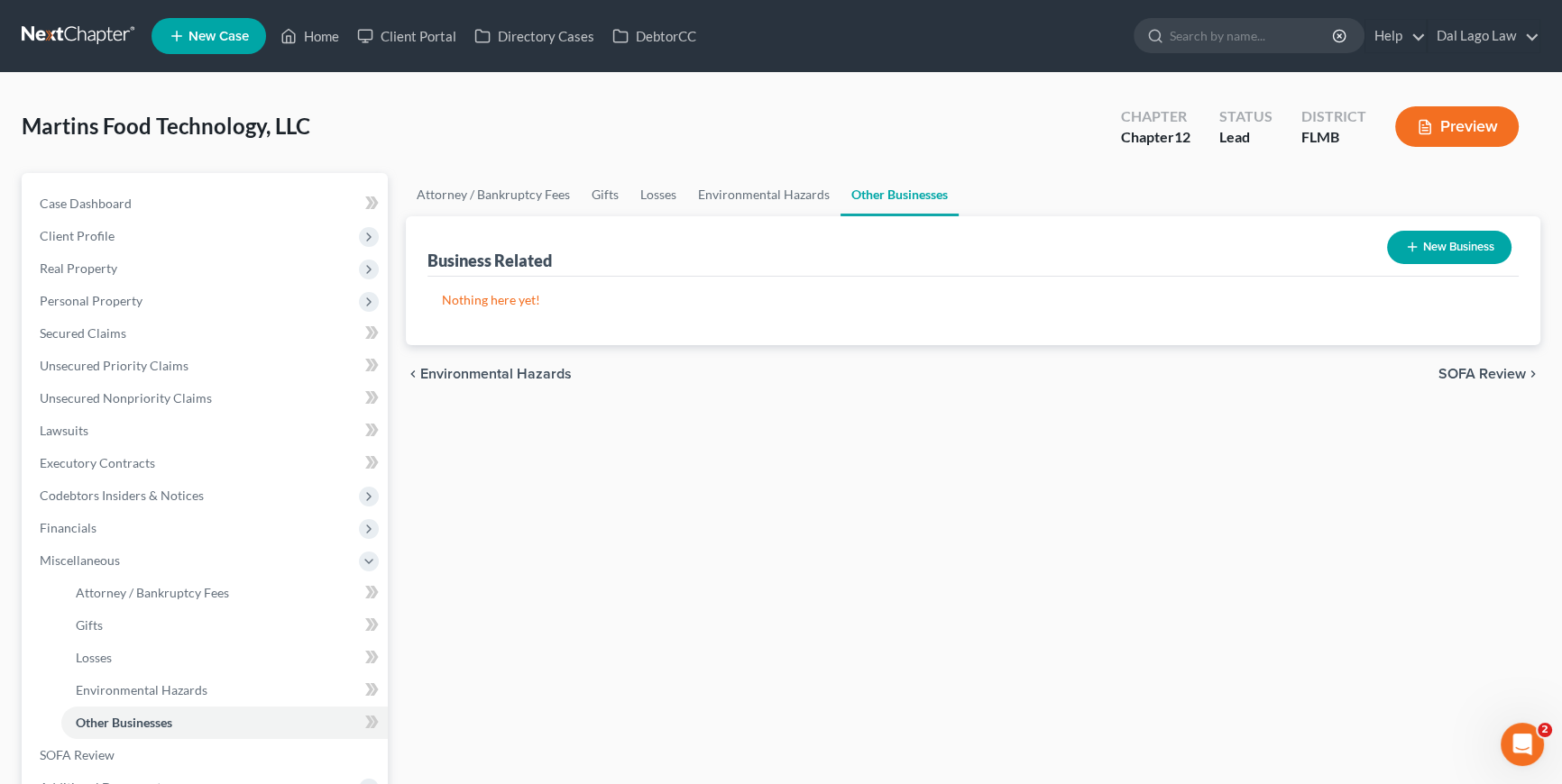
click at [1472, 247] on button "New Business" at bounding box center [1449, 247] width 124 height 33
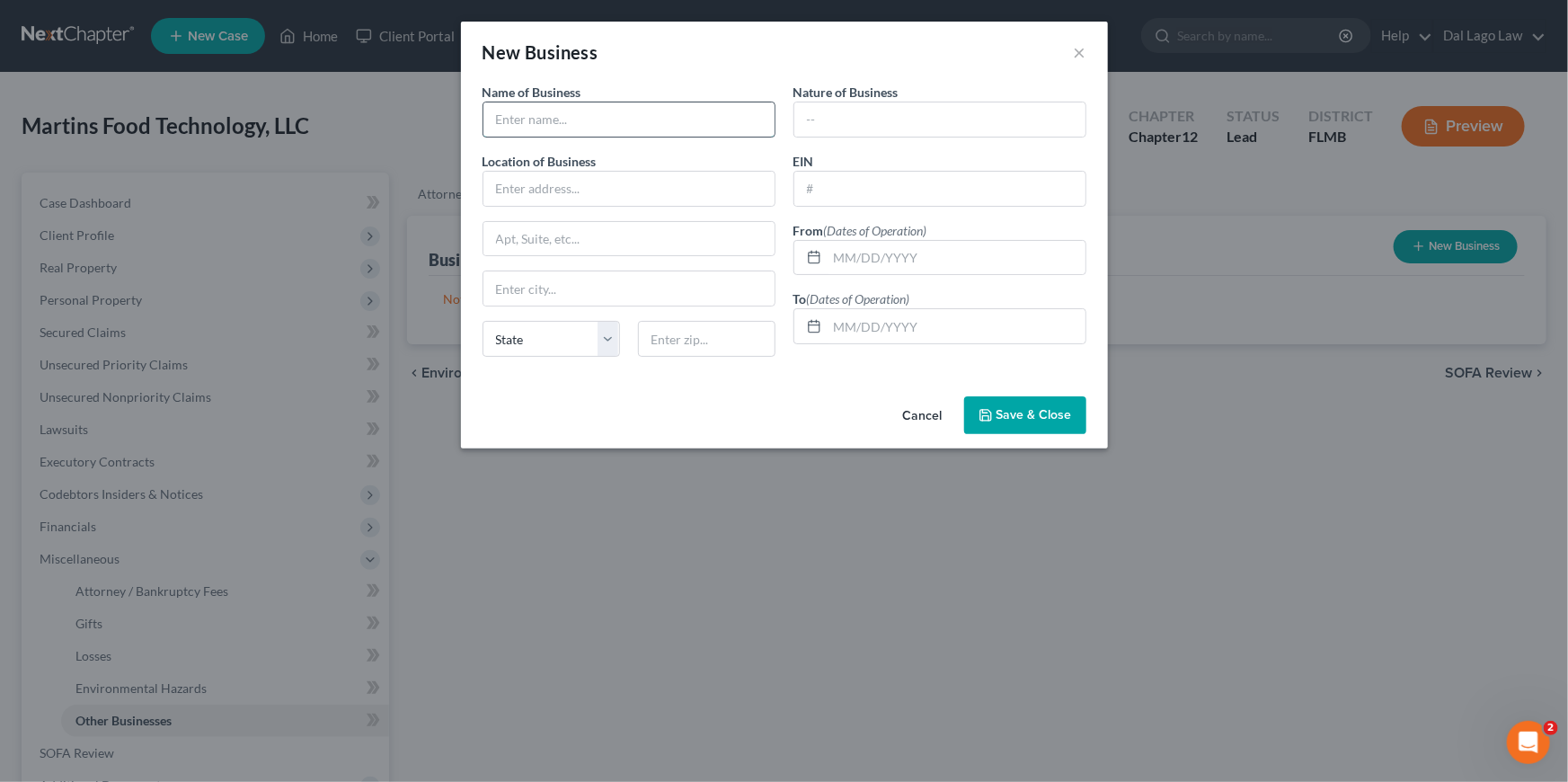
click at [609, 129] on input "text" at bounding box center [628, 119] width 291 height 34
click at [540, 117] on input "text" at bounding box center [628, 119] width 291 height 34
paste input "PROMARTI, LLC"
type input "PROMARTI, LLC"
click at [563, 184] on input "text" at bounding box center [628, 188] width 291 height 34
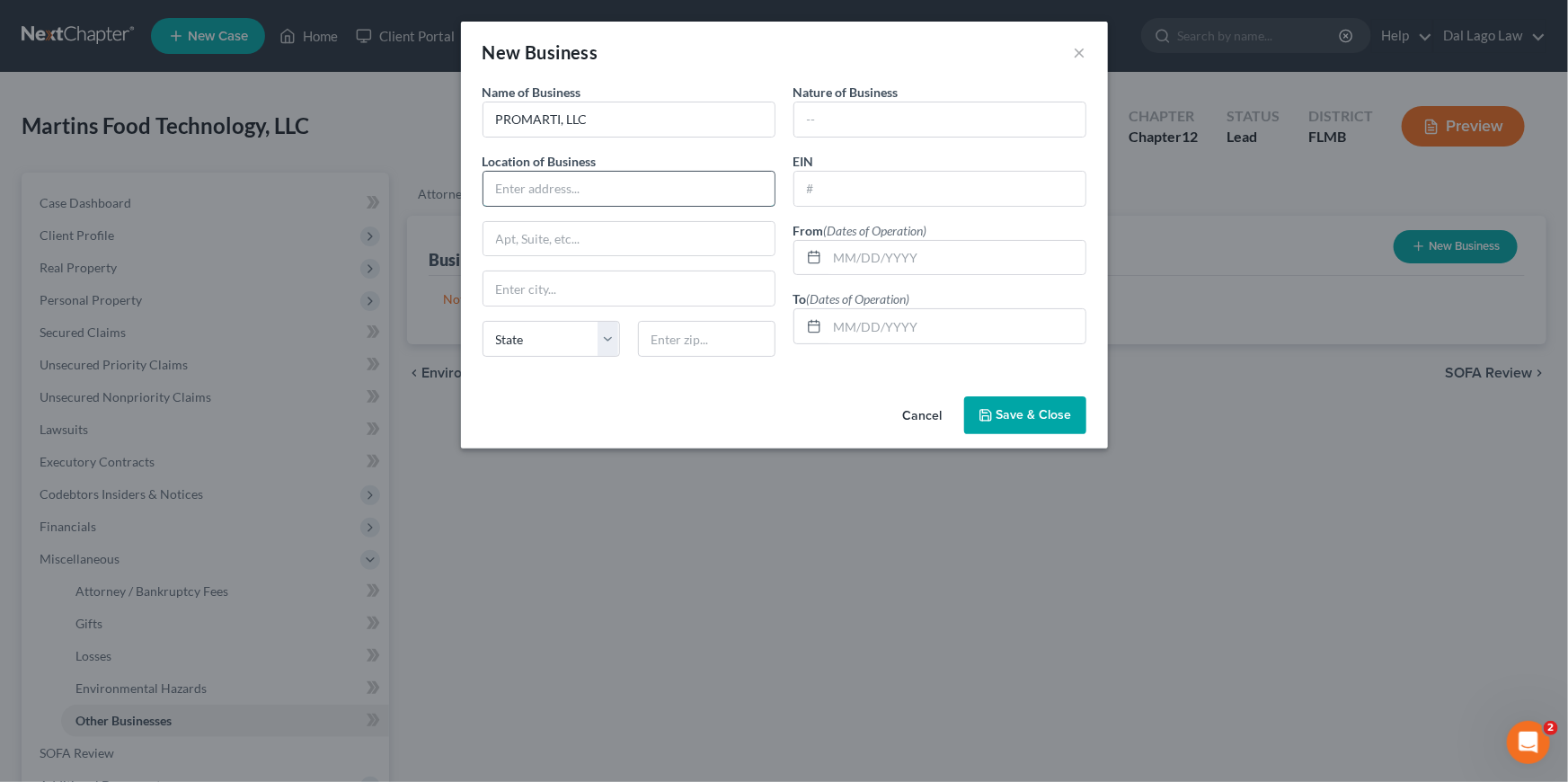
click at [575, 173] on input "text" at bounding box center [628, 188] width 291 height 34
paste input "[STREET_ADDRESS][PERSON_NAME]"
type input "[STREET_ADDRESS][PERSON_NAME]"
click at [626, 339] on div "State [US_STATE] AK AR AZ CA CO CT DE DC [GEOGRAPHIC_DATA] [GEOGRAPHIC_DATA] GU…" at bounding box center [551, 338] width 156 height 36
click at [685, 333] on input "text" at bounding box center [706, 338] width 137 height 36
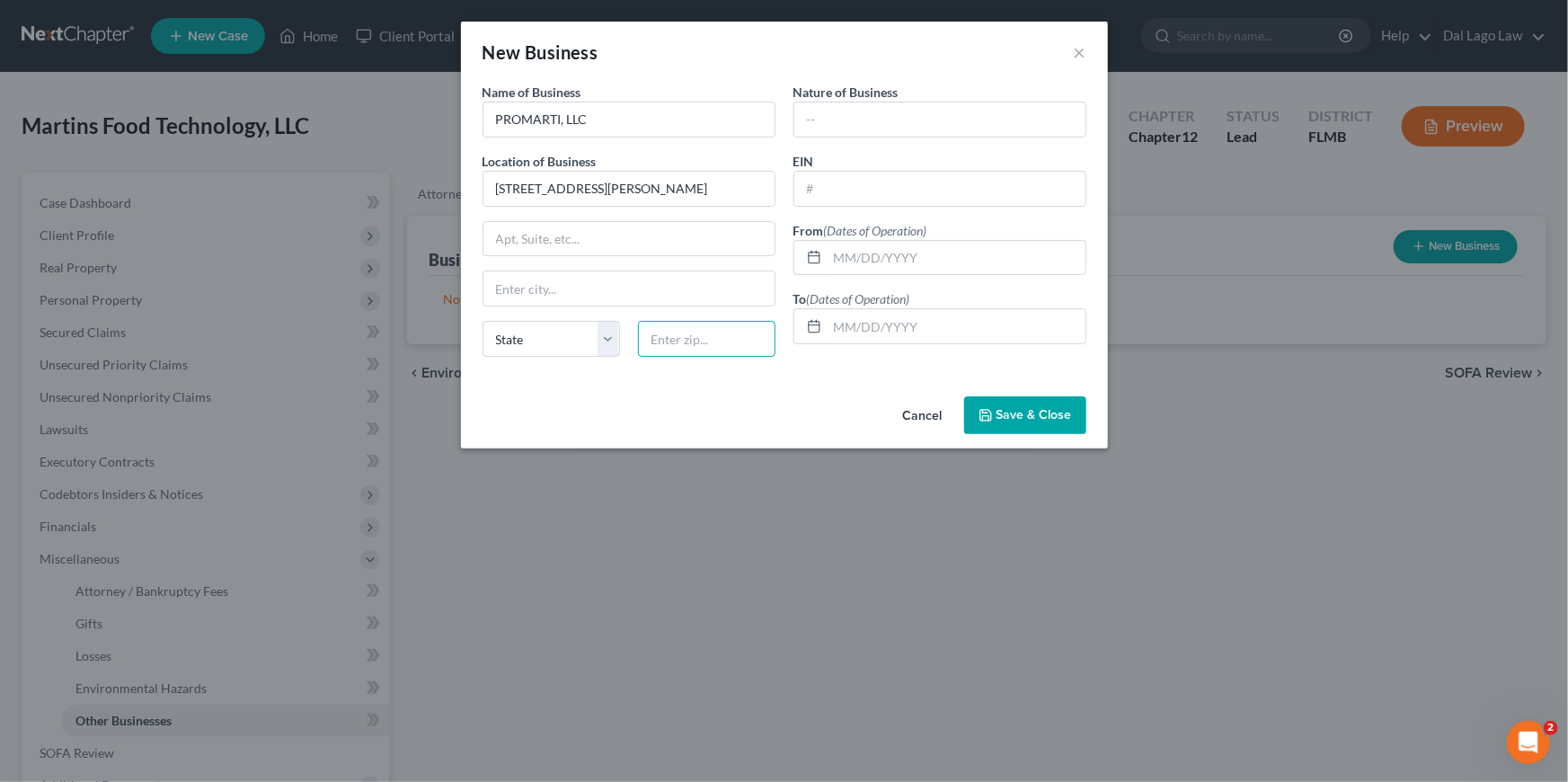
paste input "34110"
type input "34110"
type input "[GEOGRAPHIC_DATA]"
select select "9"
click at [869, 197] on input "text" at bounding box center [939, 188] width 291 height 34
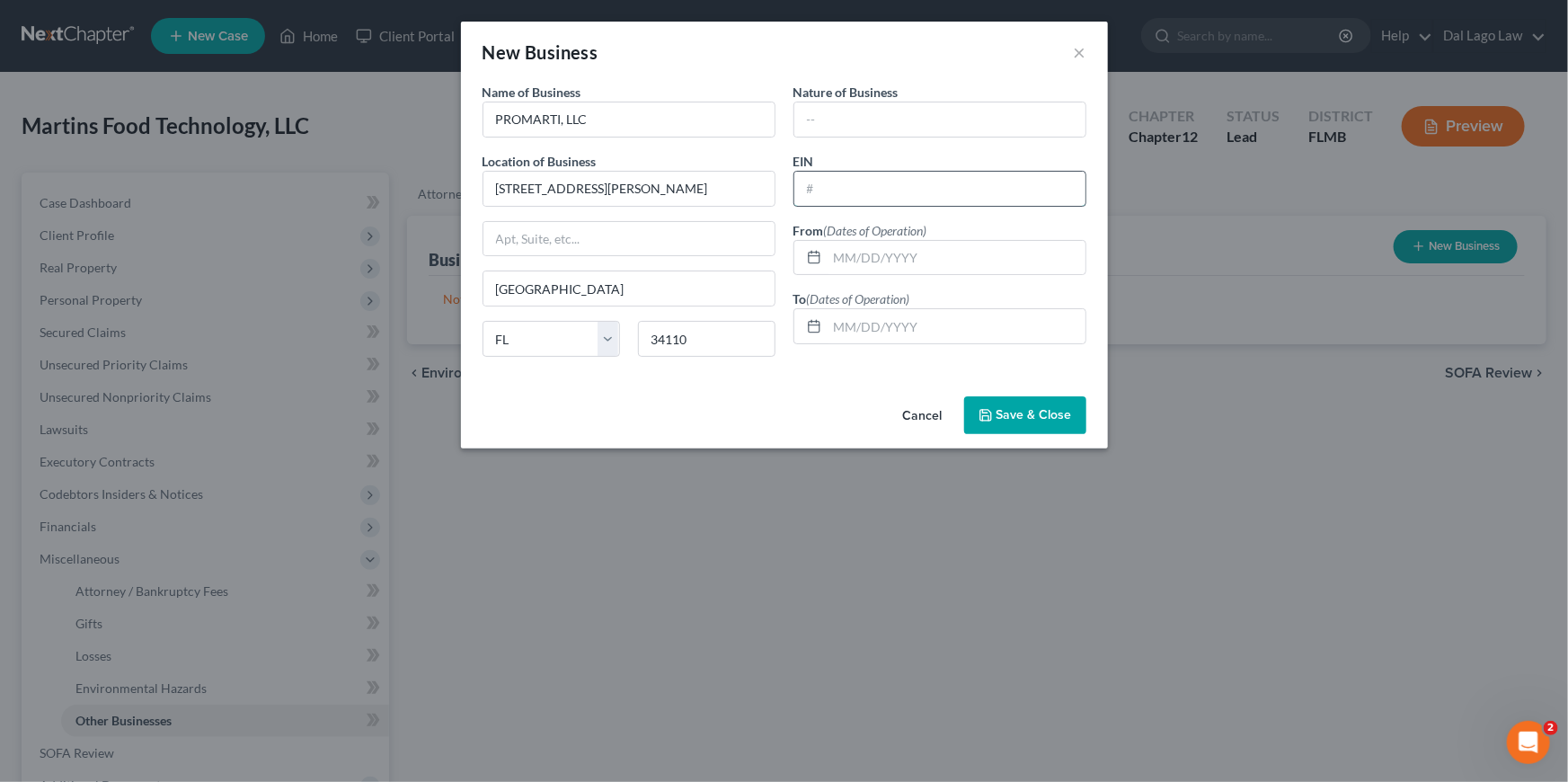
paste input "[US_EMPLOYER_IDENTIFICATION_NUMBER]"
type input "[US_EMPLOYER_IDENTIFICATION_NUMBER]"
click at [930, 248] on input "text" at bounding box center [955, 257] width 258 height 34
click at [880, 339] on input "text" at bounding box center [955, 326] width 258 height 34
drag, startPoint x: 951, startPoint y: 388, endPoint x: 951, endPoint y: 398, distance: 10.0
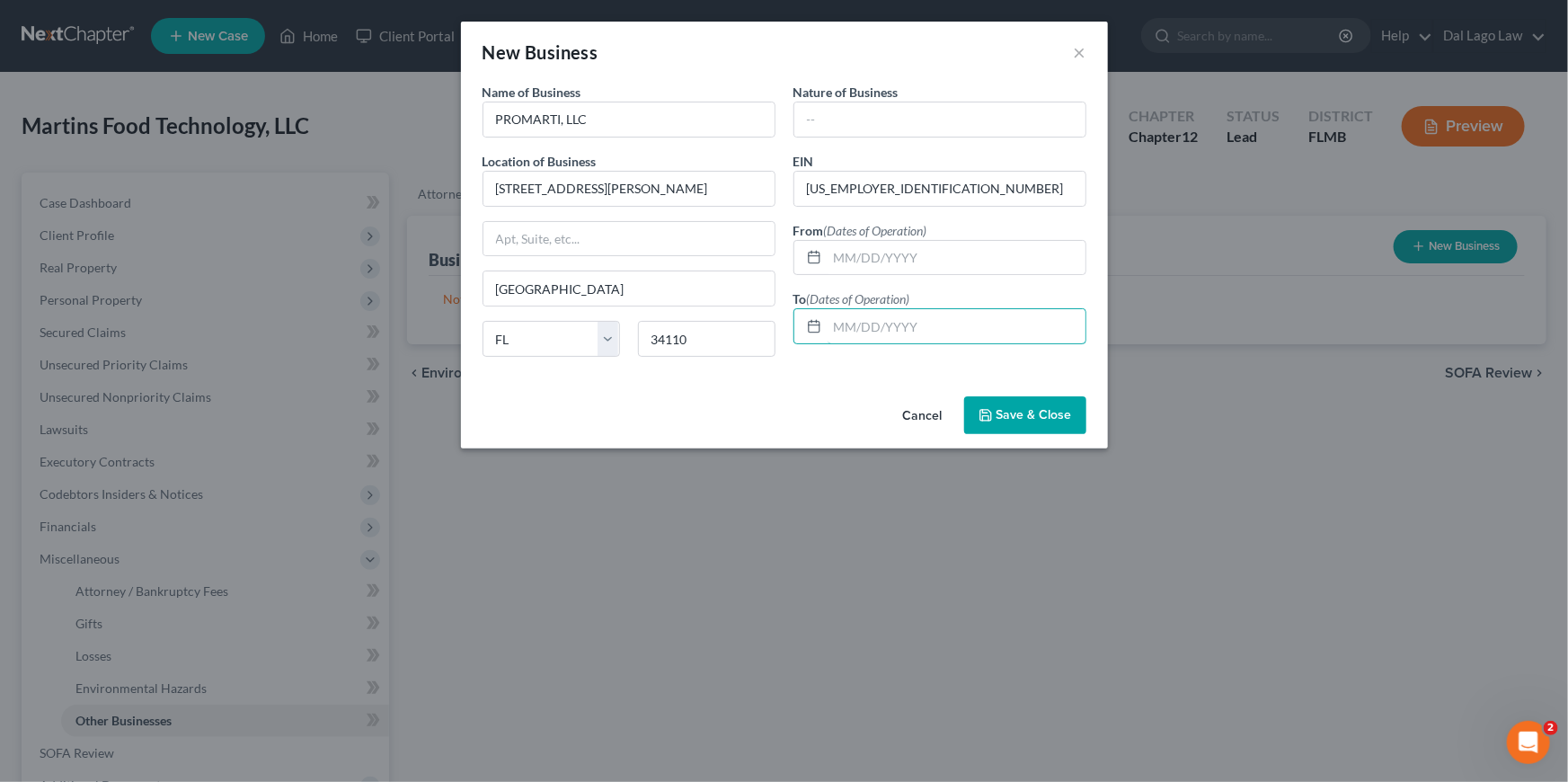
click at [951, 398] on div "New Business × Name of Business * PROMARTI, LLC Location of Business 392 [PERSO…" at bounding box center [784, 235] width 647 height 427
type input "[DATE]"
click at [912, 251] on input "text" at bounding box center [955, 257] width 258 height 34
click at [865, 265] on input "text" at bounding box center [955, 257] width 258 height 34
type input "[DATE]"
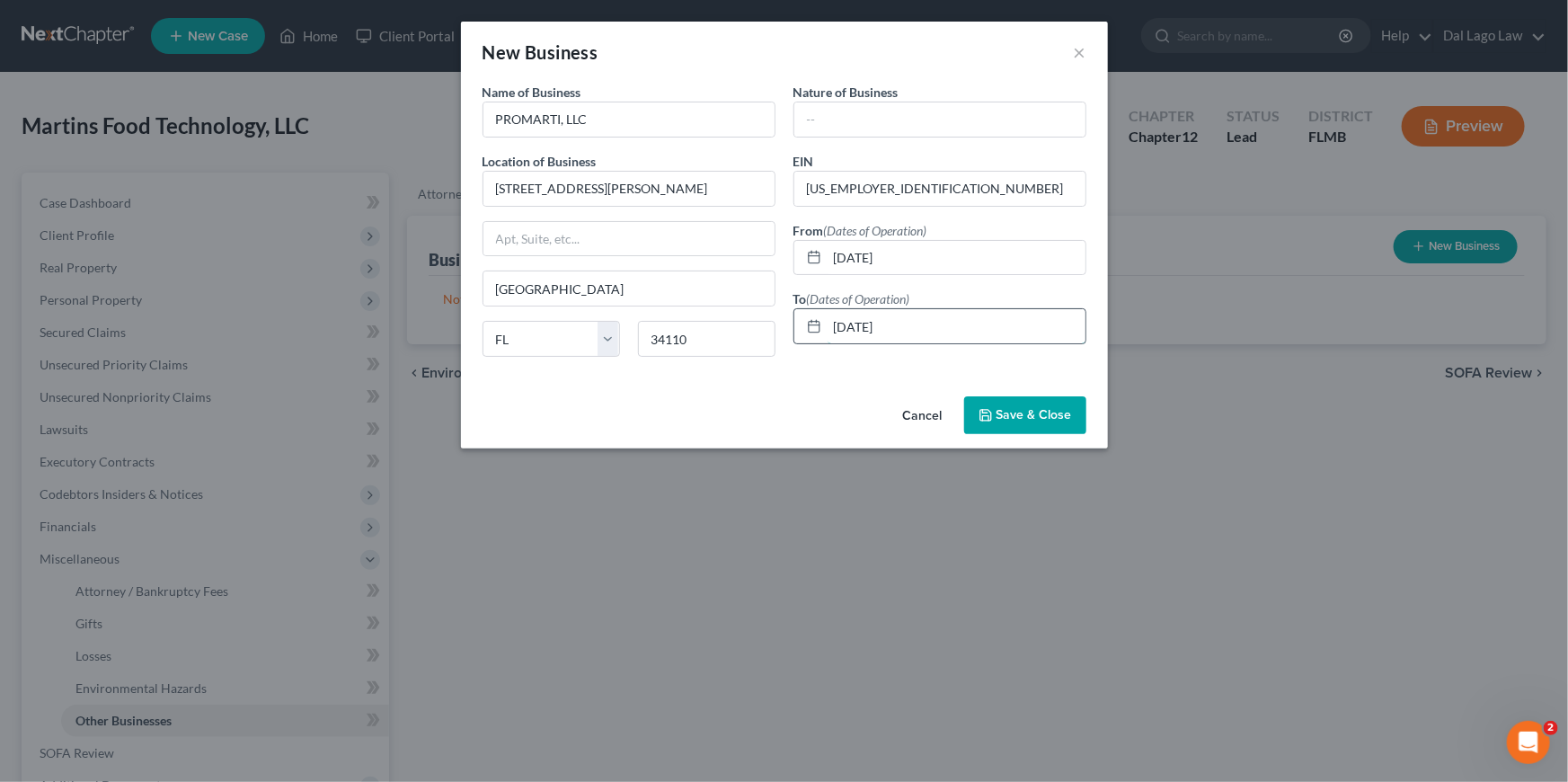
click at [915, 309] on input "[DATE]" at bounding box center [955, 326] width 258 height 34
type input "[DATE]"
click at [1033, 420] on span "Save & Close" at bounding box center [1034, 415] width 75 height 15
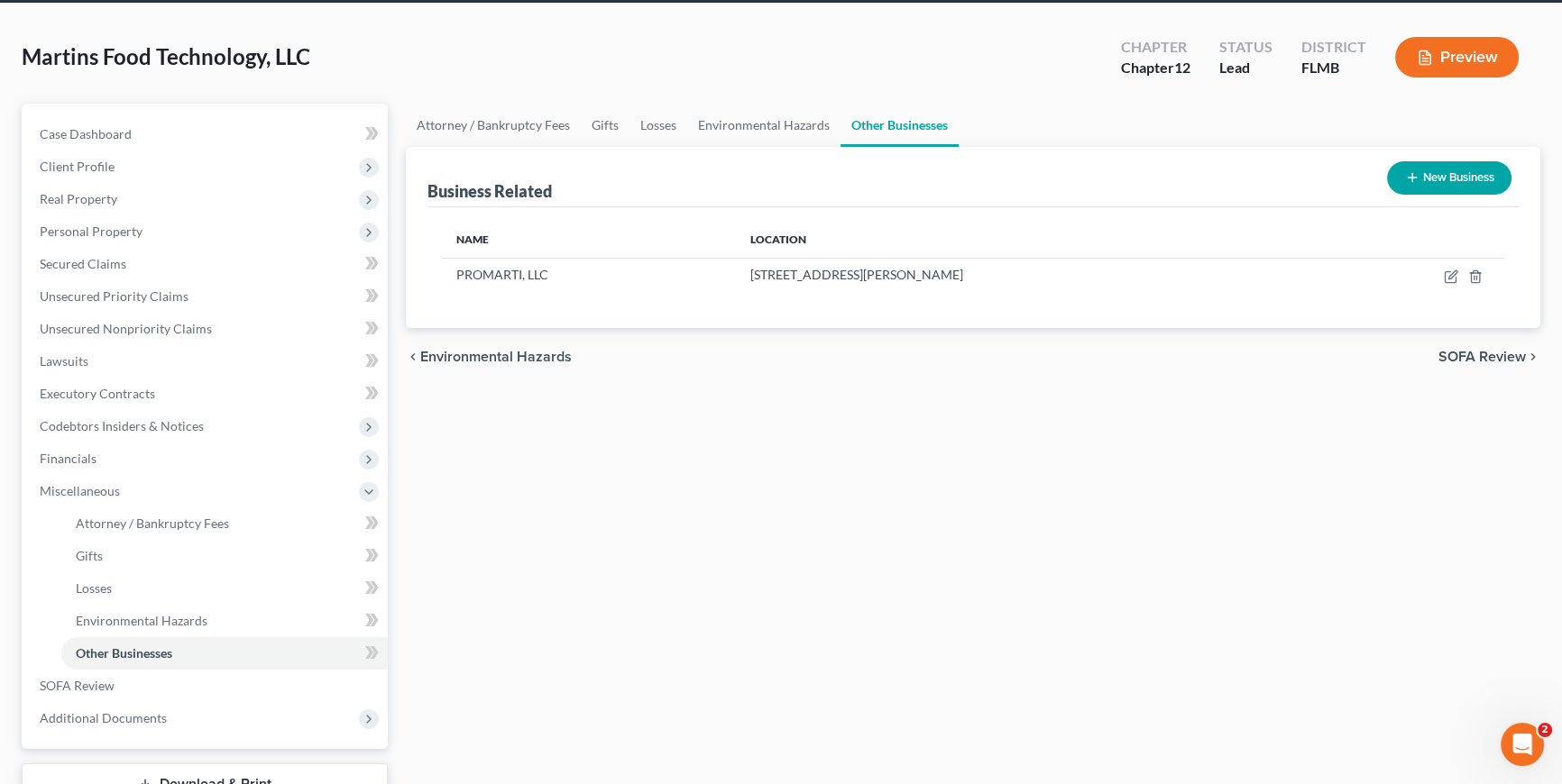
scroll to position [163, 0]
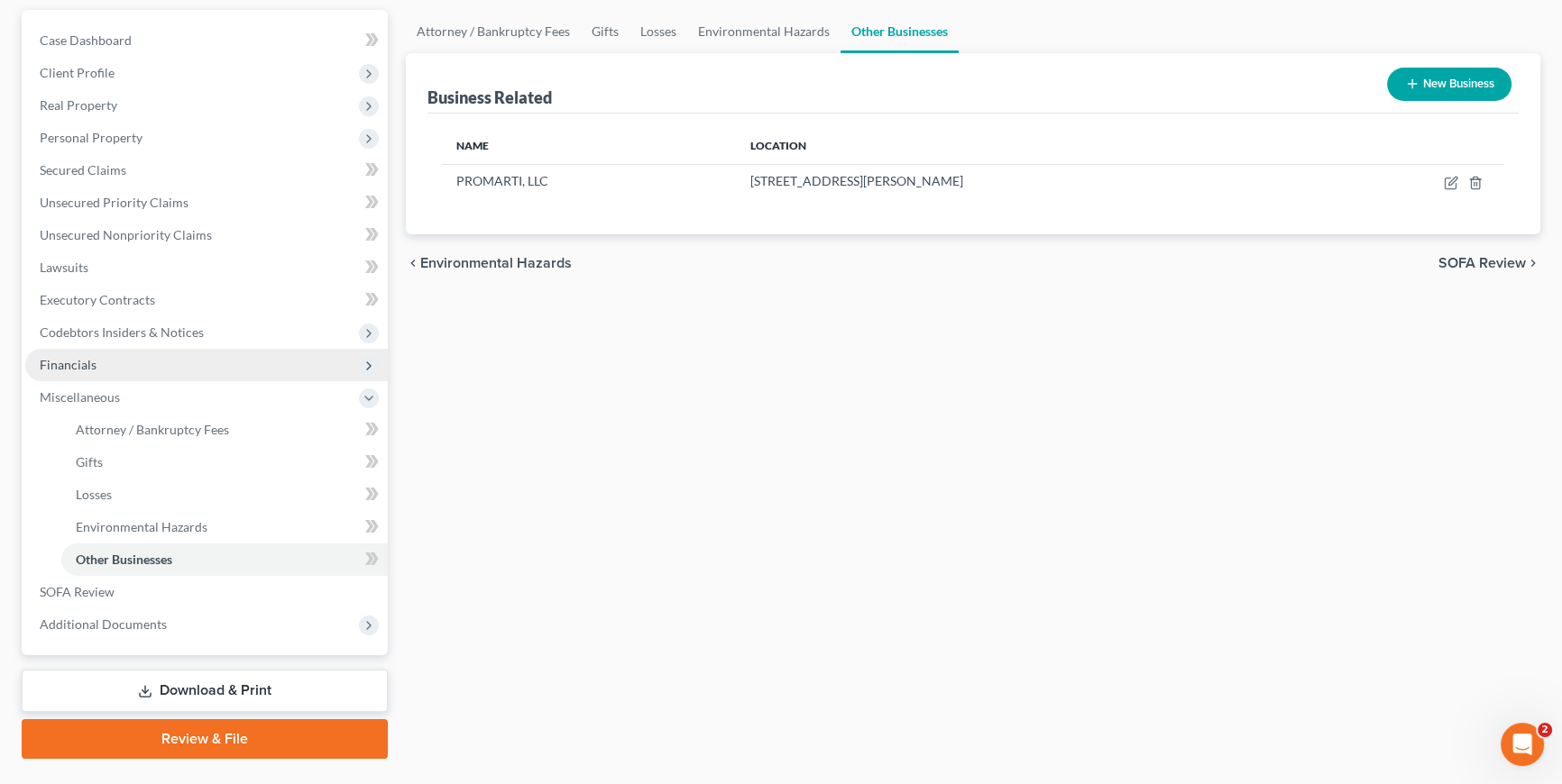
click at [80, 359] on span "Financials" at bounding box center [68, 364] width 57 height 16
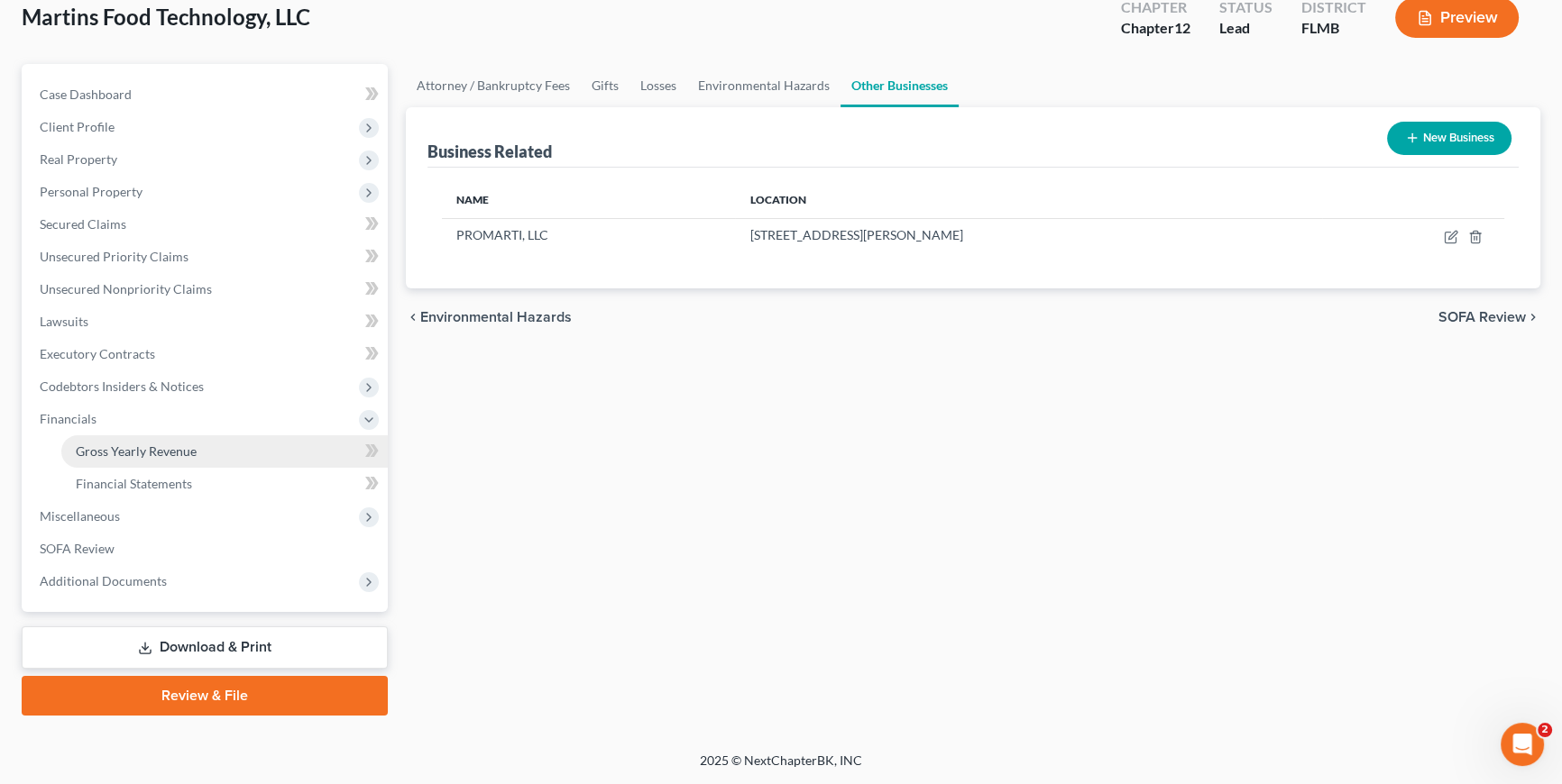
scroll to position [108, 0]
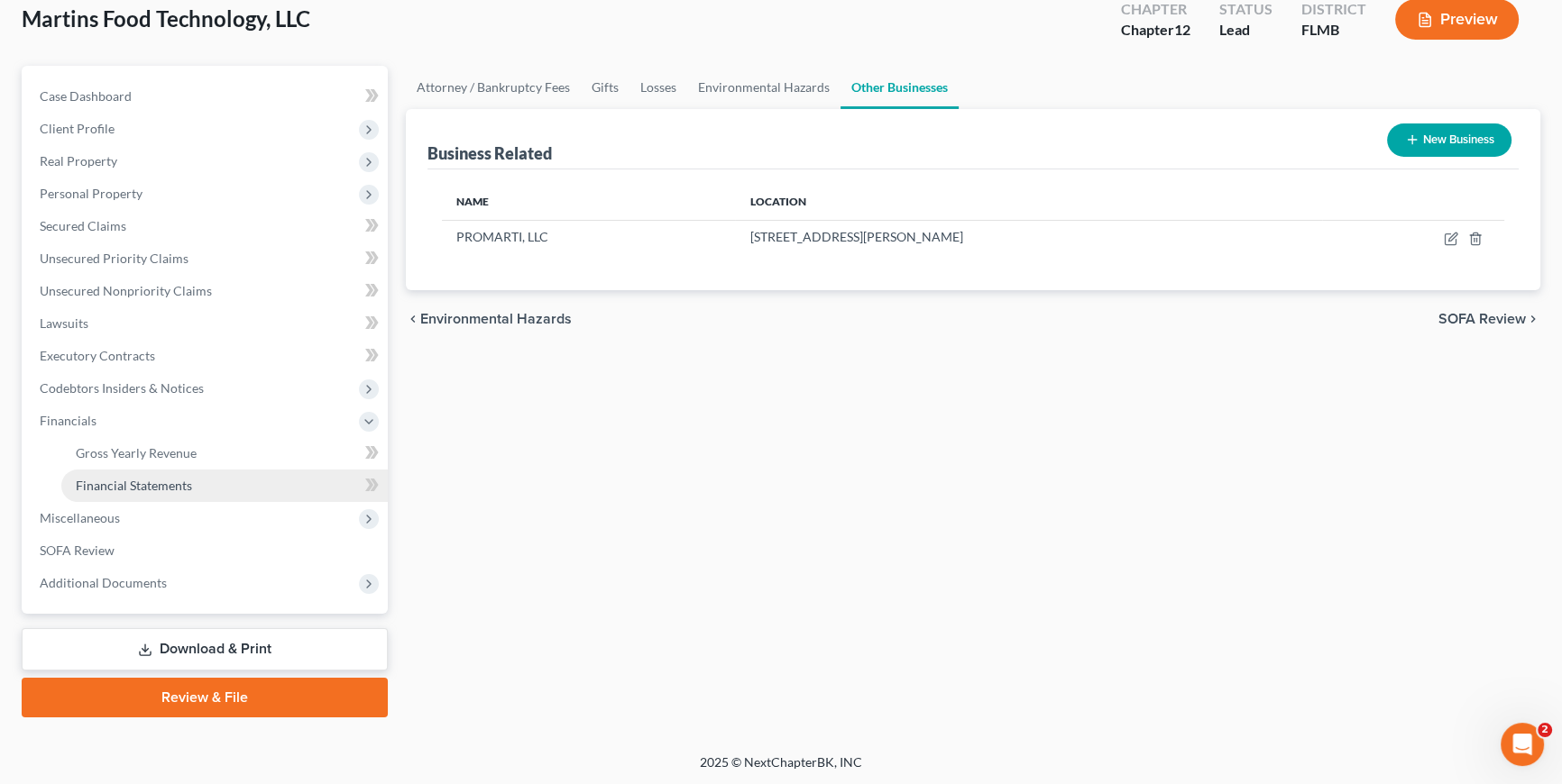
click at [133, 478] on span "Financial Statements" at bounding box center [134, 486] width 116 height 16
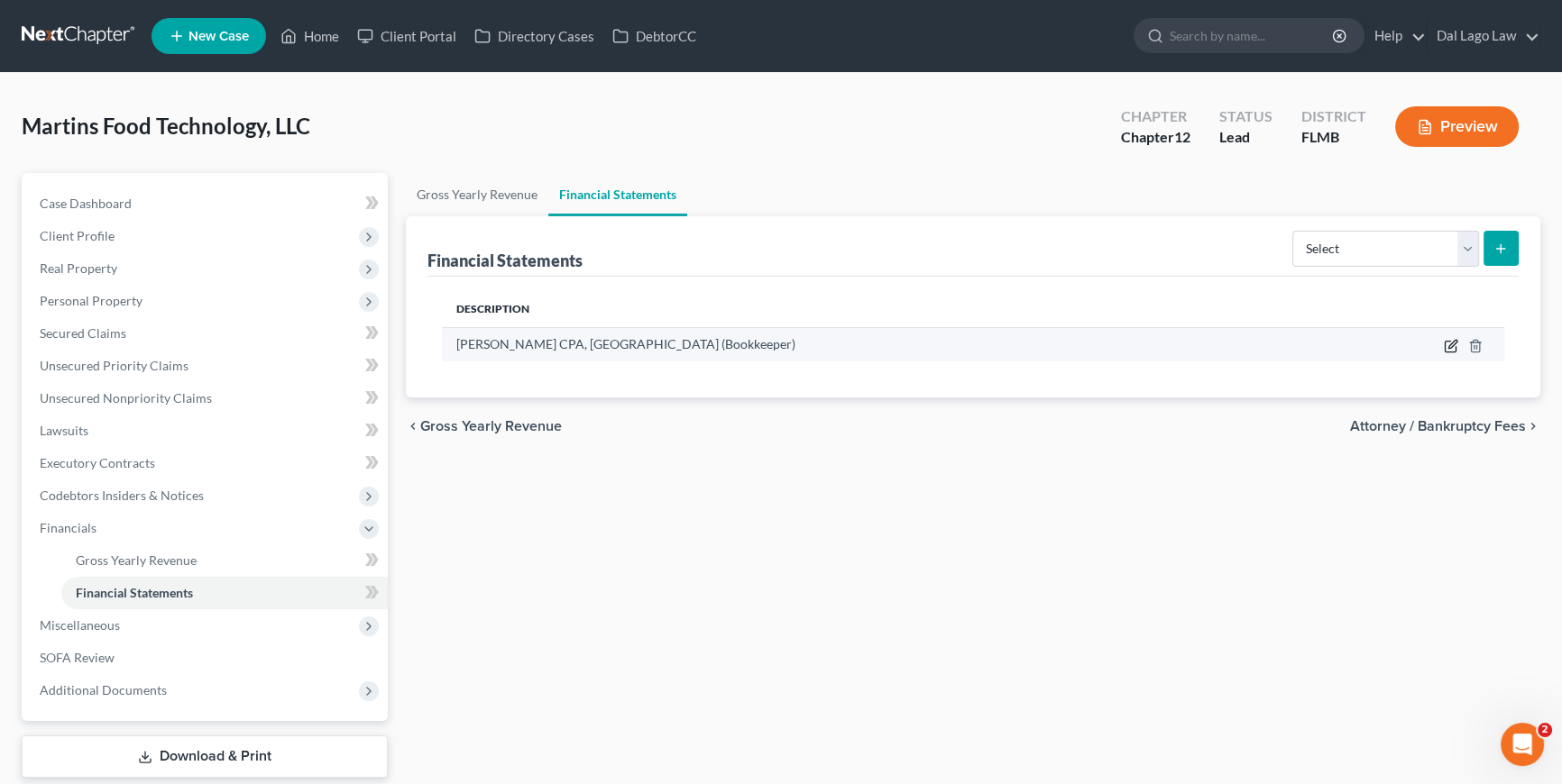
click at [1450, 339] on icon "button" at bounding box center [1450, 346] width 15 height 15
select select "bookkeeper"
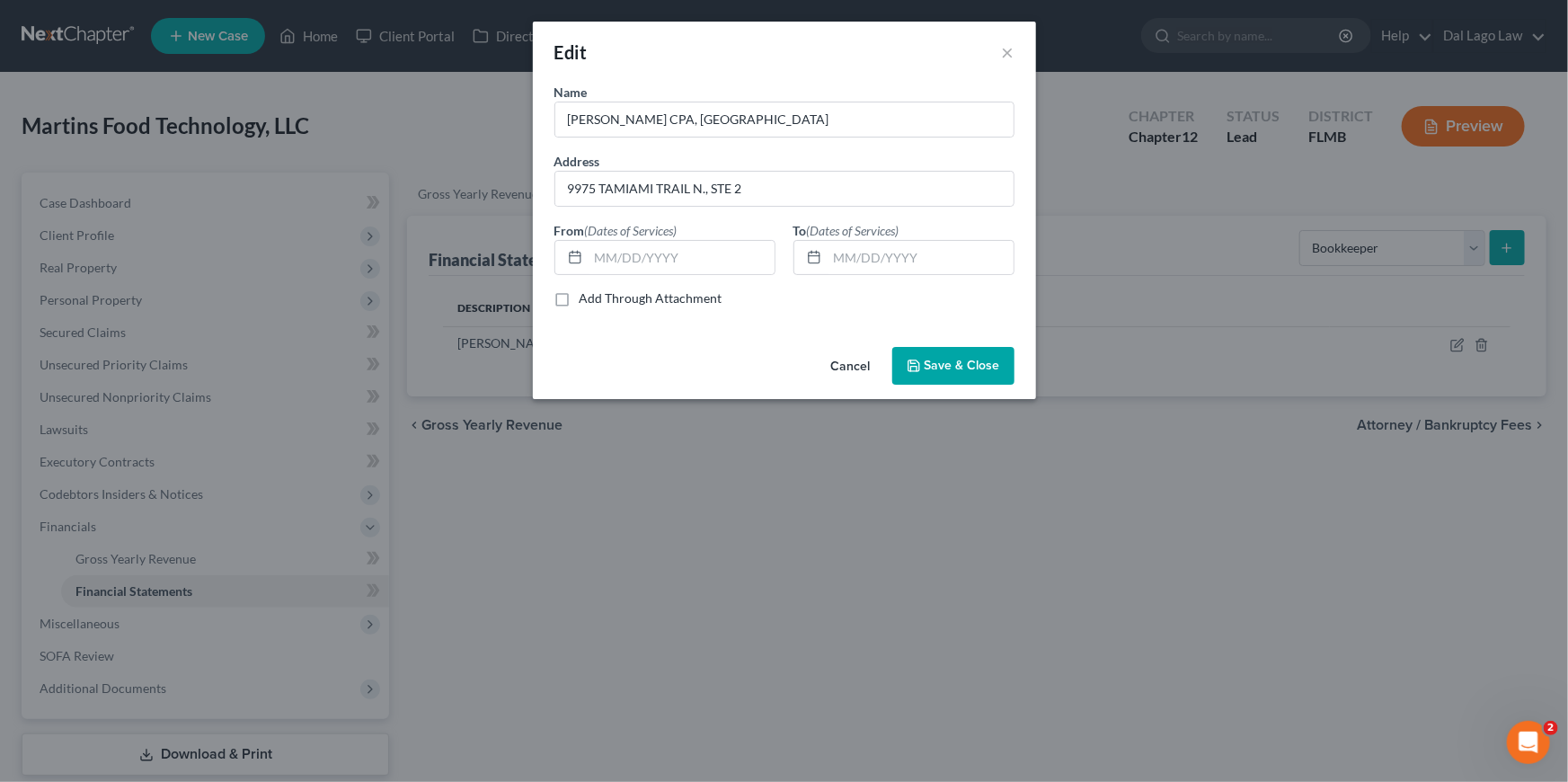
click at [603, 227] on span "(Dates of Services)" at bounding box center [631, 231] width 93 height 15
click at [631, 289] on label "Add Through Attachment" at bounding box center [651, 298] width 143 height 18
click at [598, 289] on input "Add Through Attachment" at bounding box center [592, 295] width 12 height 12
checkbox input "true"
type input "See Attached SOFA Part 13, Question 26a"
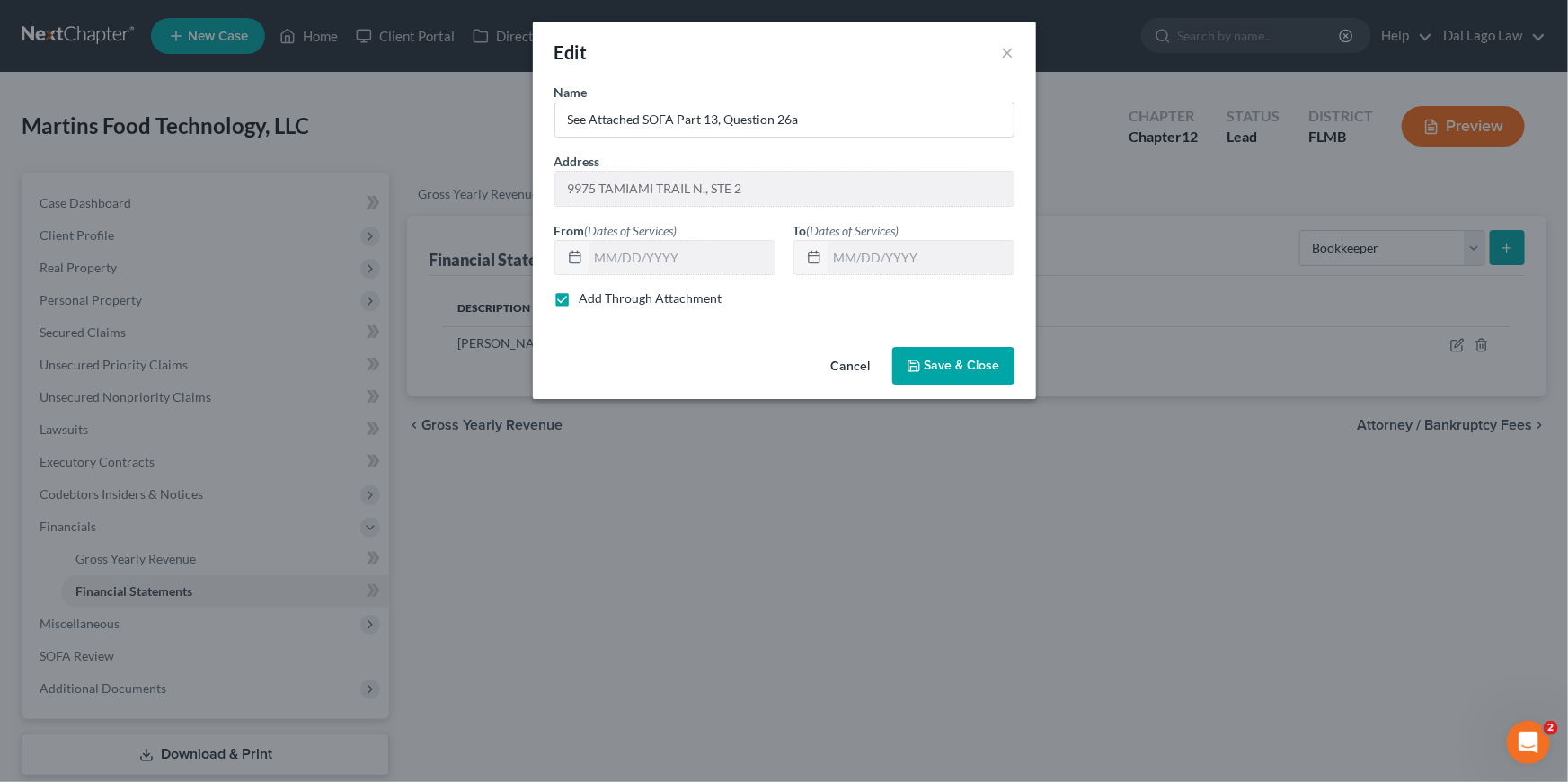
click at [617, 302] on label "Add Through Attachment" at bounding box center [651, 298] width 143 height 18
click at [598, 302] on input "Add Through Attachment" at bounding box center [592, 295] width 12 height 12
checkbox input "false"
click at [647, 248] on input "text" at bounding box center [681, 257] width 185 height 34
type input "[DATE]"
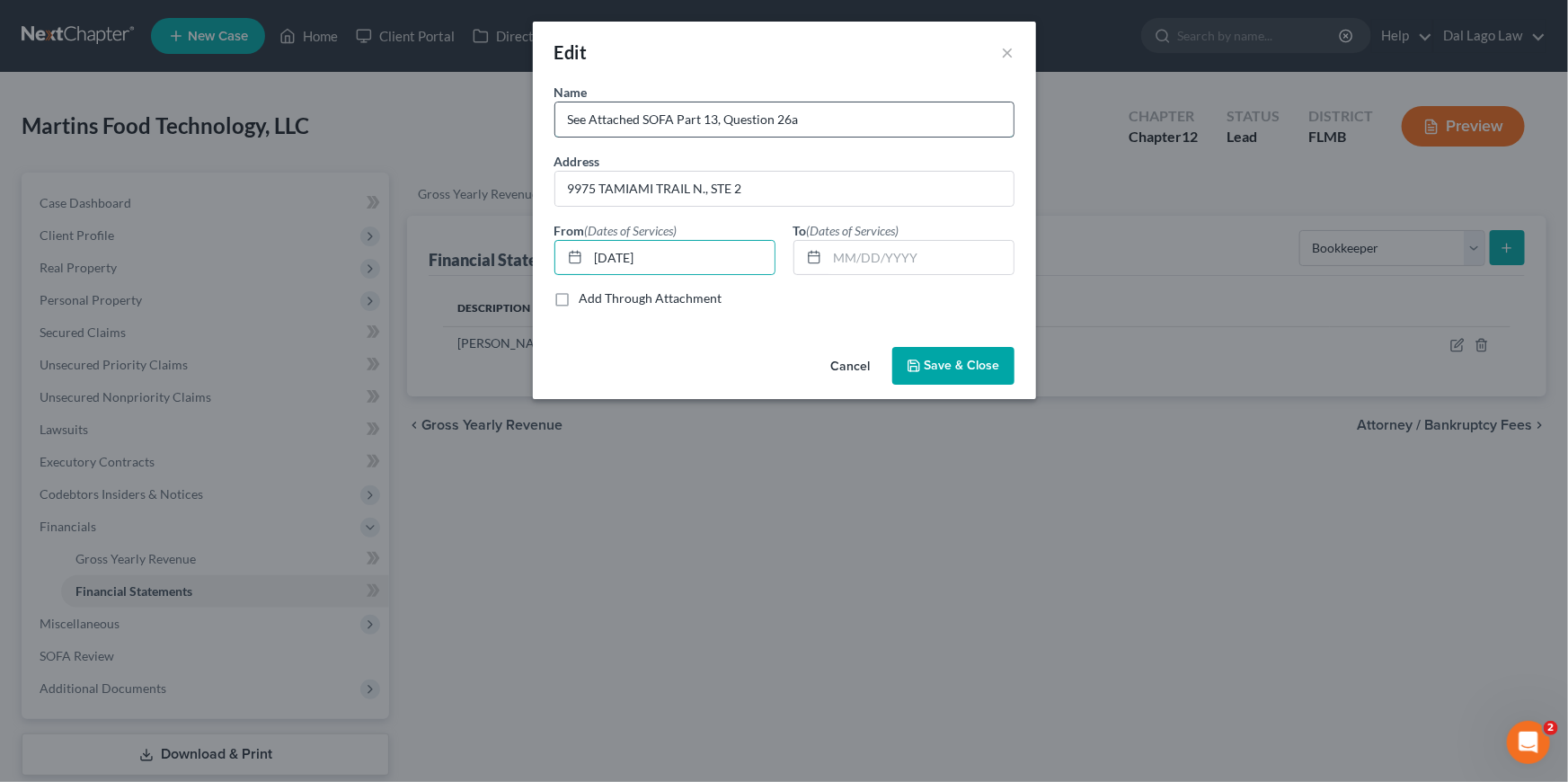
click at [723, 111] on input "See Attached SOFA Part 13, Question 26a" at bounding box center [784, 119] width 458 height 34
click at [1007, 46] on button "×" at bounding box center [1008, 52] width 13 height 21
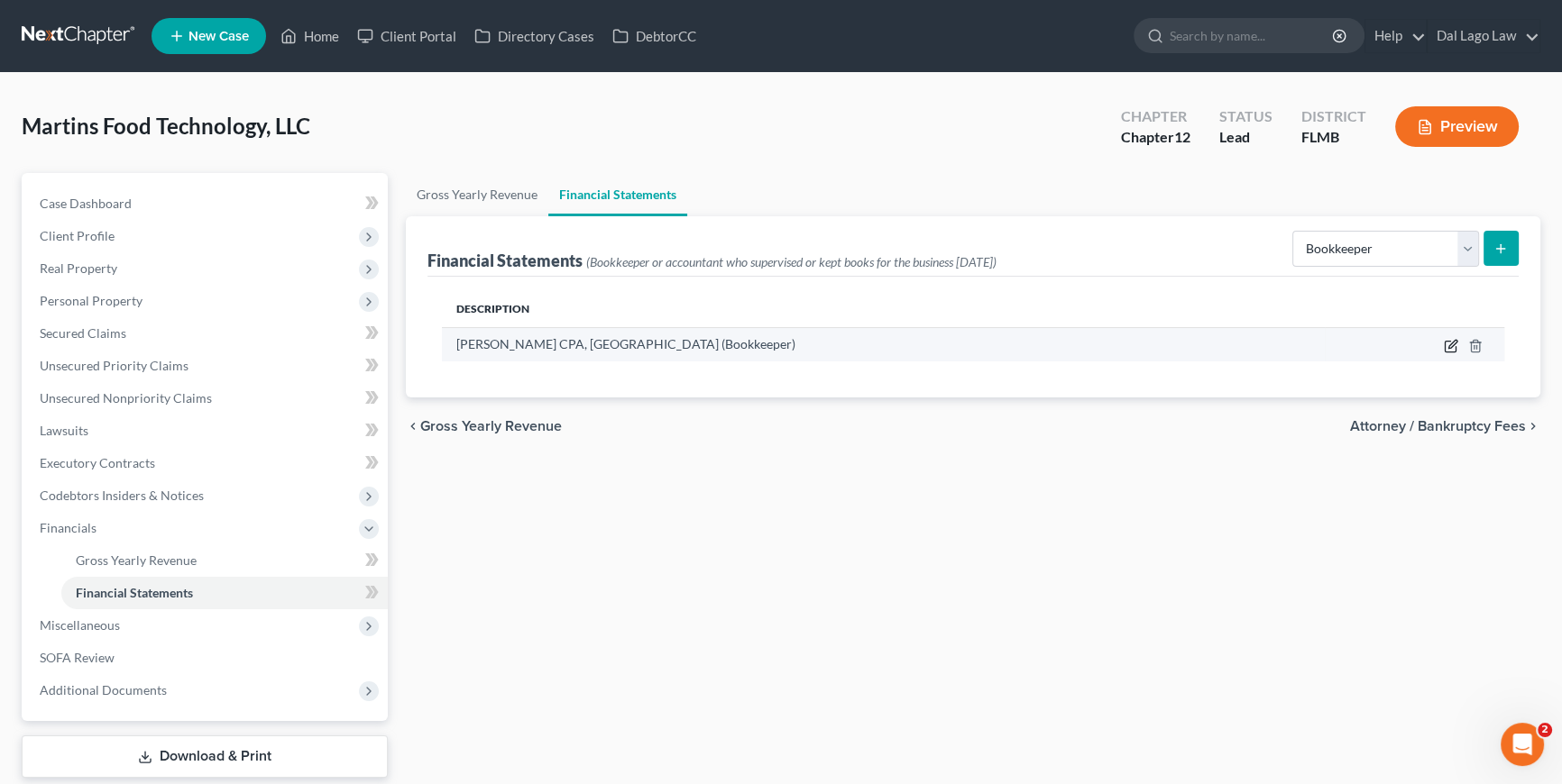
click at [1447, 343] on icon "button" at bounding box center [1450, 346] width 15 height 15
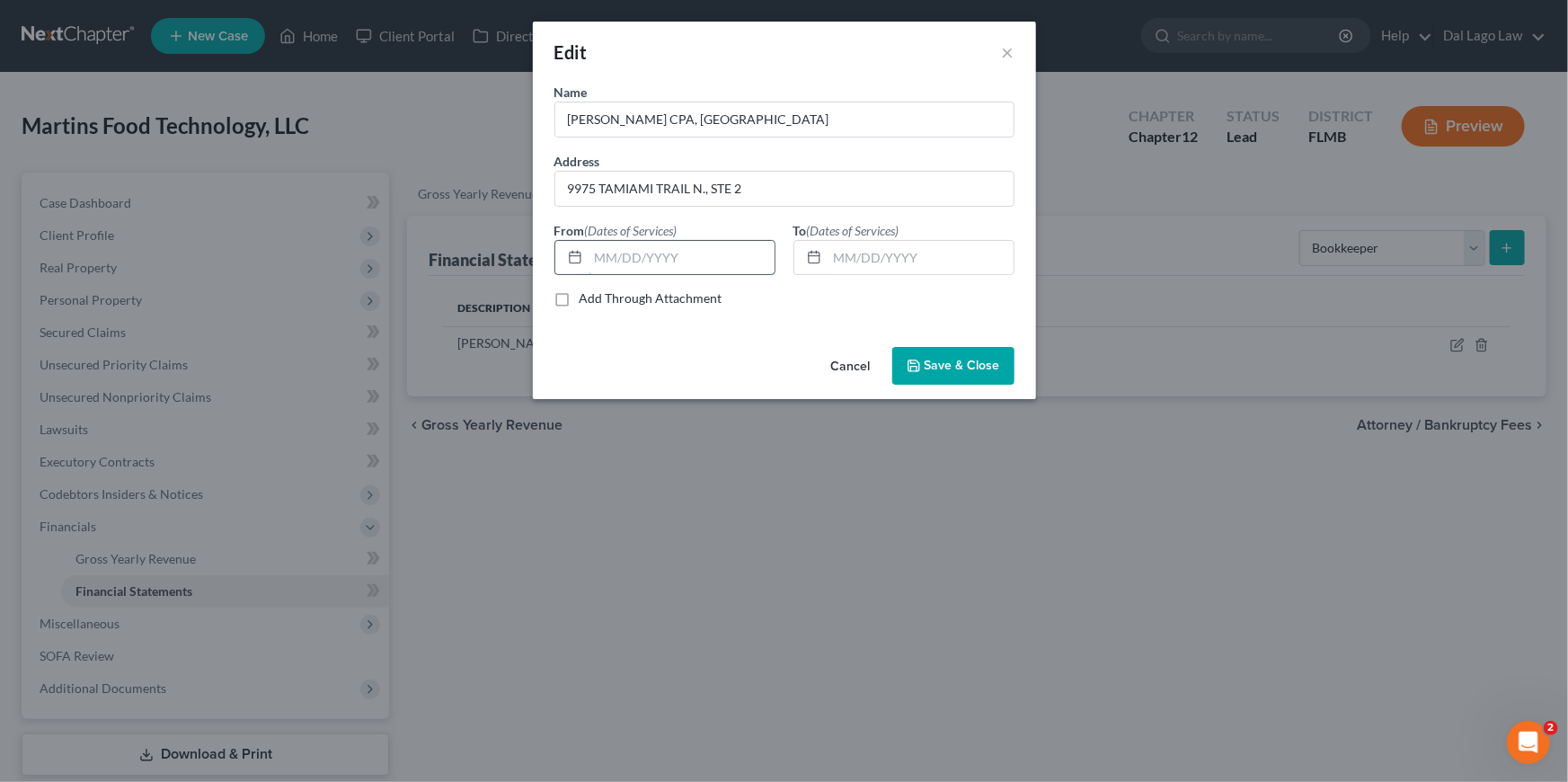
click at [667, 249] on input "text" at bounding box center [681, 257] width 185 height 34
type input "[DATE]"
click at [966, 378] on button "Save & Close" at bounding box center [953, 365] width 122 height 38
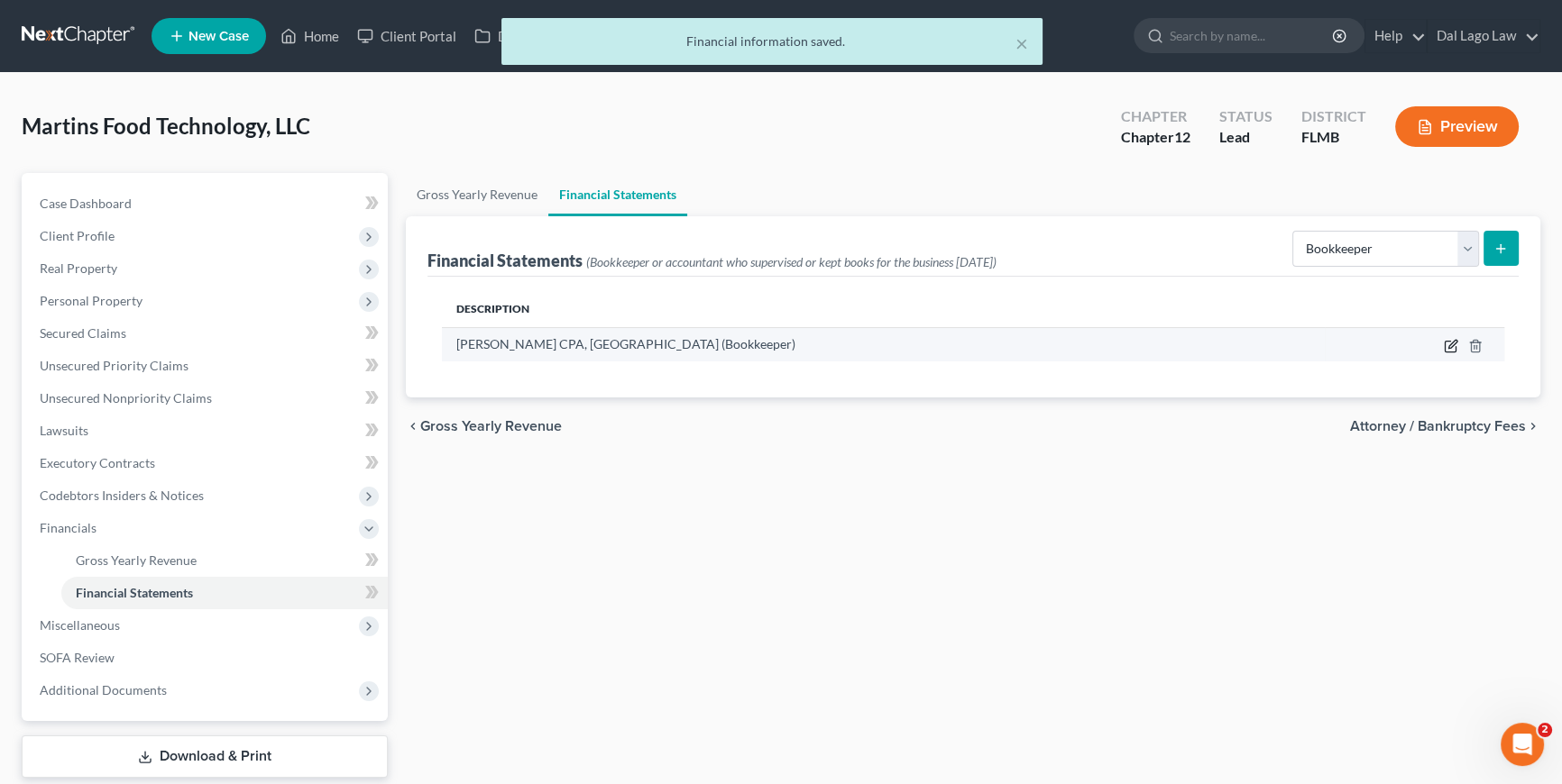
click at [1446, 345] on icon "button" at bounding box center [1450, 346] width 15 height 15
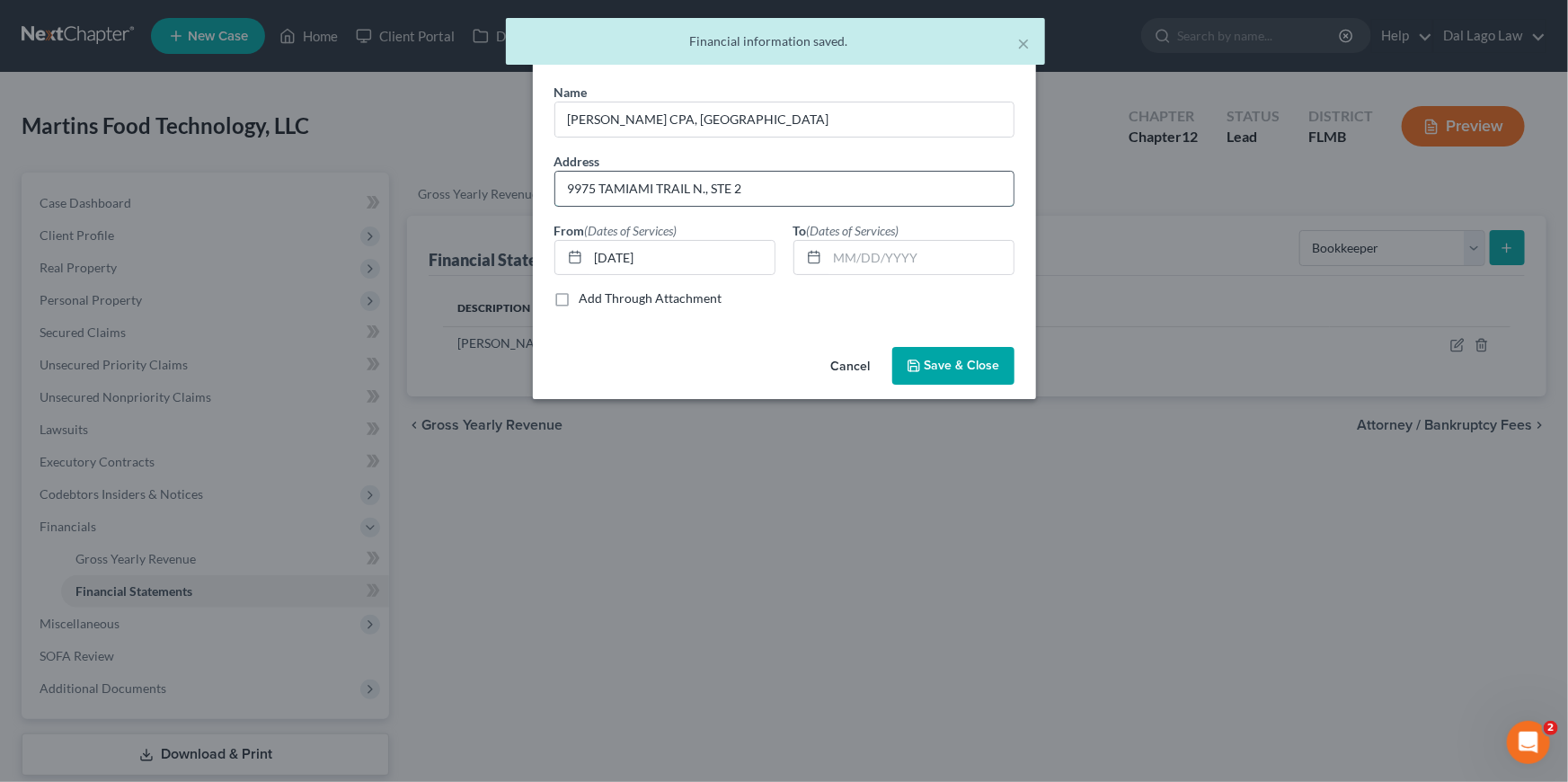
click at [800, 184] on input "9975 TAMIAMI TRAIL N., STE 2" at bounding box center [784, 188] width 458 height 34
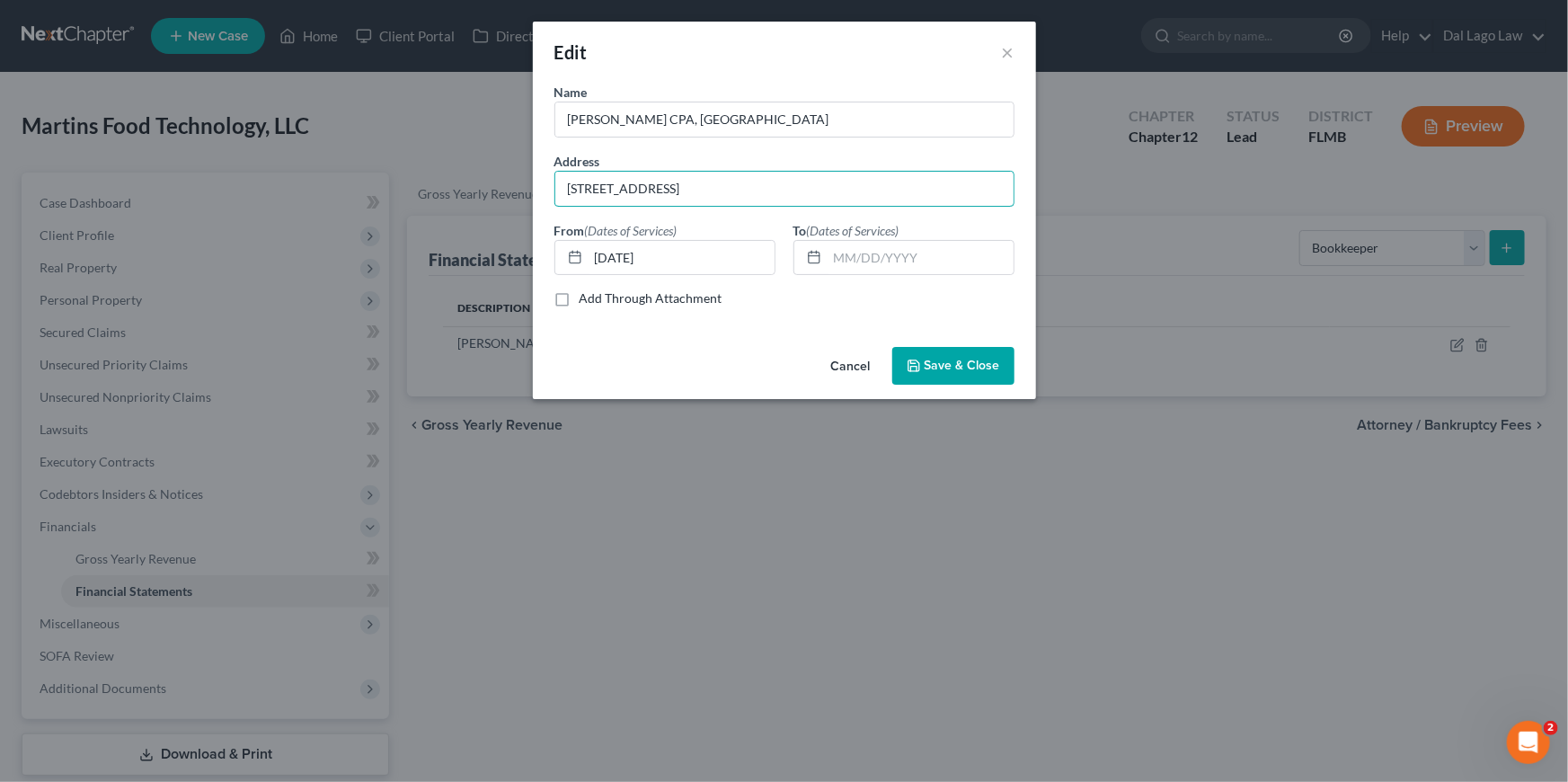
type input "[STREET_ADDRESS]"
click at [972, 368] on span "Save & Close" at bounding box center [962, 365] width 75 height 15
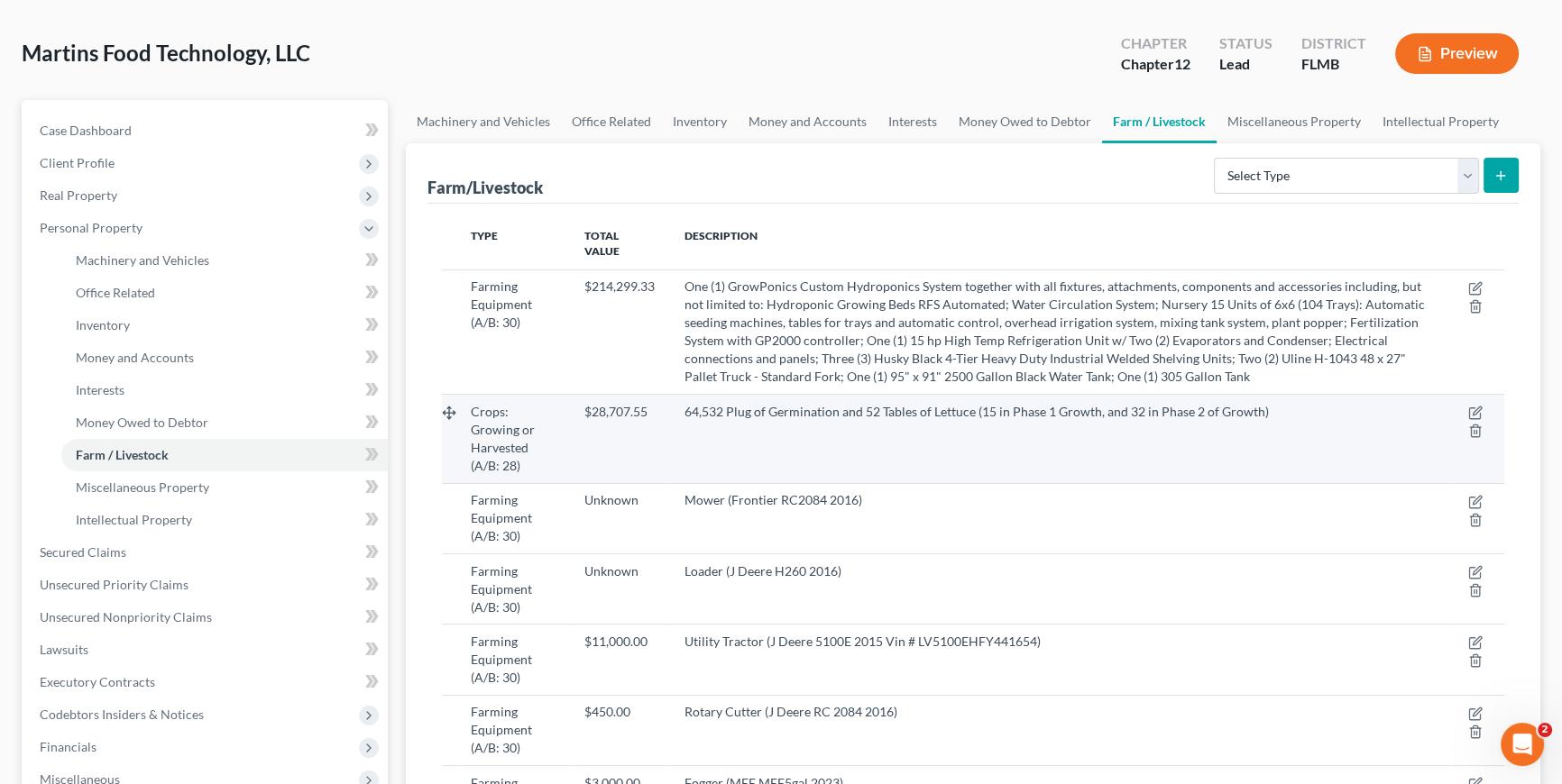
scroll to position [245, 0]
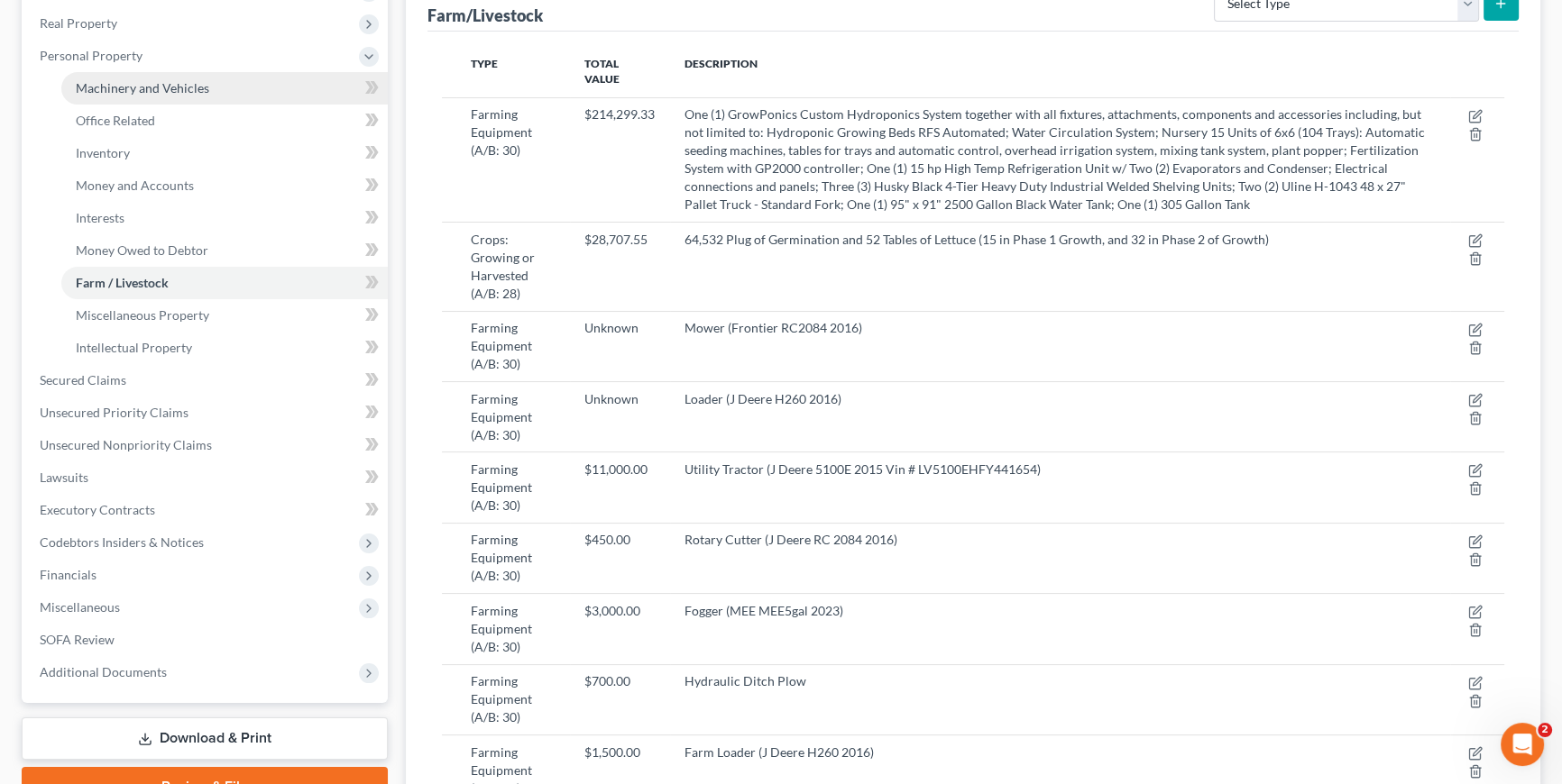
click at [153, 93] on span "Machinery and Vehicles" at bounding box center [143, 88] width 134 height 16
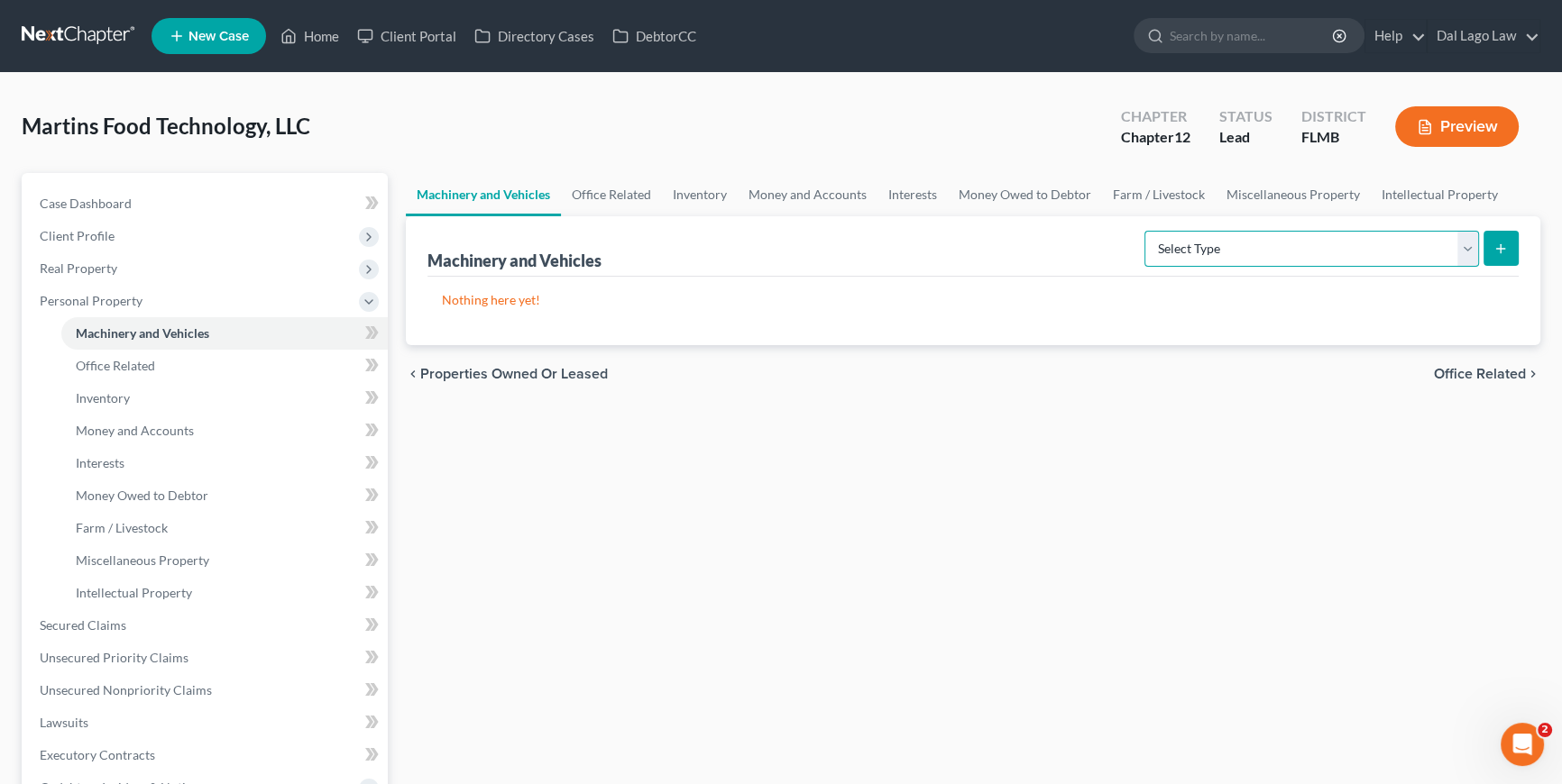
click at [1428, 245] on select "Select Type Aircraft (A/B: 49) Other Machinery, Fixtures and Equipment (A/B: 50…" at bounding box center [1311, 248] width 335 height 36
click at [1148, 231] on select "Select Type Aircraft (A/B: 49) Other Machinery, Fixtures and Equipment (A/B: 50…" at bounding box center [1311, 248] width 335 height 36
click at [1339, 249] on select "Select Type Aircraft (A/B: 49) Other Machinery, Fixtures and Equipment (A/B: 50…" at bounding box center [1311, 248] width 335 height 36
drag, startPoint x: 923, startPoint y: 318, endPoint x: 958, endPoint y: 25, distance: 295.1
click at [923, 319] on div "Nothing here yet! Type Current Value Description" at bounding box center [972, 310] width 1091 height 69
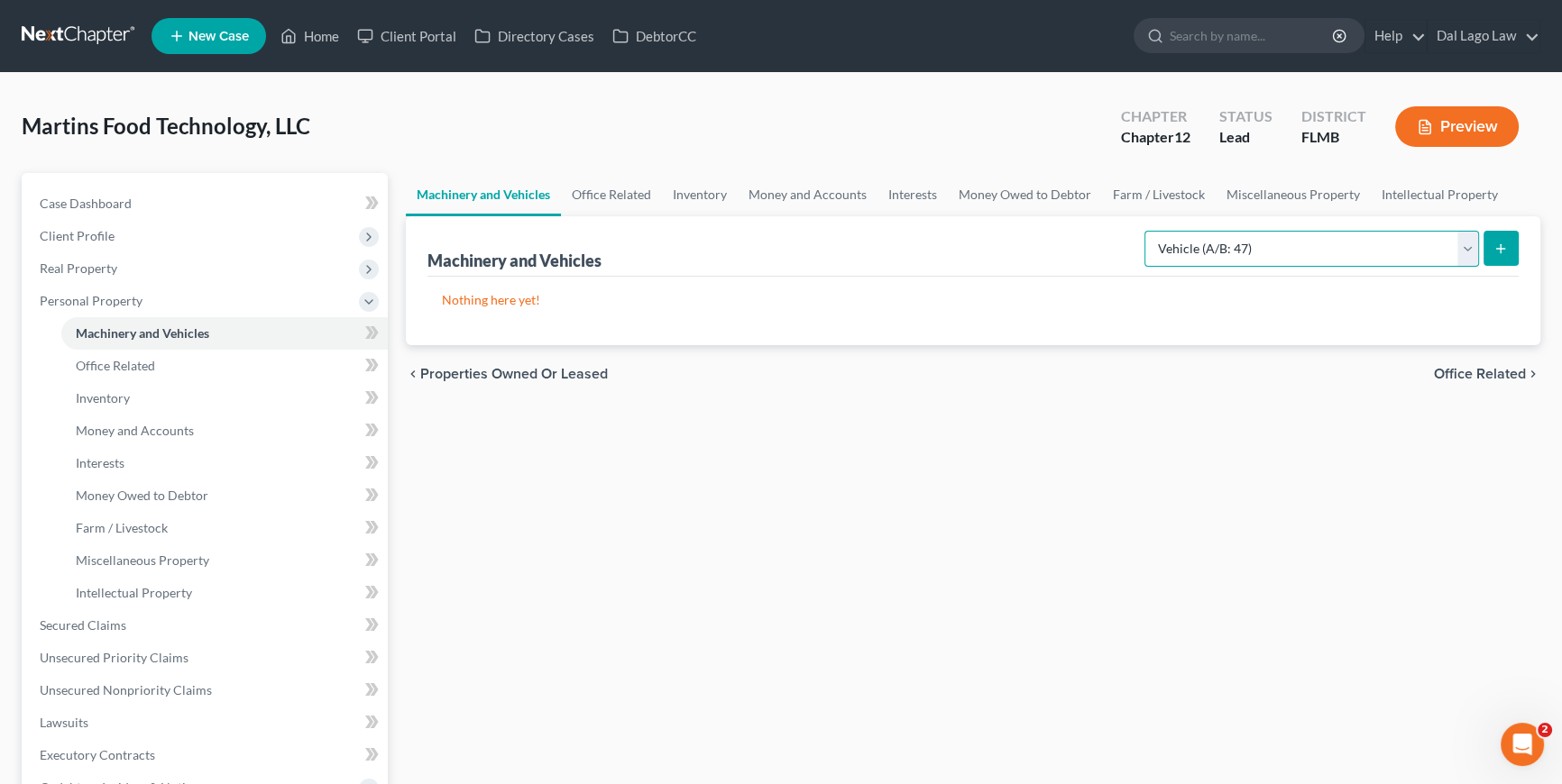
click at [1225, 239] on select "Select Type Aircraft (A/B: 49) Other Machinery, Fixtures and Equipment (A/B: 50…" at bounding box center [1311, 248] width 335 height 36
click at [1148, 231] on select "Select Type Aircraft (A/B: 49) Other Machinery, Fixtures and Equipment (A/B: 50…" at bounding box center [1311, 248] width 335 height 36
click at [1237, 247] on select "Select Type Aircraft (A/B: 49) Other Machinery, Fixtures and Equipment (A/B: 50…" at bounding box center [1311, 248] width 335 height 36
select select "vehicle"
click at [1148, 231] on select "Select Type Aircraft (A/B: 49) Other Machinery, Fixtures and Equipment (A/B: 50…" at bounding box center [1311, 248] width 335 height 36
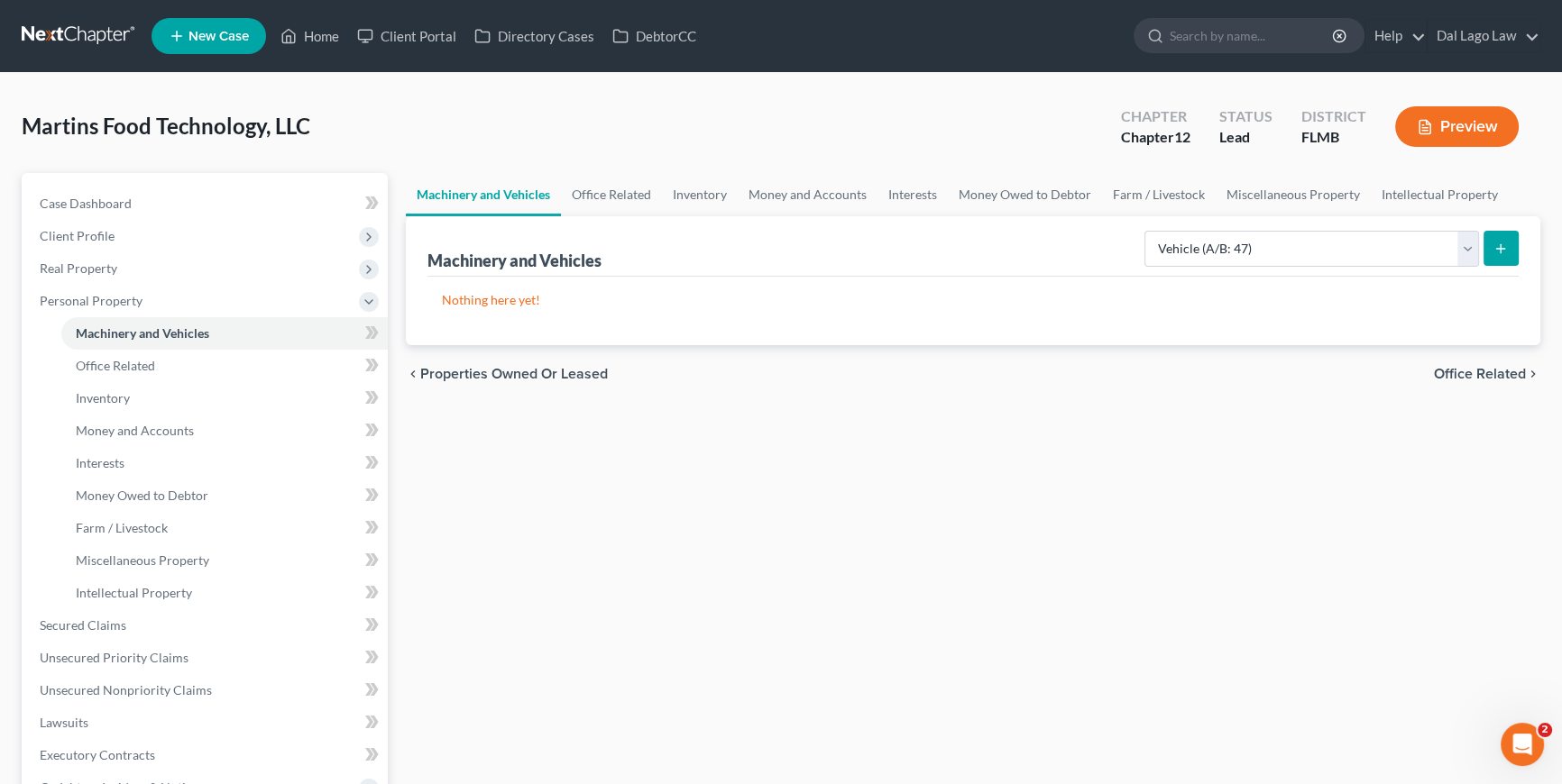
click at [1508, 246] on button "submit" at bounding box center [1501, 248] width 35 height 35
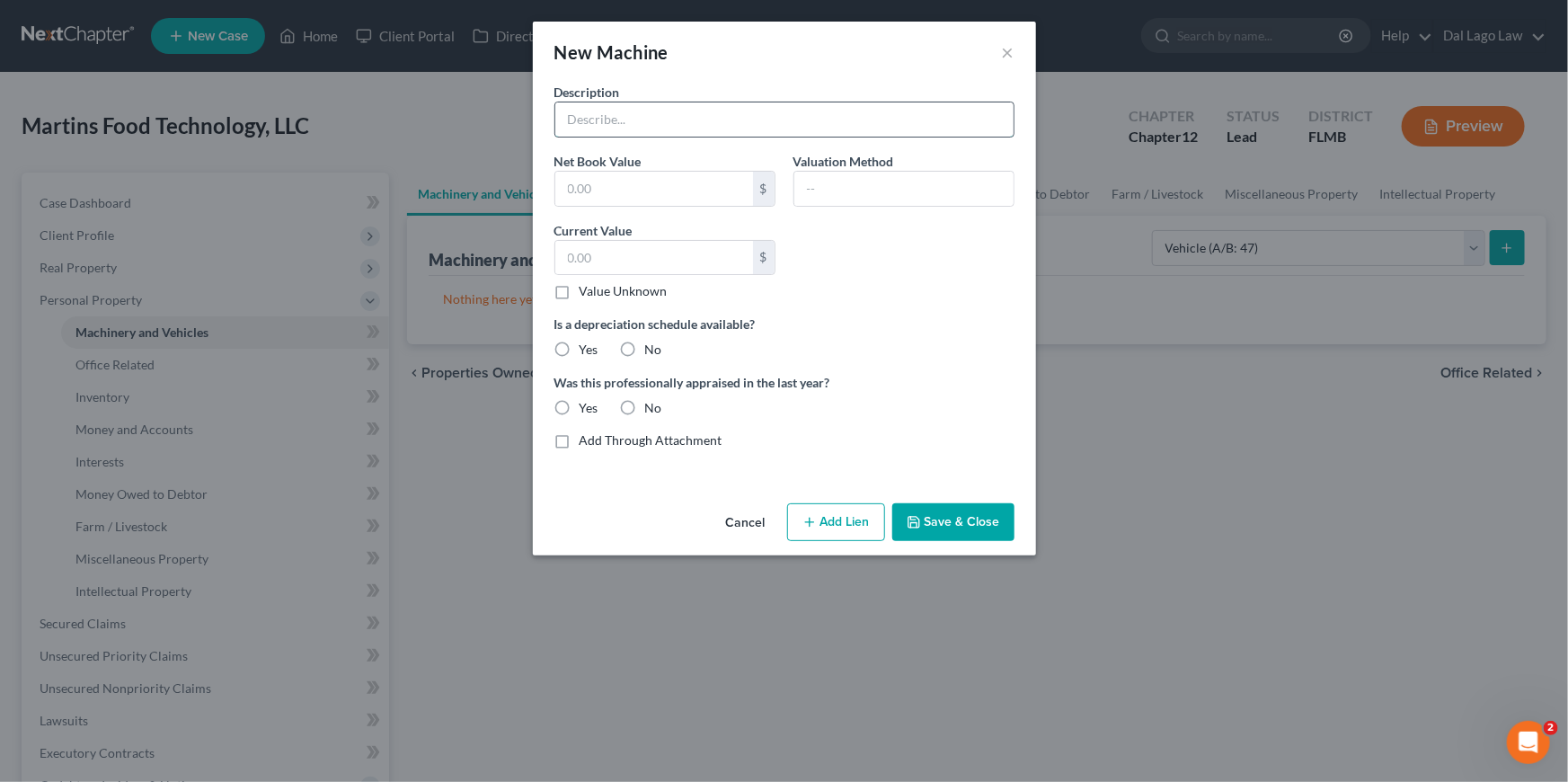
click at [692, 126] on input "text" at bounding box center [784, 119] width 458 height 34
paste input "https://app.nextchapterbk.com/app#/cases/413080/farm-livestock"
type input "https://app.nextchapterbk.com/app#/cases/413080/farm-livestock"
click at [903, 130] on input "text" at bounding box center [784, 119] width 458 height 34
paste input "Utility Tractor (J Deere 5100E 2015 Vin # LV5100EHFY441654)"
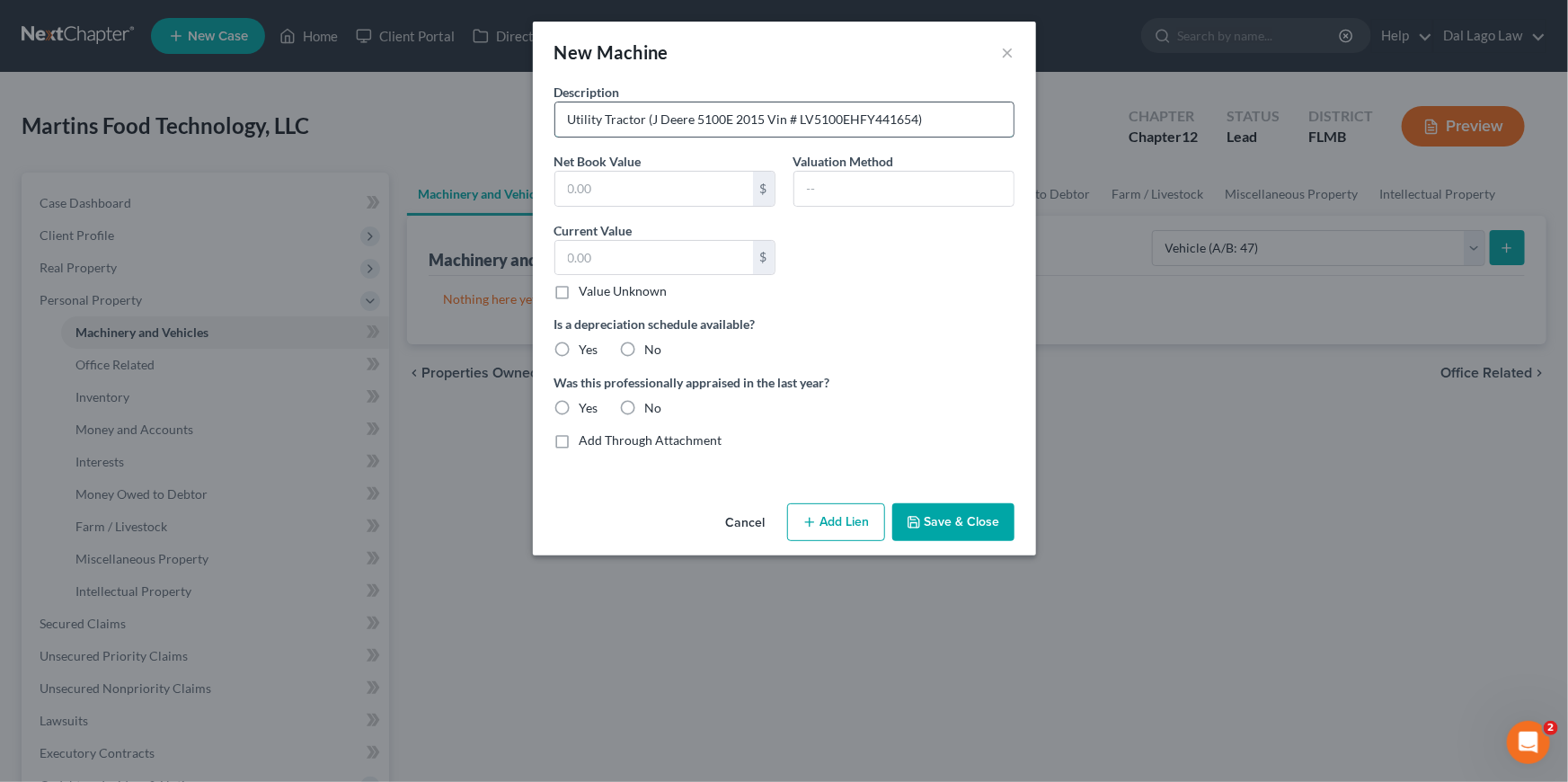
click at [589, 115] on input "Utility Tractor (J Deere 5100E 2015 Vin # LV5100EHFY441654)" at bounding box center [784, 119] width 458 height 34
type input "Utility Tractor (J Deere 5100E 2015 Vin # LV5100EHFY441654)"
click at [845, 186] on input "text" at bounding box center [903, 188] width 219 height 34
click at [660, 258] on input "text" at bounding box center [654, 257] width 198 height 34
type input "30,000"
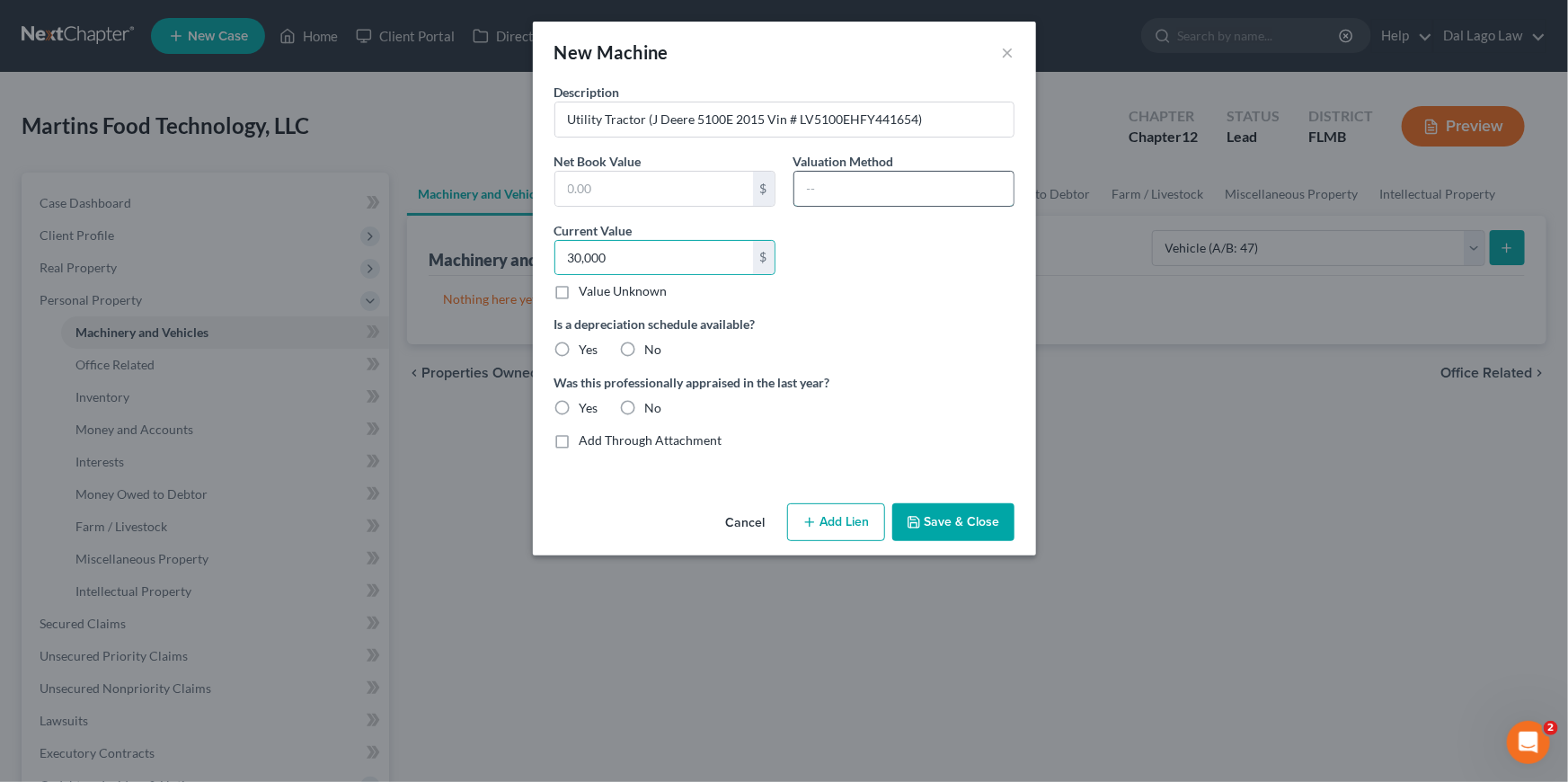
click at [927, 186] on input "text" at bounding box center [903, 188] width 219 height 34
click at [858, 195] on input "text" at bounding box center [903, 188] width 219 height 34
click at [842, 186] on input "text" at bounding box center [903, 188] width 219 height 34
paste input "Appraisal"
type input "Appraisal"
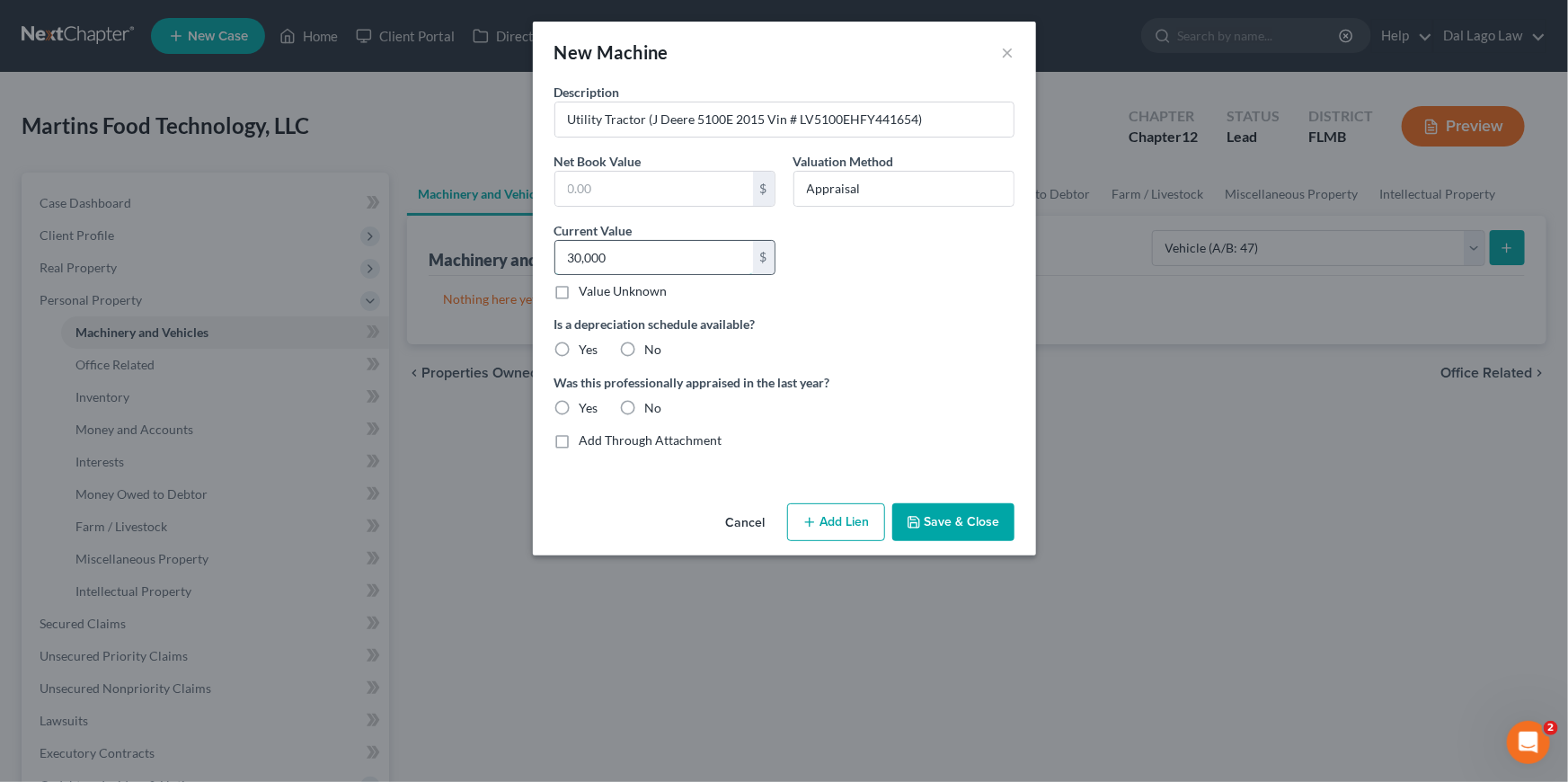
click at [641, 262] on input "30,000" at bounding box center [654, 257] width 198 height 34
click at [645, 346] on label "No" at bounding box center [654, 349] width 17 height 18
click at [652, 346] on input "No" at bounding box center [658, 346] width 12 height 12
radio input "true"
click at [580, 404] on label "Yes" at bounding box center [589, 408] width 19 height 18
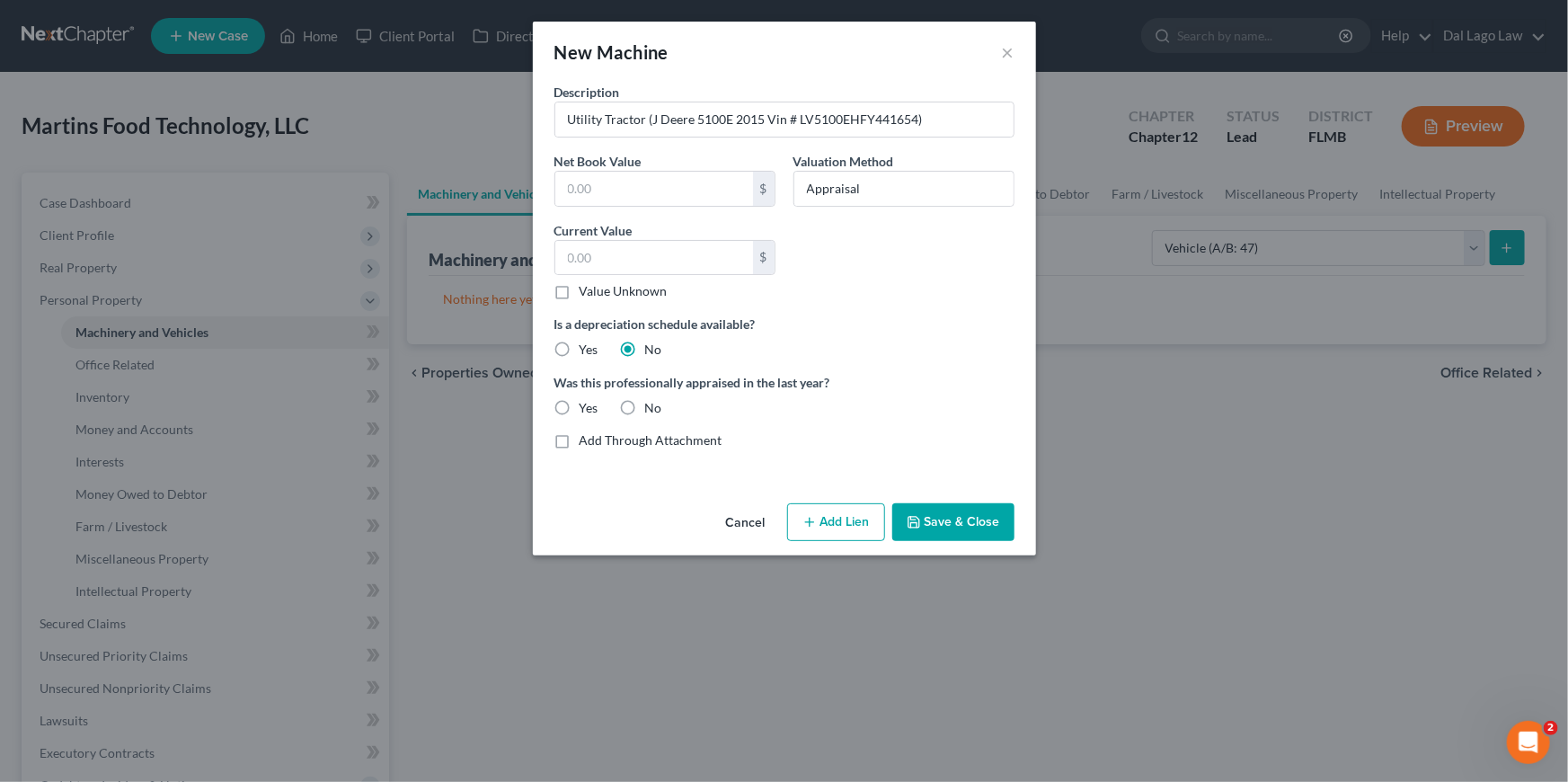
click at [586, 404] on input "Yes" at bounding box center [592, 405] width 12 height 12
radio input "true"
click at [961, 525] on button "Save & Close" at bounding box center [953, 522] width 122 height 38
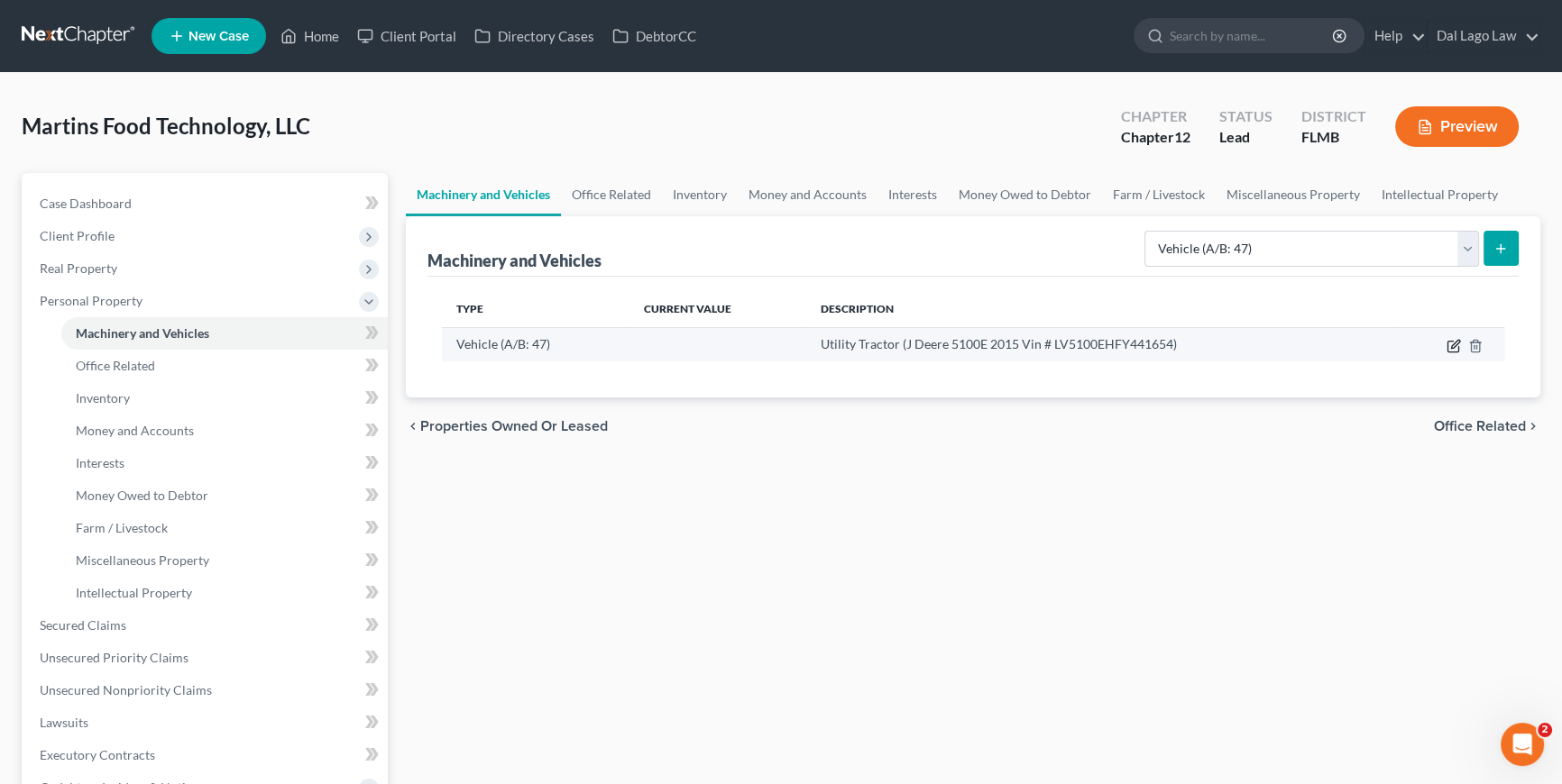
click at [1447, 341] on icon "button" at bounding box center [1453, 346] width 15 height 15
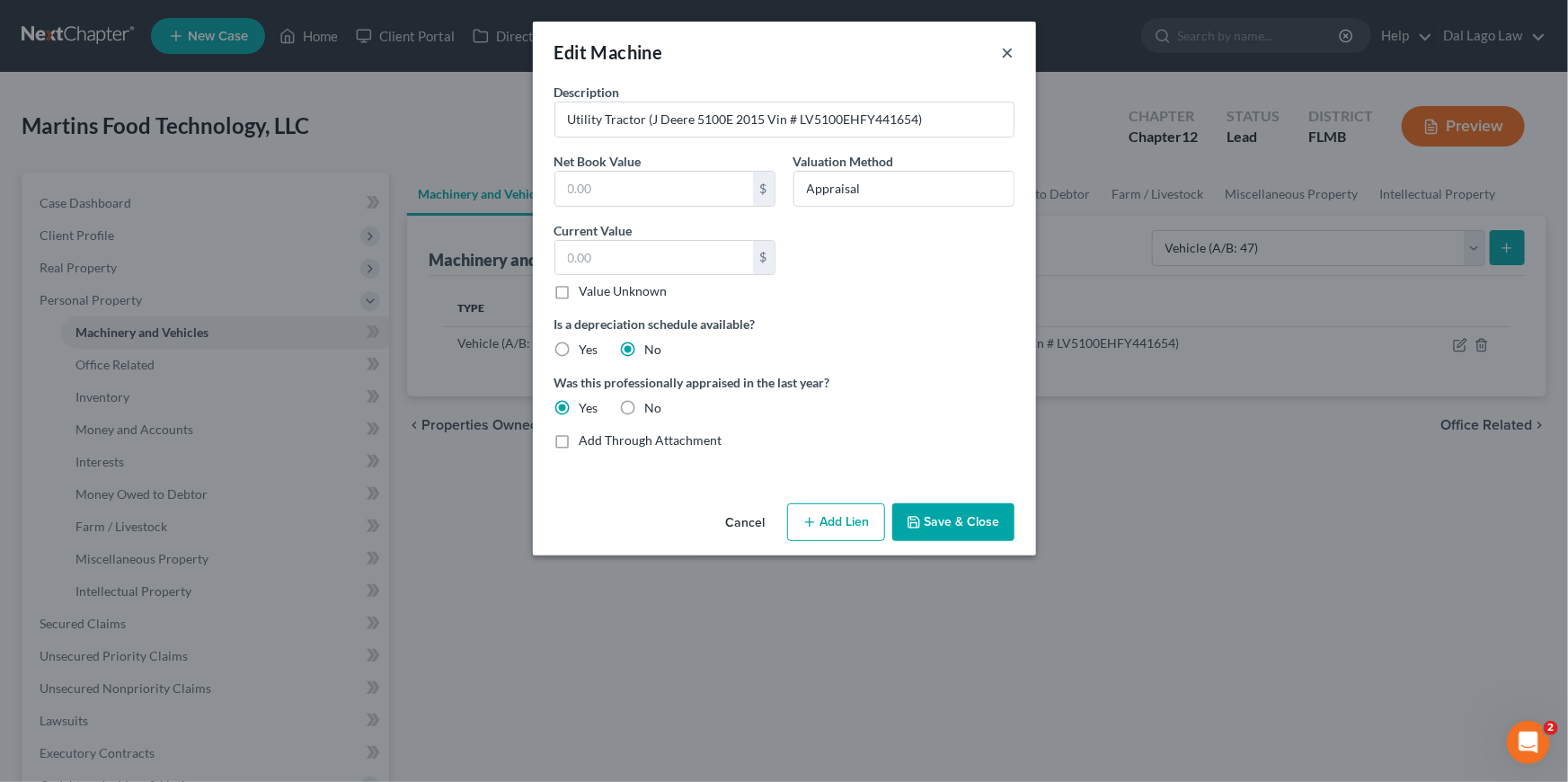
click at [1011, 57] on button "×" at bounding box center [1008, 52] width 13 height 21
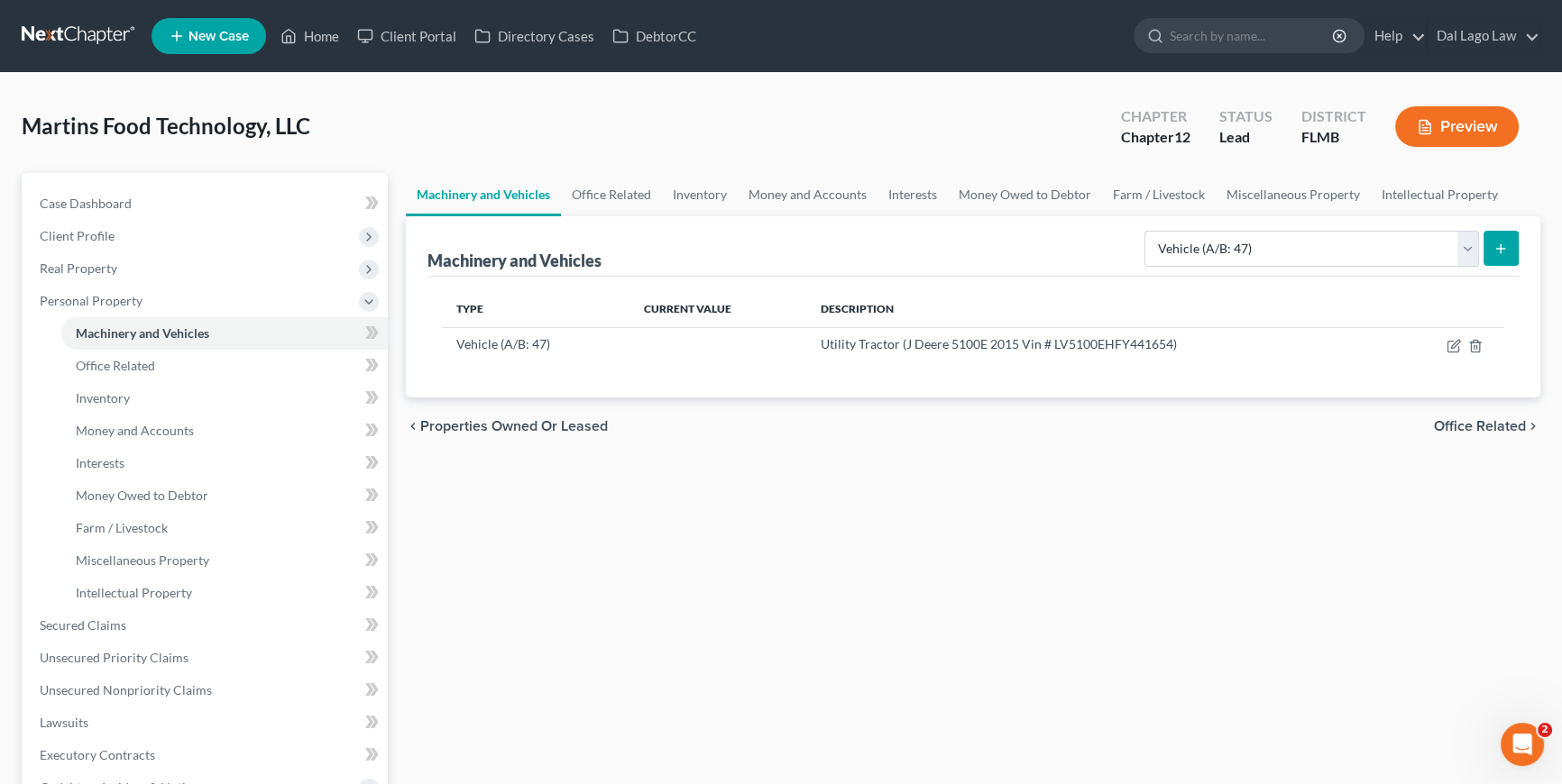
click at [1504, 241] on icon "submit" at bounding box center [1500, 248] width 15 height 15
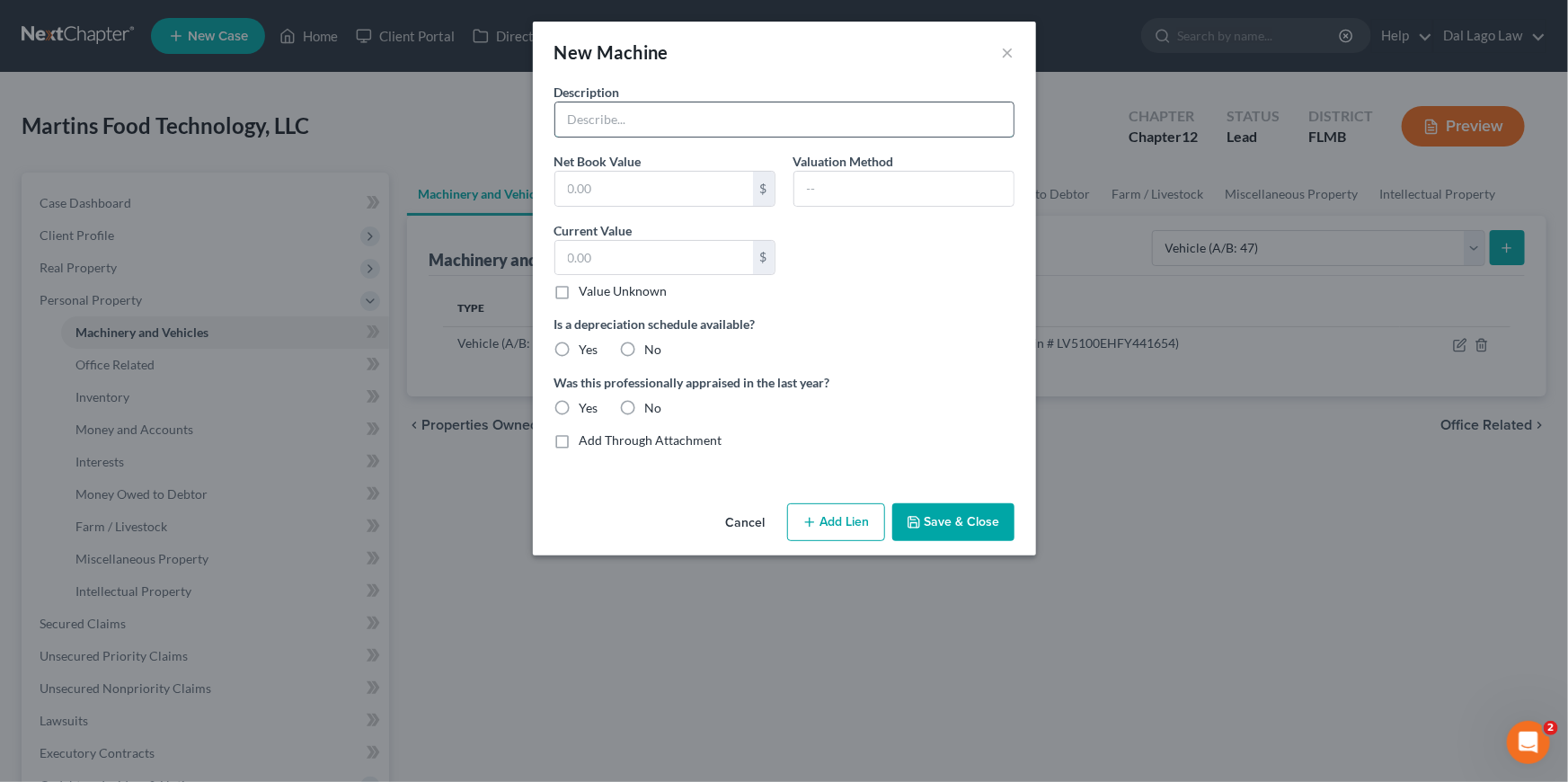
click at [622, 126] on input "text" at bounding box center [784, 119] width 458 height 34
paste input "Gator (J Deere JD825I 2016 VIN # 1M0825GELM113065)"
type input "Gator (J Deere JD825I 2016 VIN # 1M0825GELM113065)"
click at [852, 173] on input "text" at bounding box center [903, 188] width 219 height 34
type input "Appraisal"
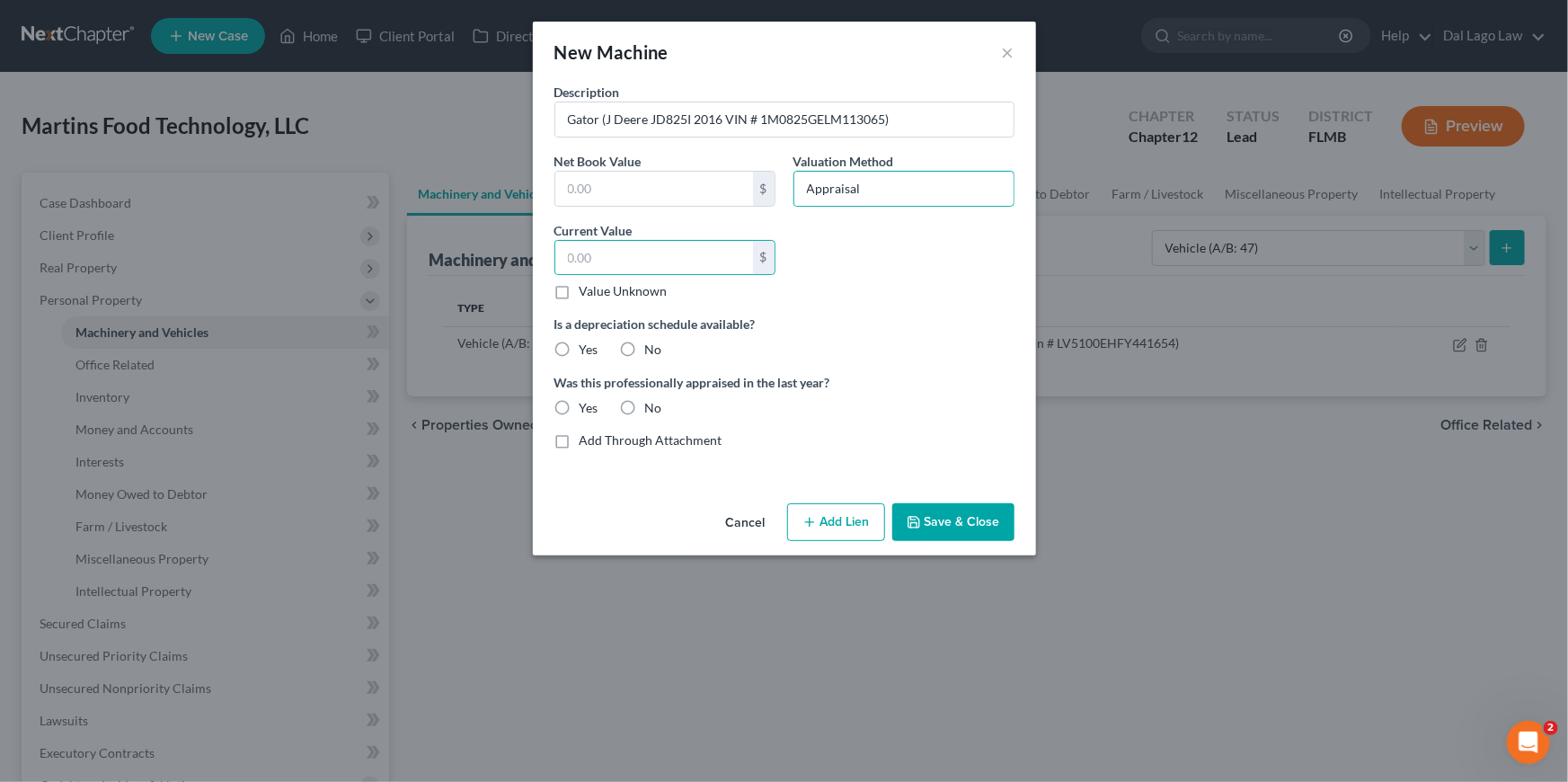
click at [645, 348] on label "No" at bounding box center [654, 349] width 17 height 18
click at [652, 348] on input "No" at bounding box center [658, 346] width 12 height 12
radio input "true"
click at [580, 404] on label "Yes" at bounding box center [589, 408] width 19 height 18
click at [586, 404] on input "Yes" at bounding box center [592, 405] width 12 height 12
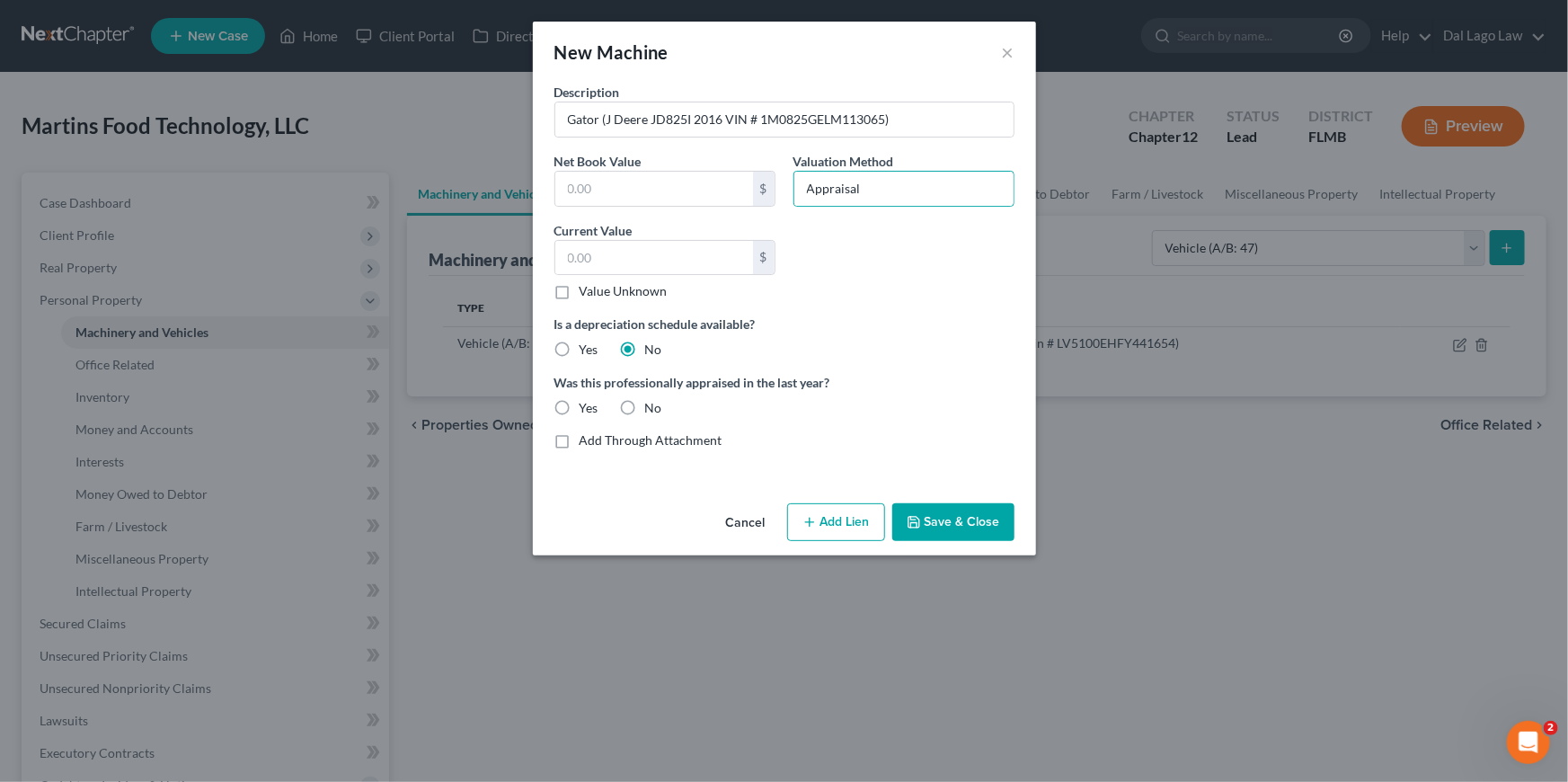
radio input "true"
click at [916, 515] on icon "button" at bounding box center [913, 522] width 14 height 14
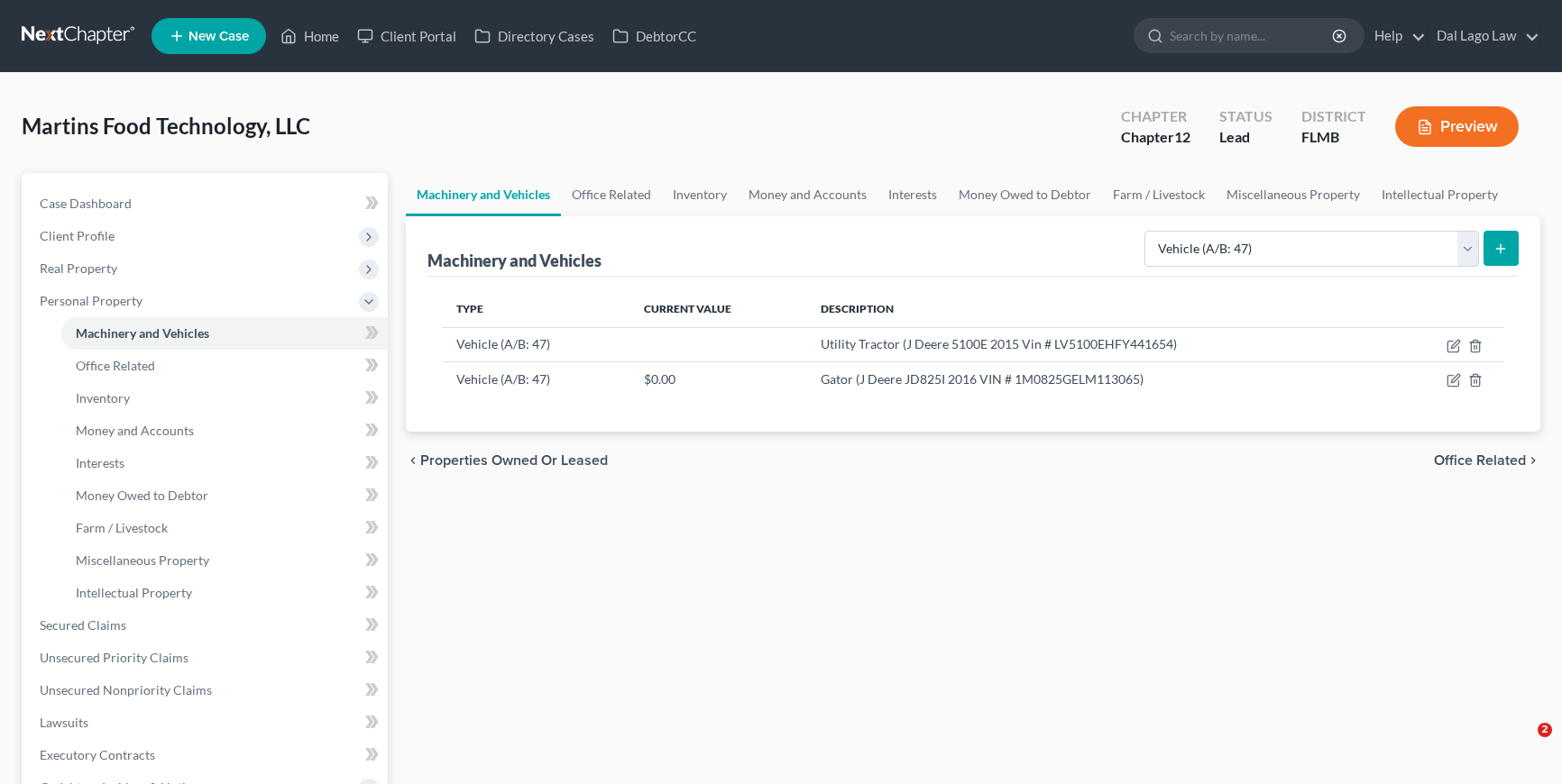
select select "vehicle"
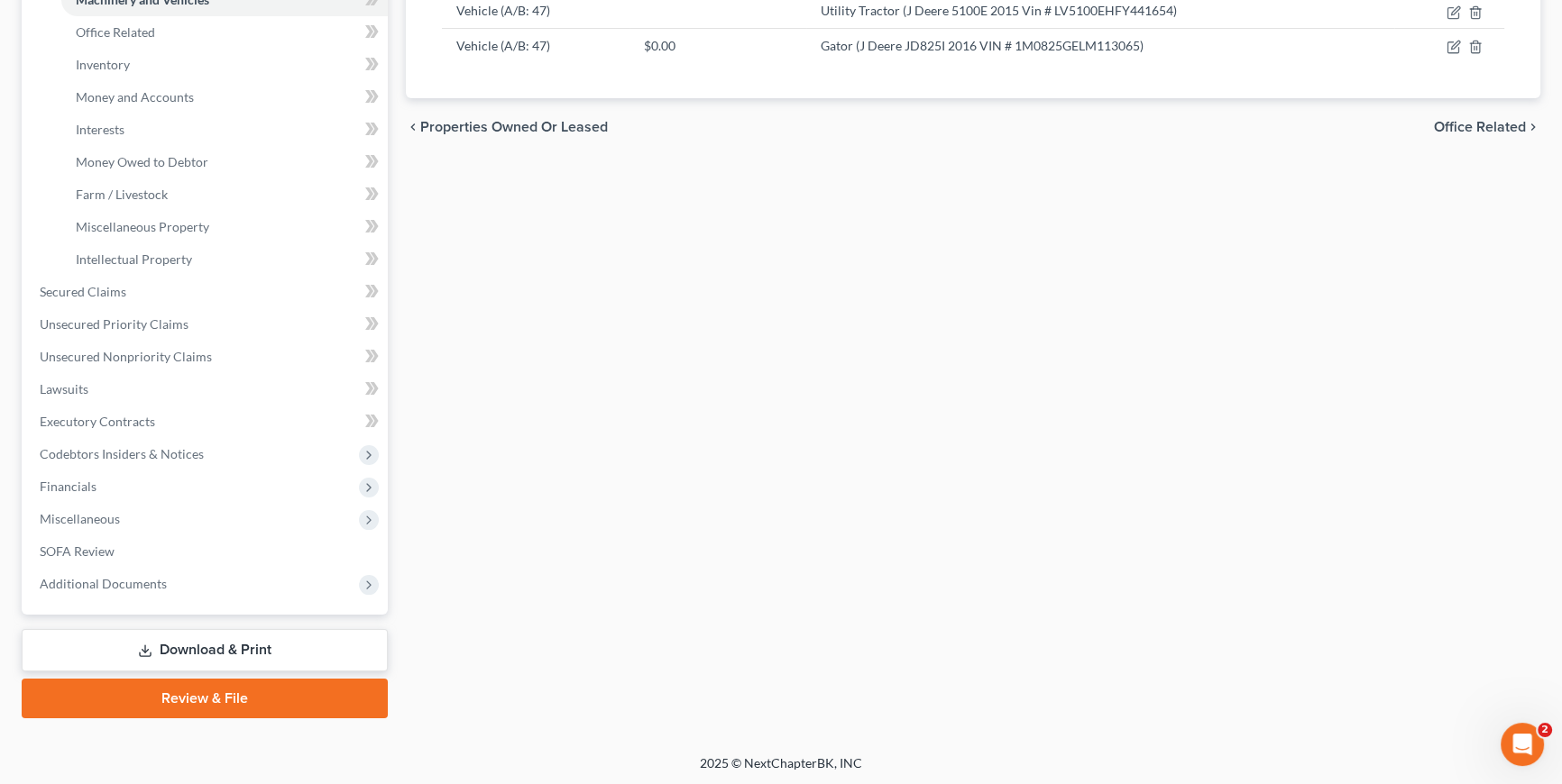
click at [154, 650] on link "Download & Print" at bounding box center [205, 650] width 367 height 43
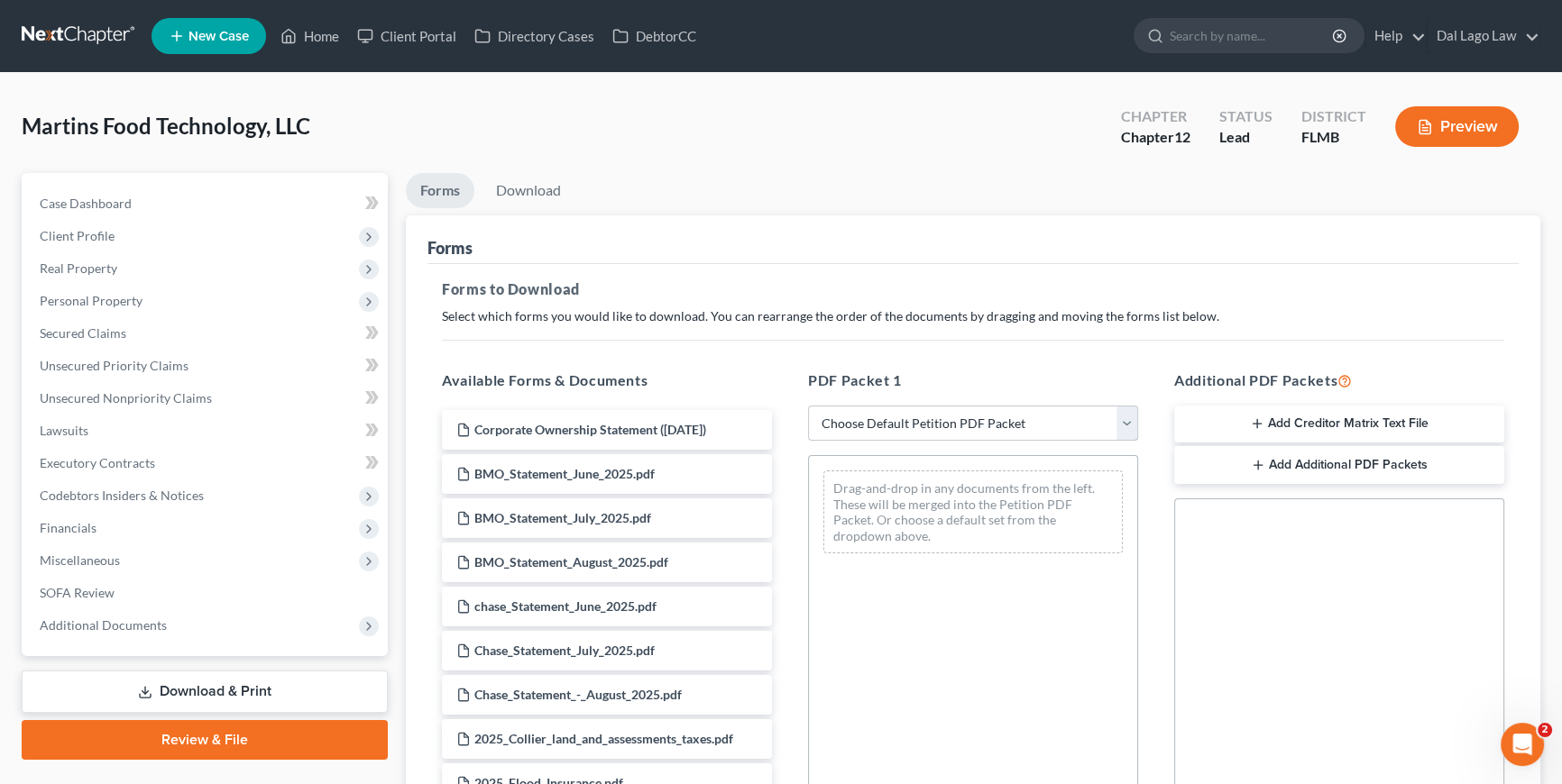
click at [934, 421] on select "Choose Default Petition PDF Packet Complete Bankruptcy Petition (all forms and …" at bounding box center [972, 423] width 330 height 36
select select "0"
click at [808, 405] on select "Choose Default Petition PDF Packet Complete Bankruptcy Petition (all forms and …" at bounding box center [972, 423] width 330 height 36
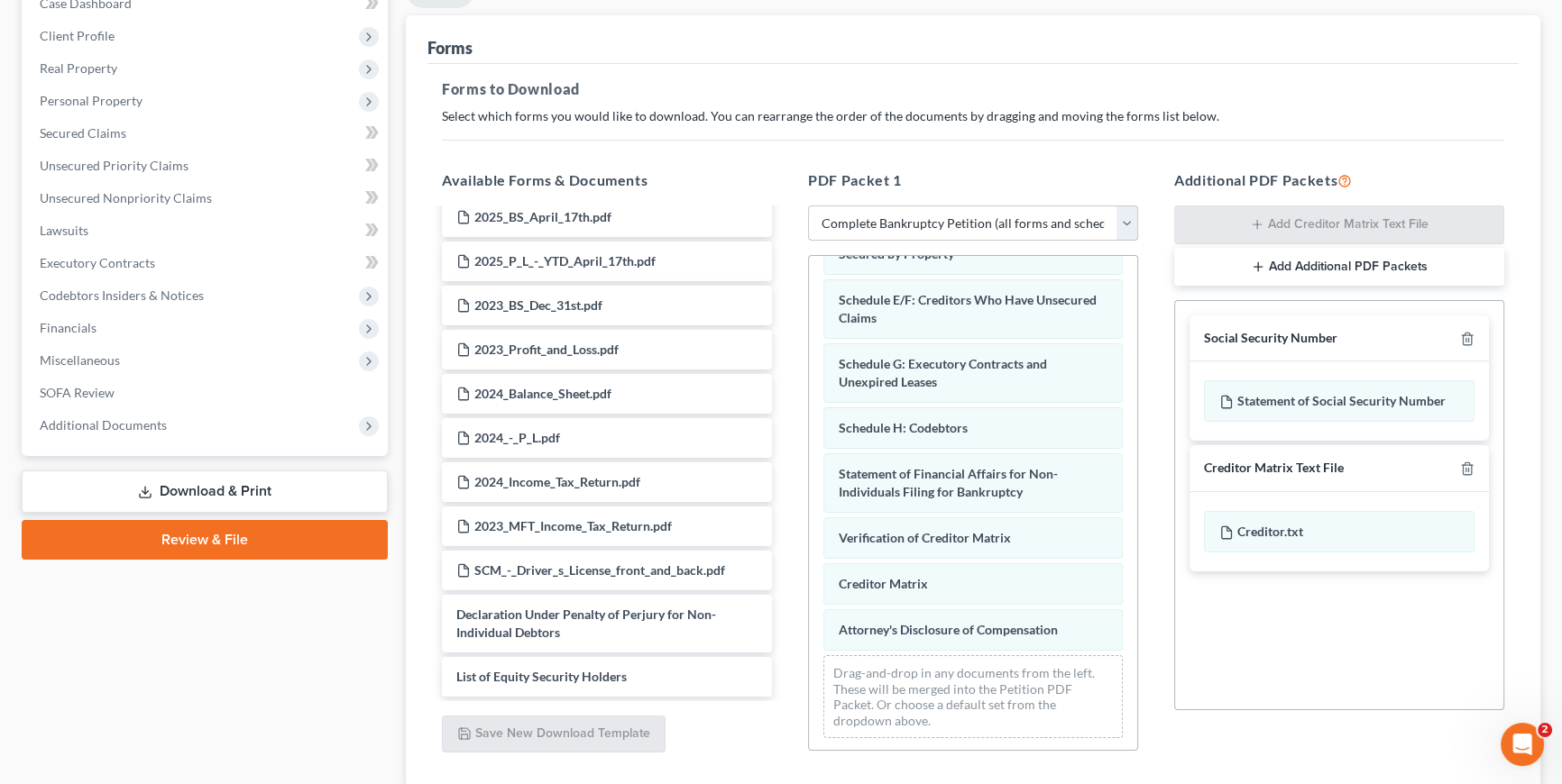
scroll to position [328, 0]
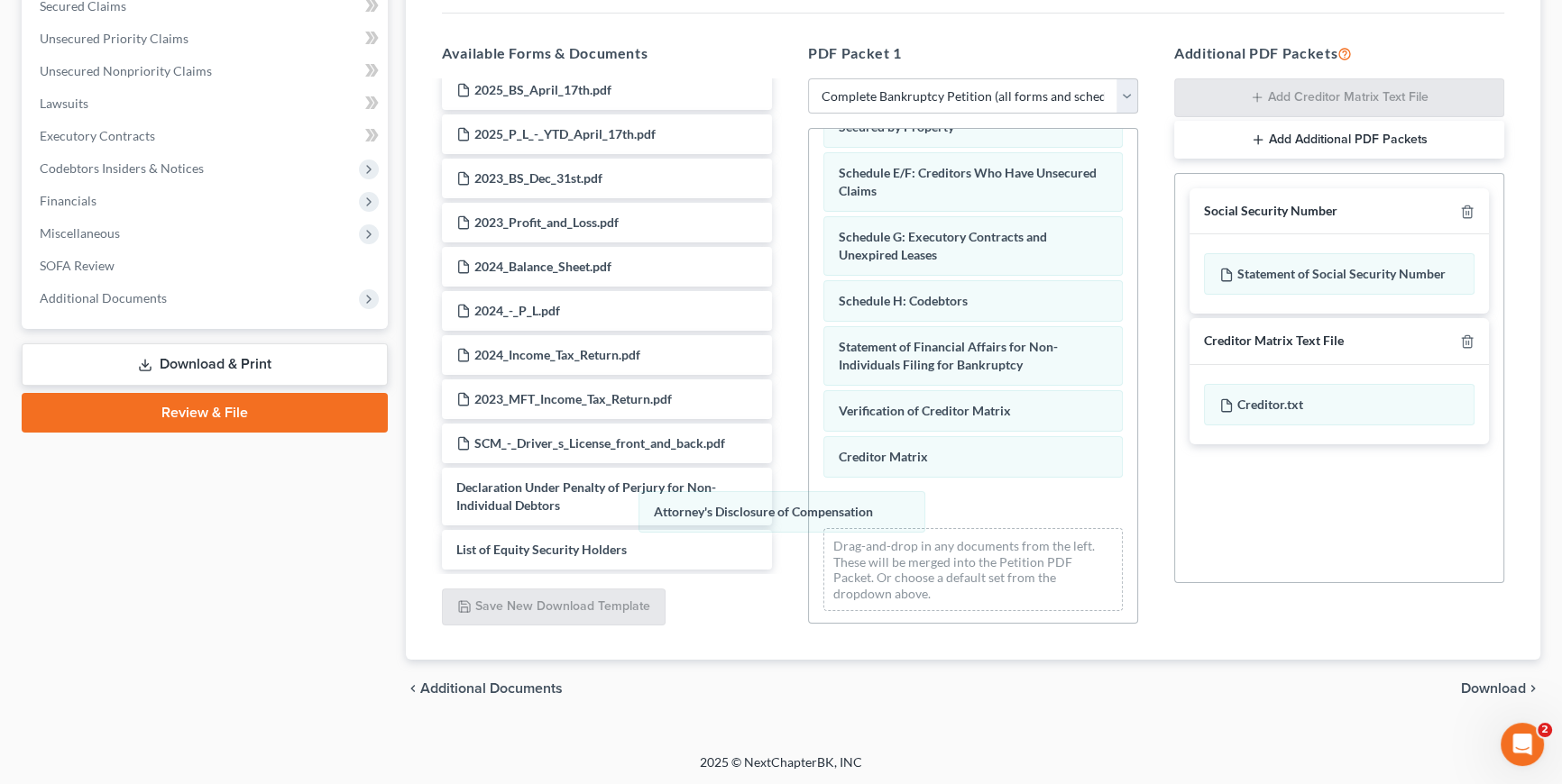
drag, startPoint x: 972, startPoint y: 505, endPoint x: 636, endPoint y: 524, distance: 336.5
click at [809, 508] on div "Attorney's Disclosure of Compensation Voluntary Petition for Non-Individuals Fi…" at bounding box center [972, 253] width 328 height 743
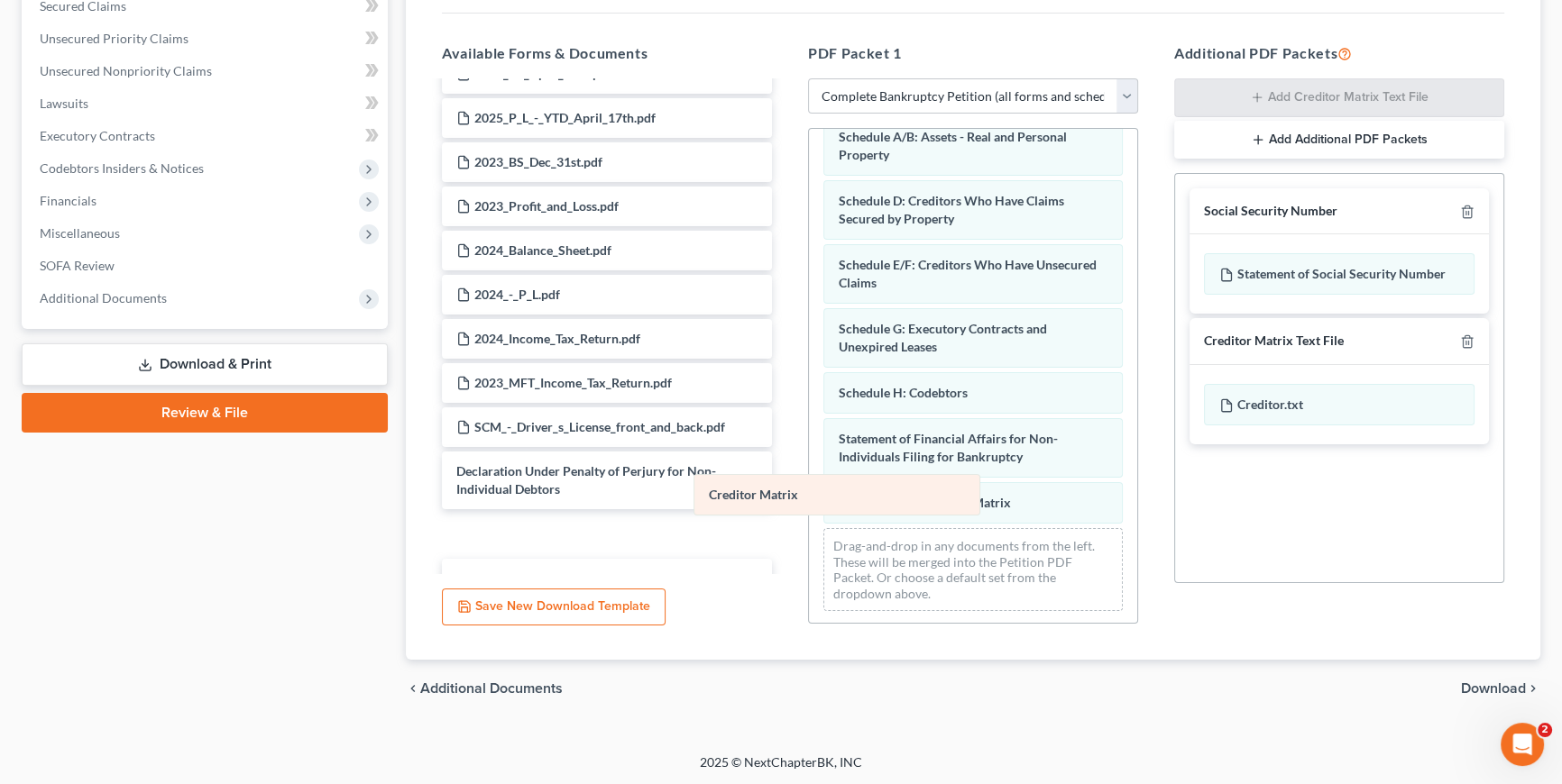
scroll to position [201, 0]
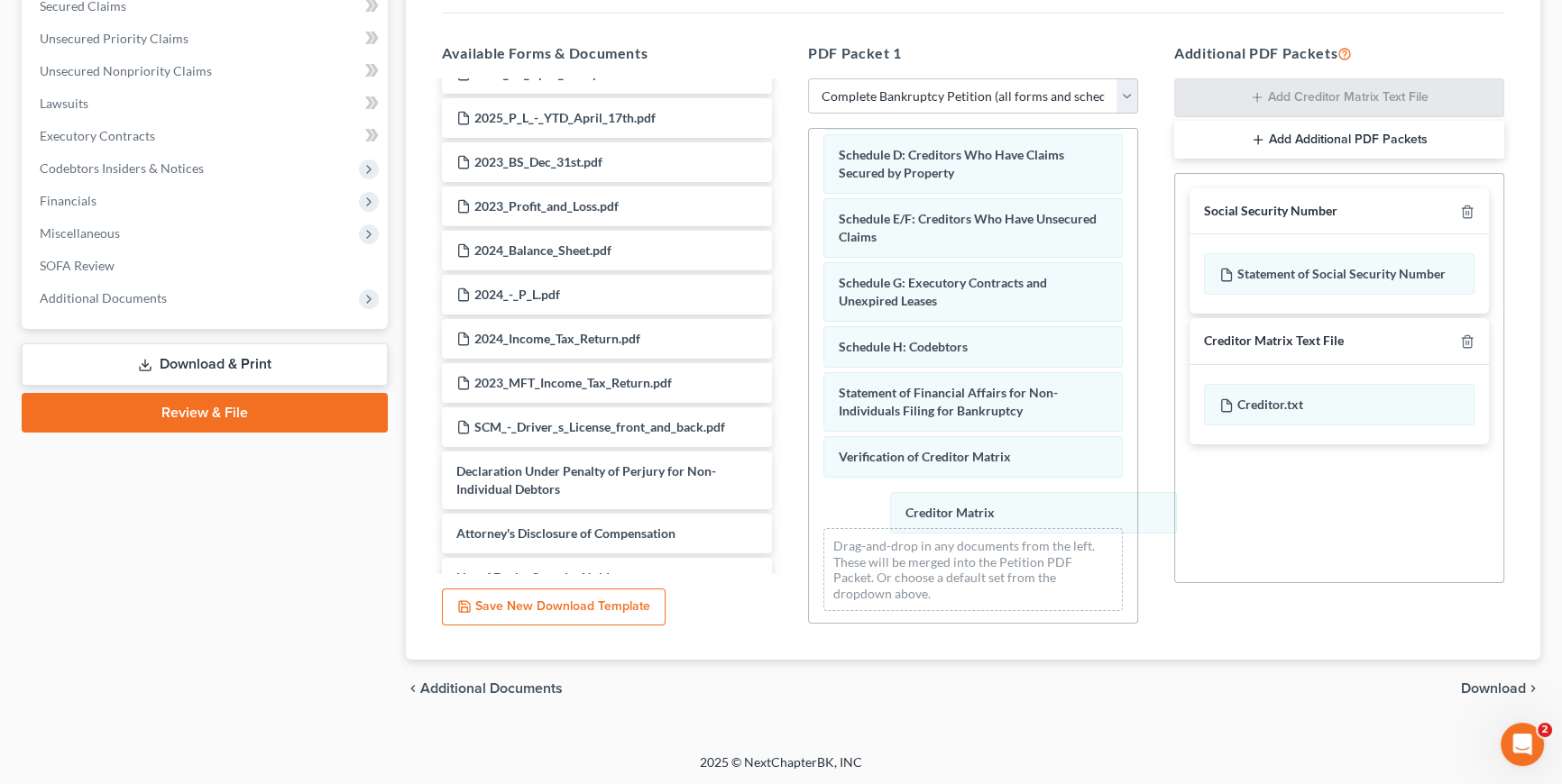
drag, startPoint x: 912, startPoint y: 503, endPoint x: 940, endPoint y: 510, distance: 28.9
click at [951, 505] on div "Creditor Matrix Voluntary Petition for Non-Individuals Filing for Bankruptcy Su…" at bounding box center [972, 277] width 328 height 698
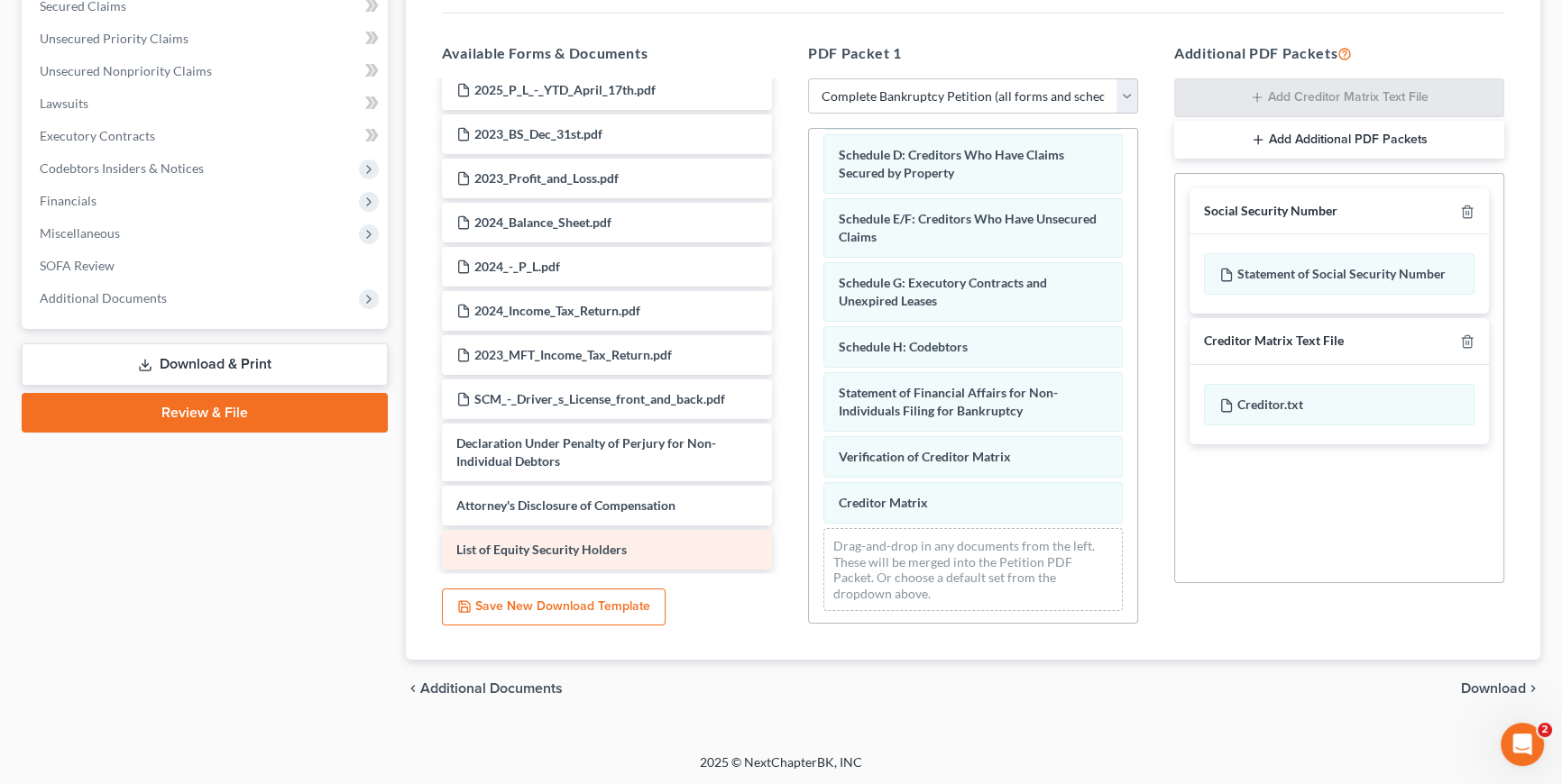
scroll to position [1284, 0]
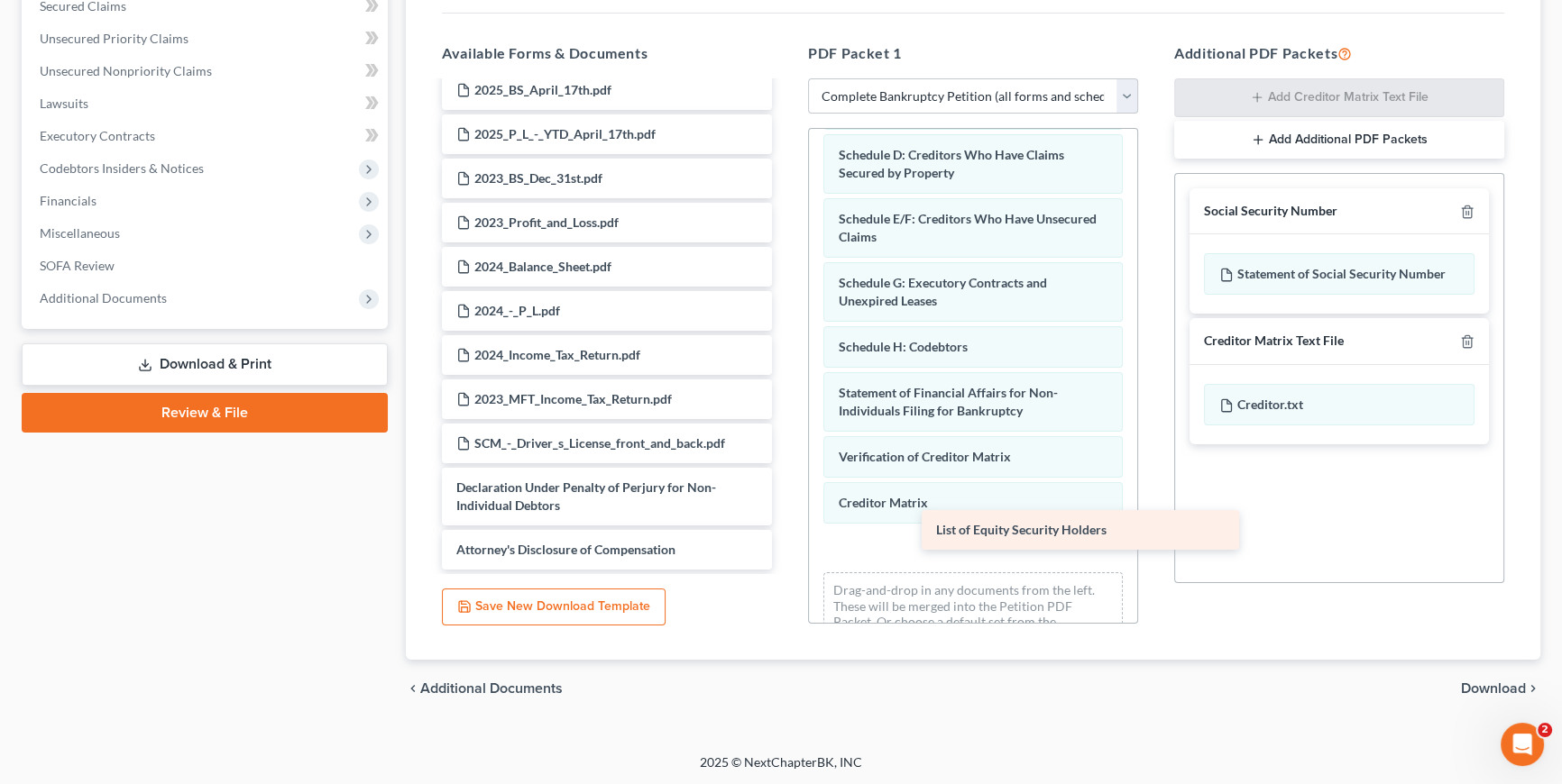
drag, startPoint x: 602, startPoint y: 550, endPoint x: 1078, endPoint y: 532, distance: 476.3
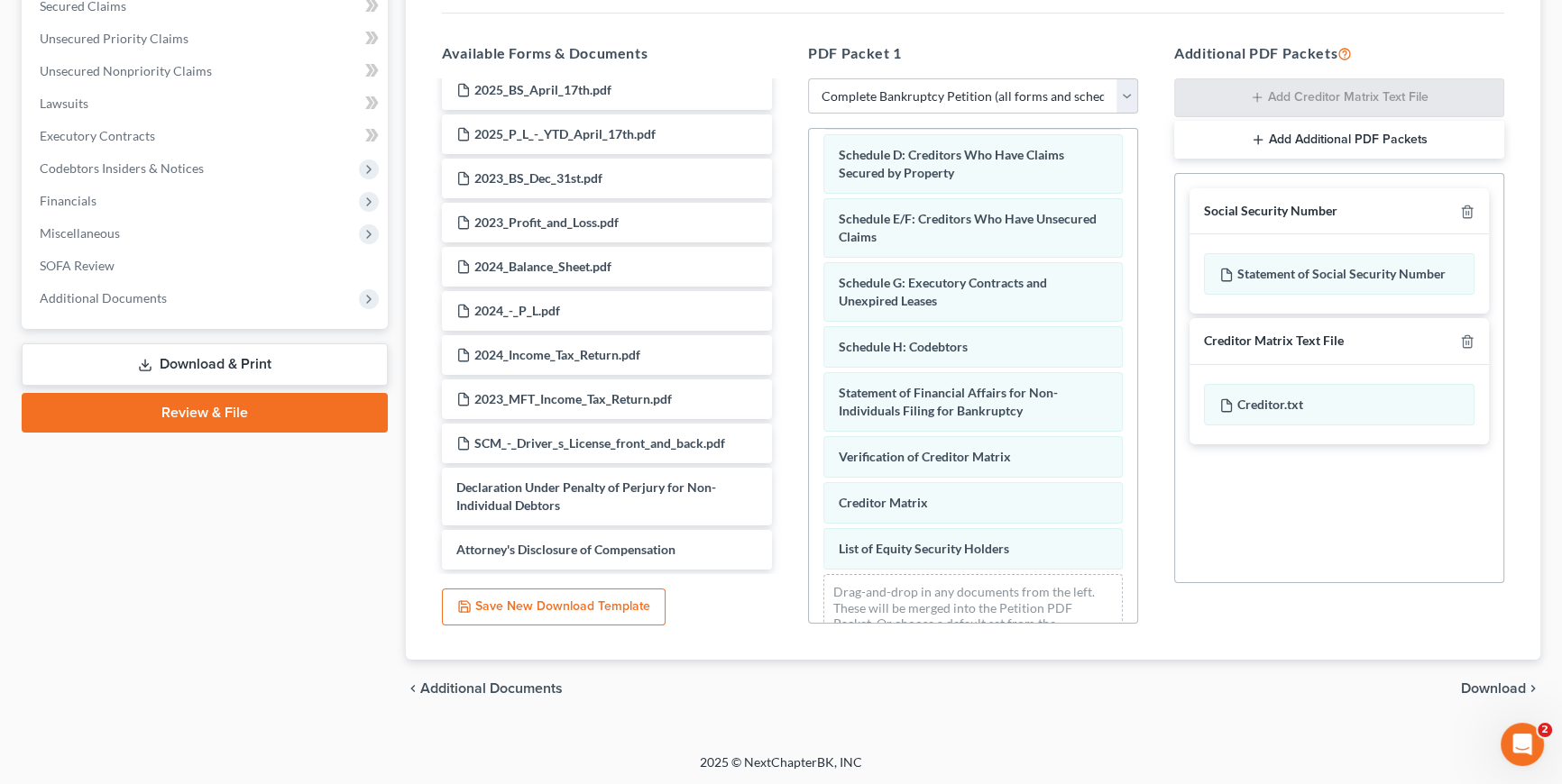
click at [1477, 686] on span "Download" at bounding box center [1492, 688] width 65 height 15
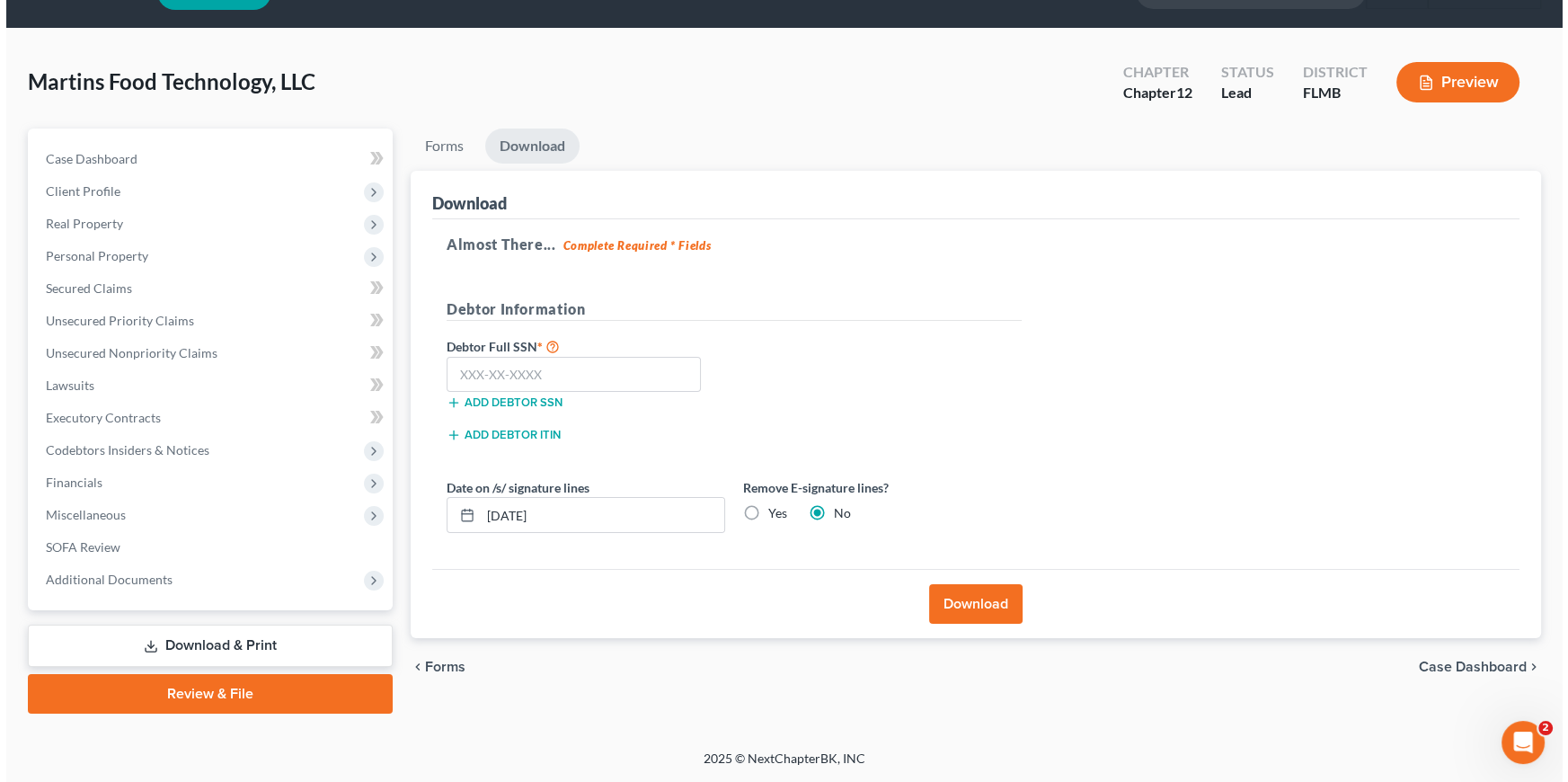
scroll to position [42, 0]
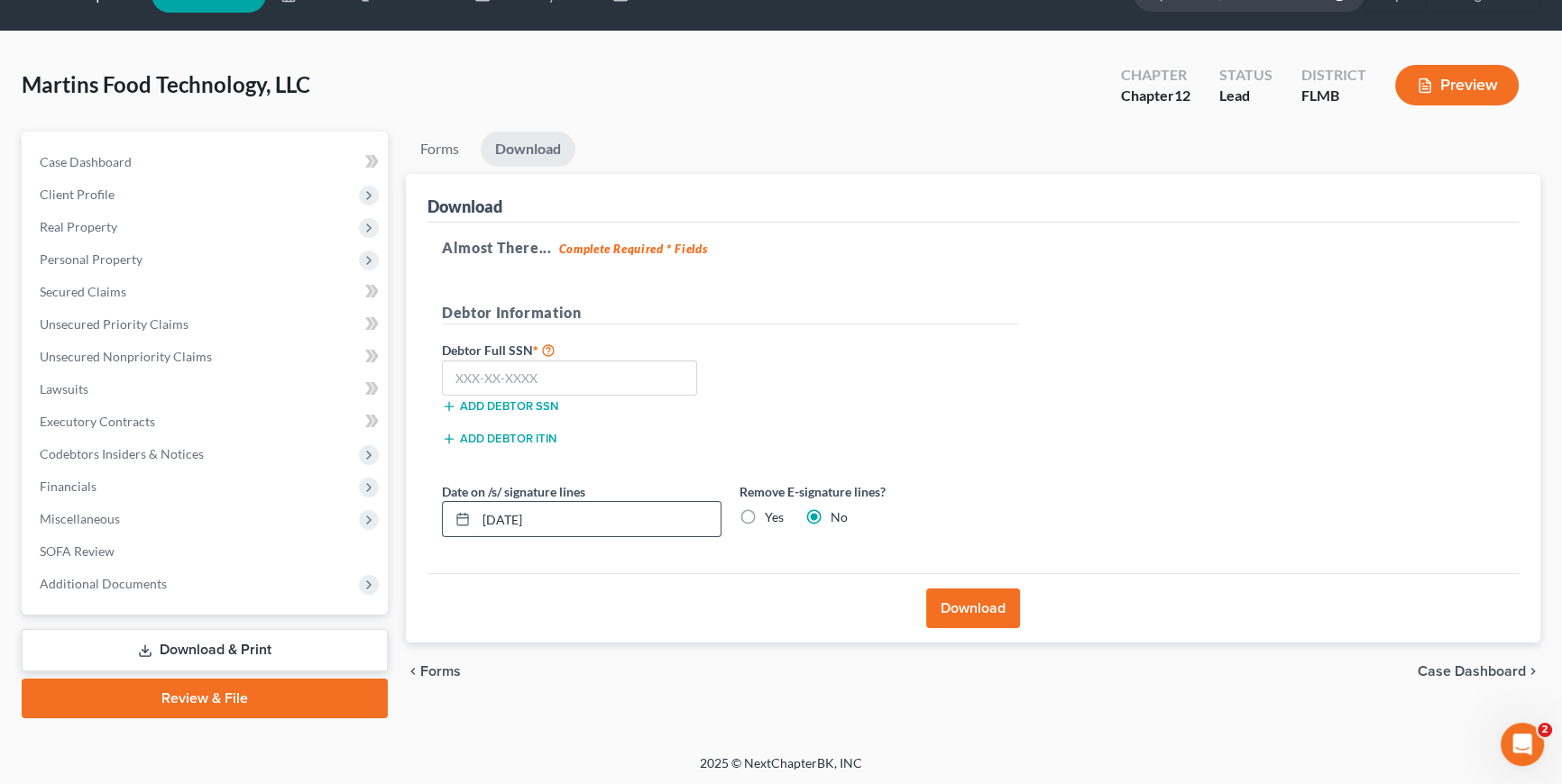
click at [579, 532] on input "10/07/2025" at bounding box center [598, 518] width 244 height 34
click at [936, 598] on button "Download" at bounding box center [972, 608] width 94 height 40
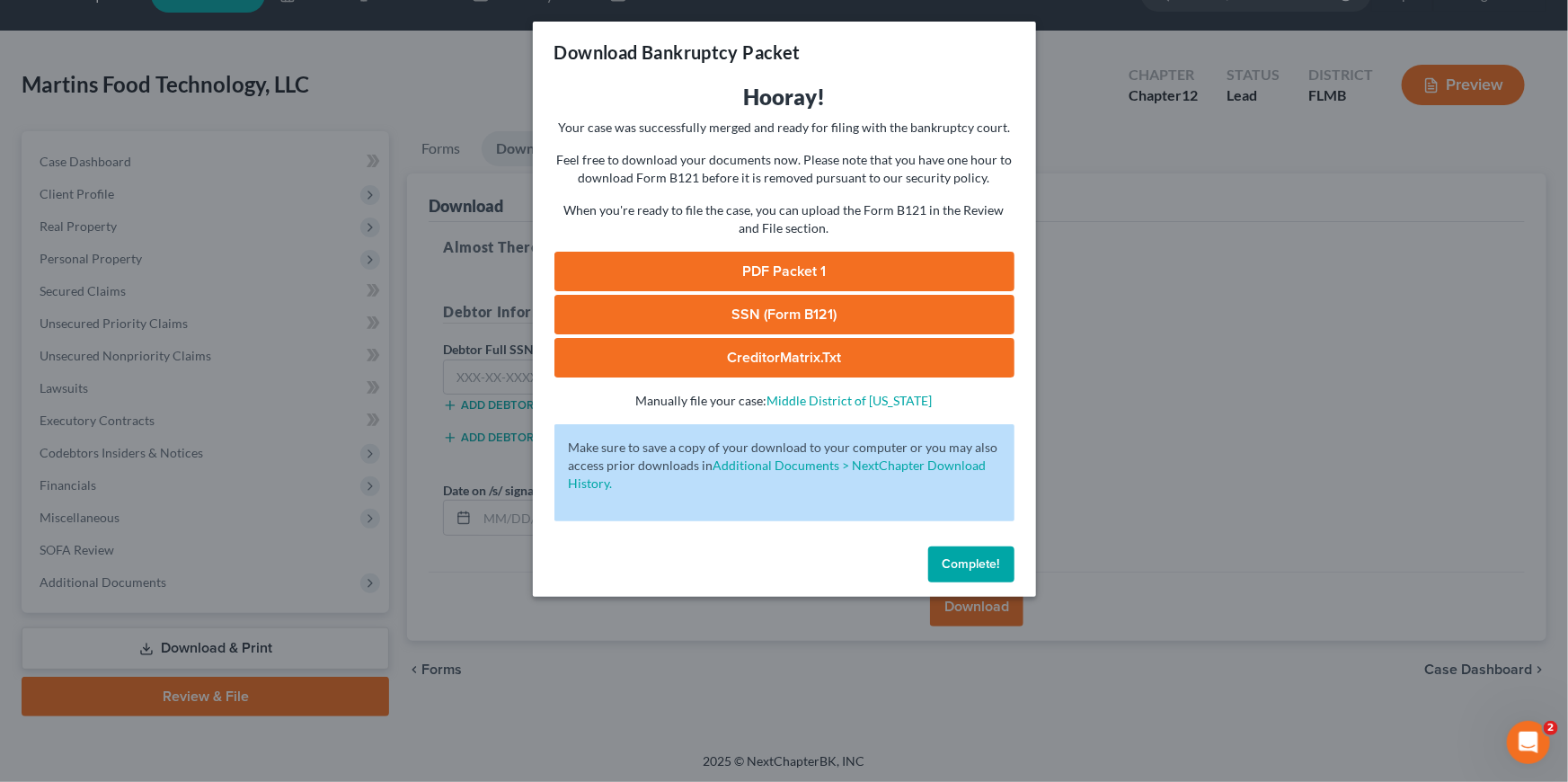
click at [793, 280] on link "PDF Packet 1" at bounding box center [784, 271] width 460 height 40
